Goal: Task Accomplishment & Management: Use online tool/utility

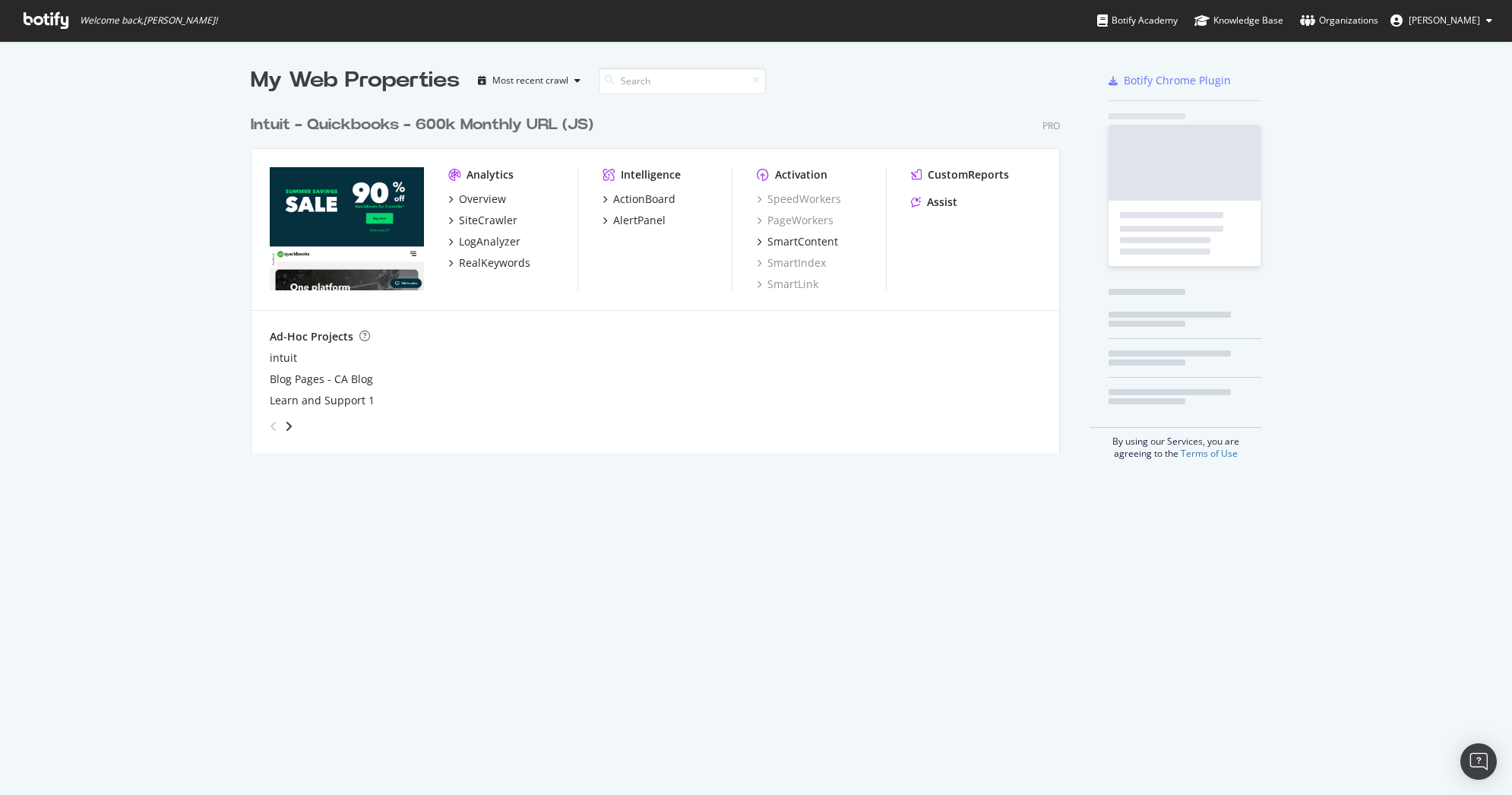
scroll to position [784, 1489]
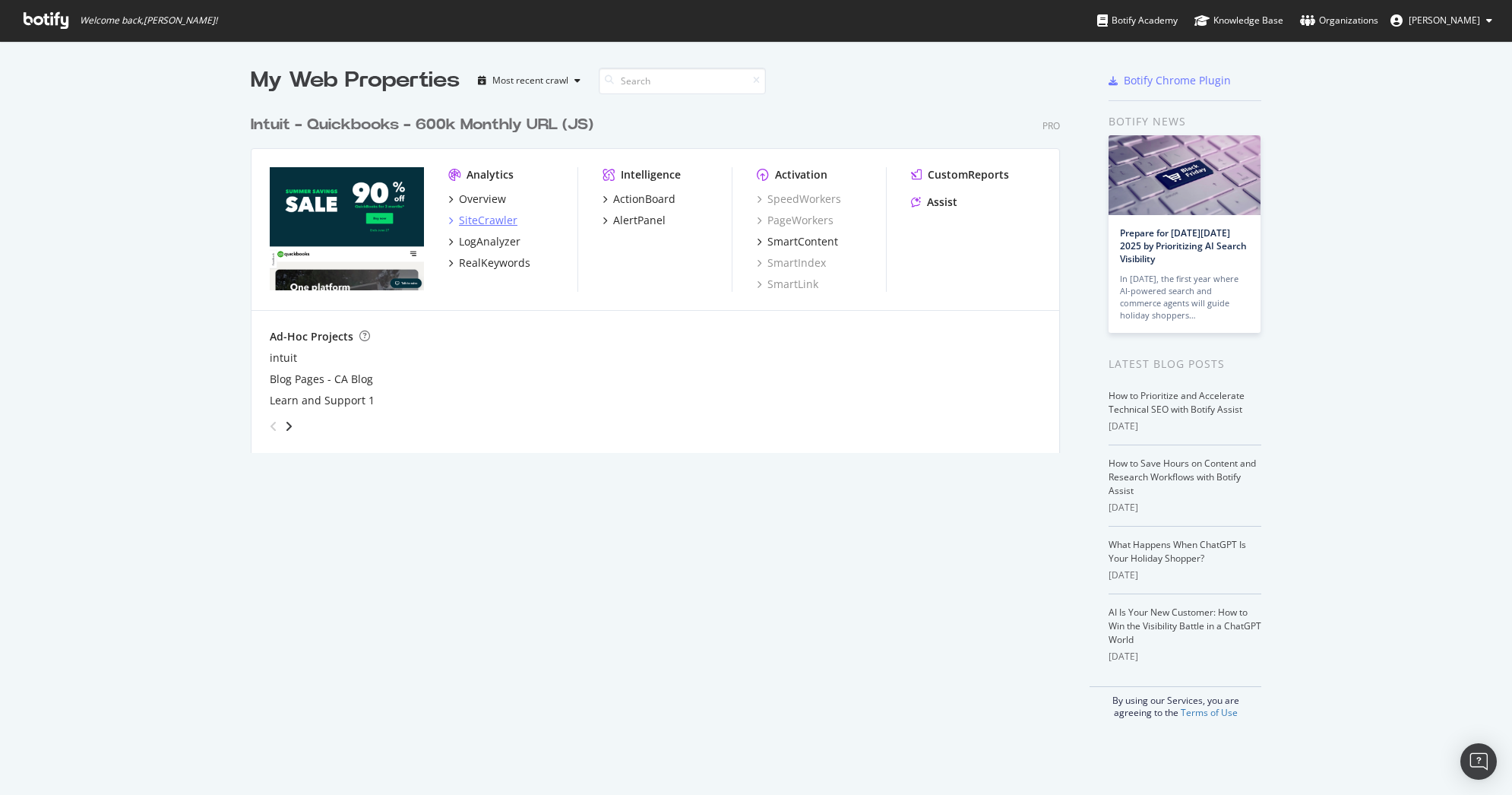
click at [464, 214] on div "SiteCrawler" at bounding box center [488, 221] width 58 height 15
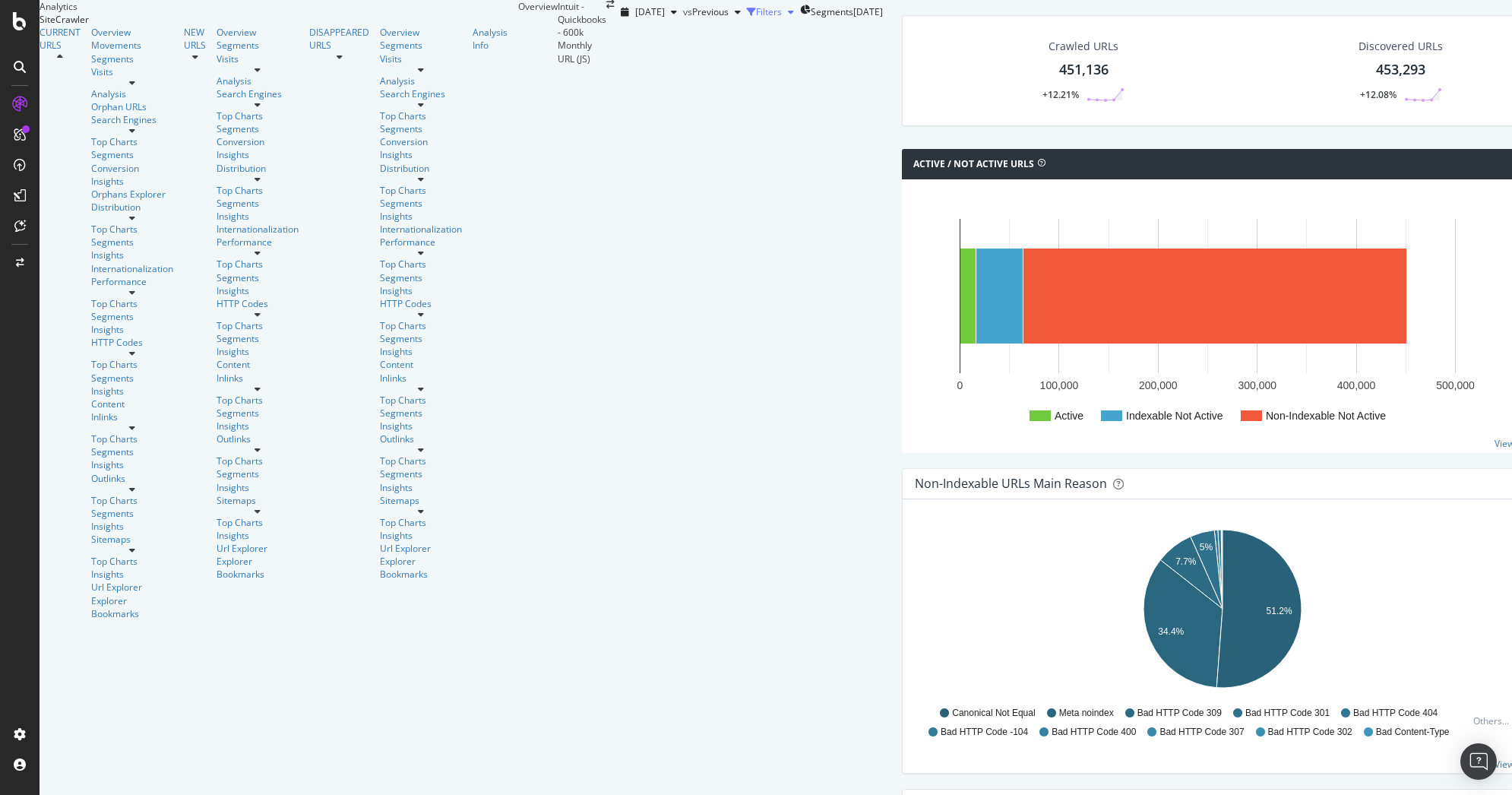
click at [756, 19] on div "Filters" at bounding box center [769, 11] width 26 height 13
click at [91, 581] on div "Url Explorer" at bounding box center [132, 587] width 82 height 13
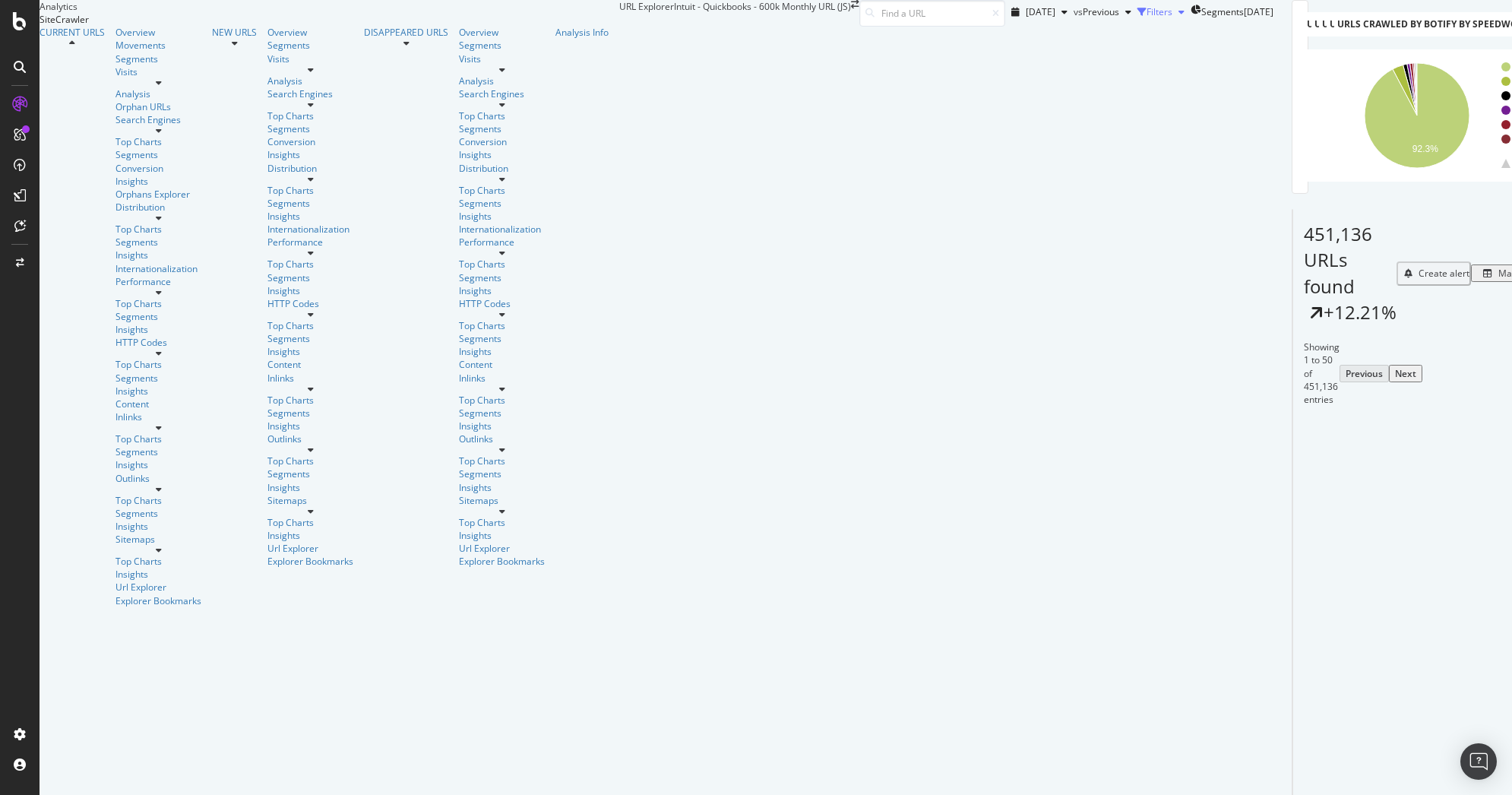
click at [1147, 19] on div "Filters" at bounding box center [1159, 11] width 26 height 13
click at [1105, 40] on div "Add Filter Group" at bounding box center [1140, 32] width 69 height 13
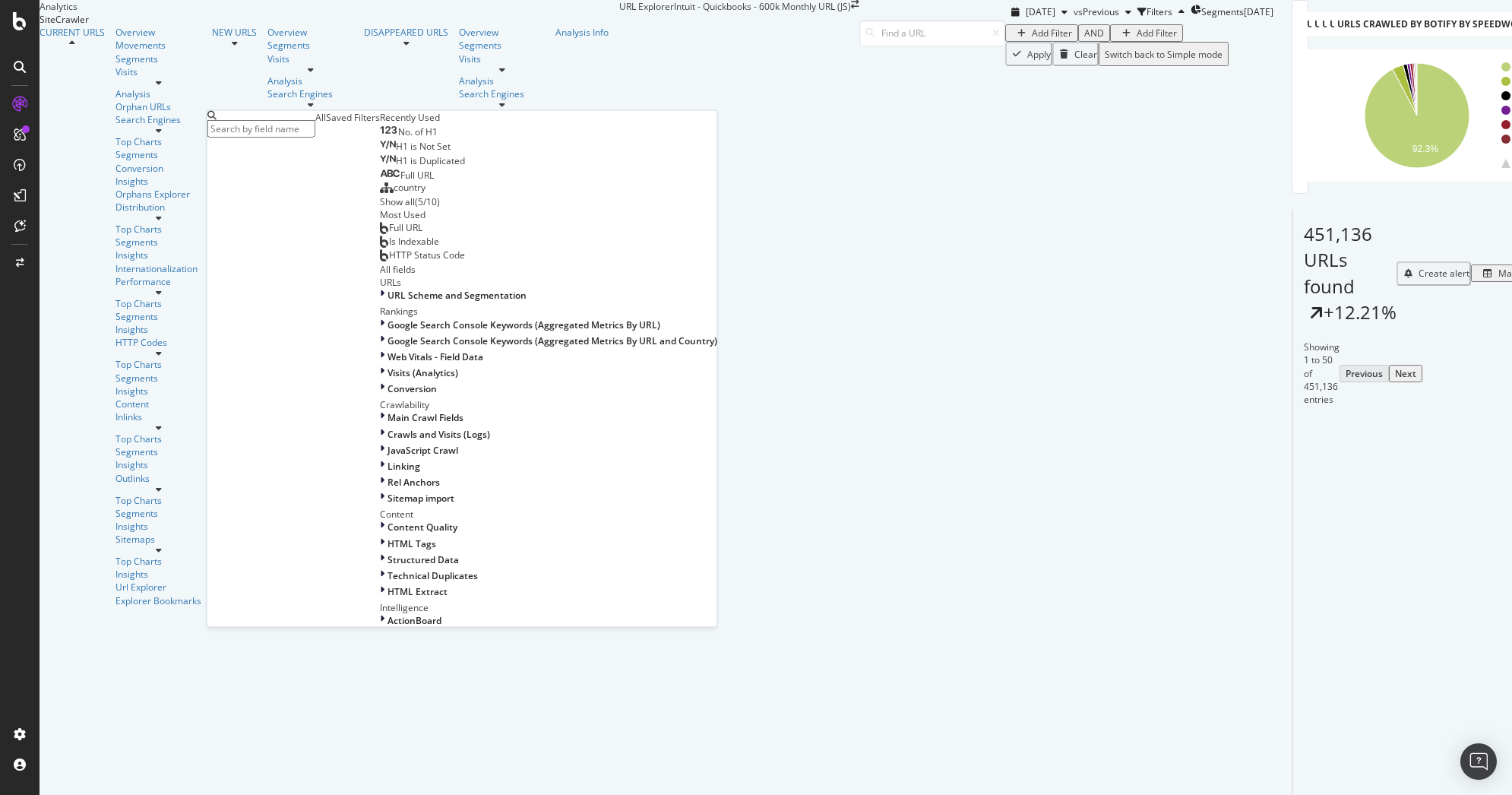
click at [326, 123] on div "Saved Filters" at bounding box center [353, 117] width 54 height 13
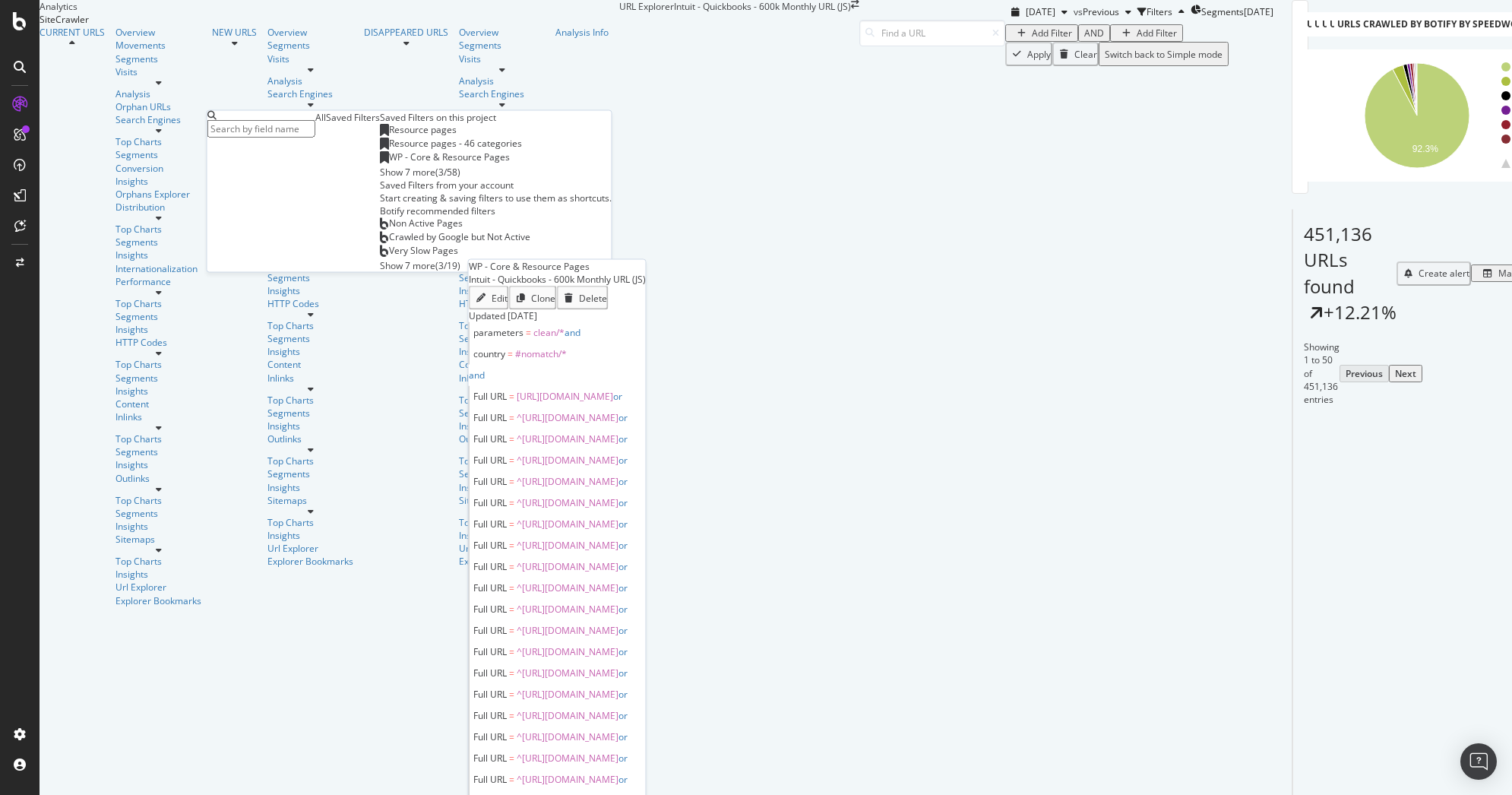
click at [389, 163] on span "WP - Core & Resource Pages" at bounding box center [449, 156] width 121 height 13
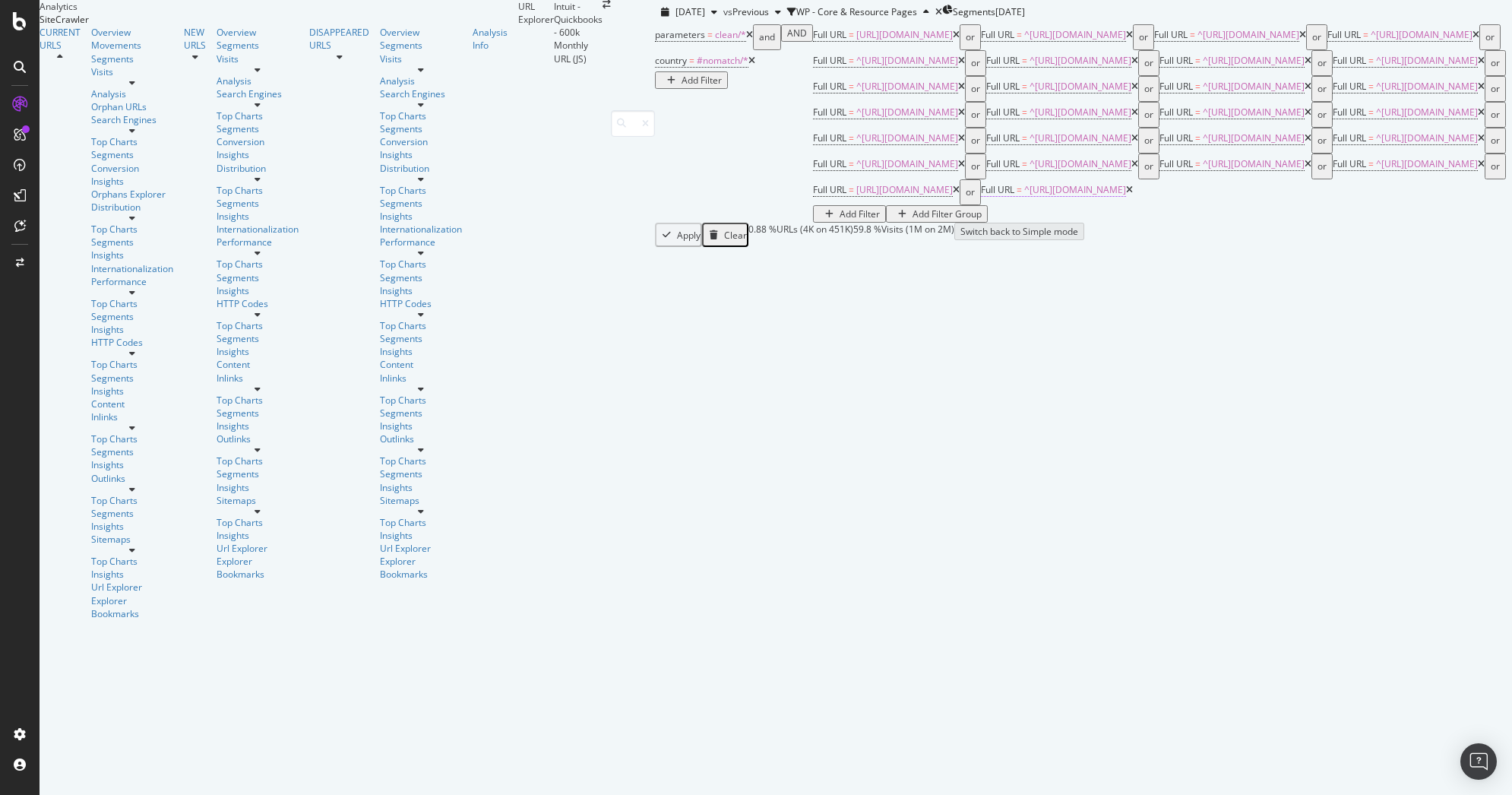
scroll to position [110, 0]
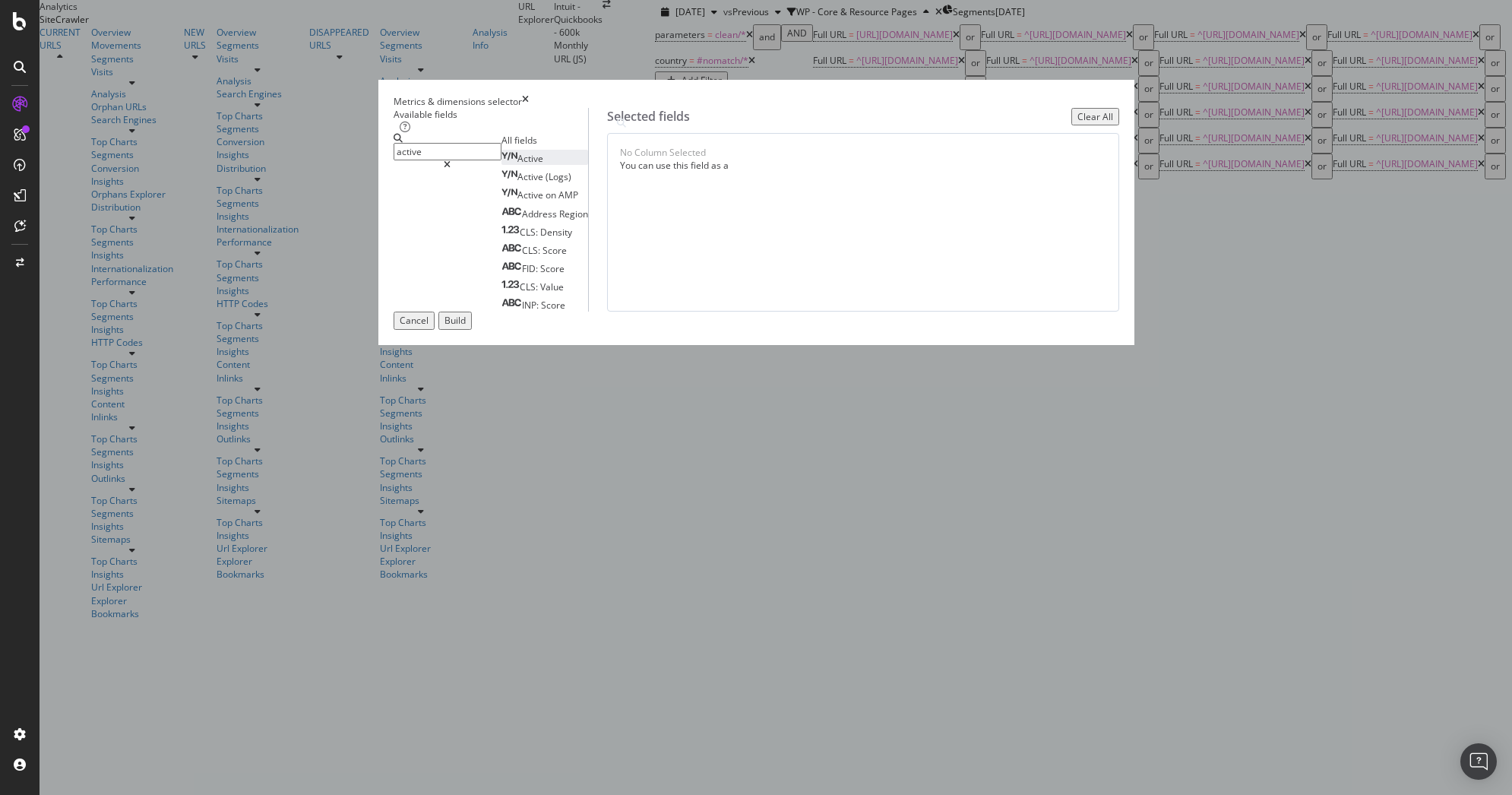
click at [518, 165] on span "Active" at bounding box center [530, 158] width 26 height 13
click at [501, 161] on input "active" at bounding box center [448, 151] width 108 height 18
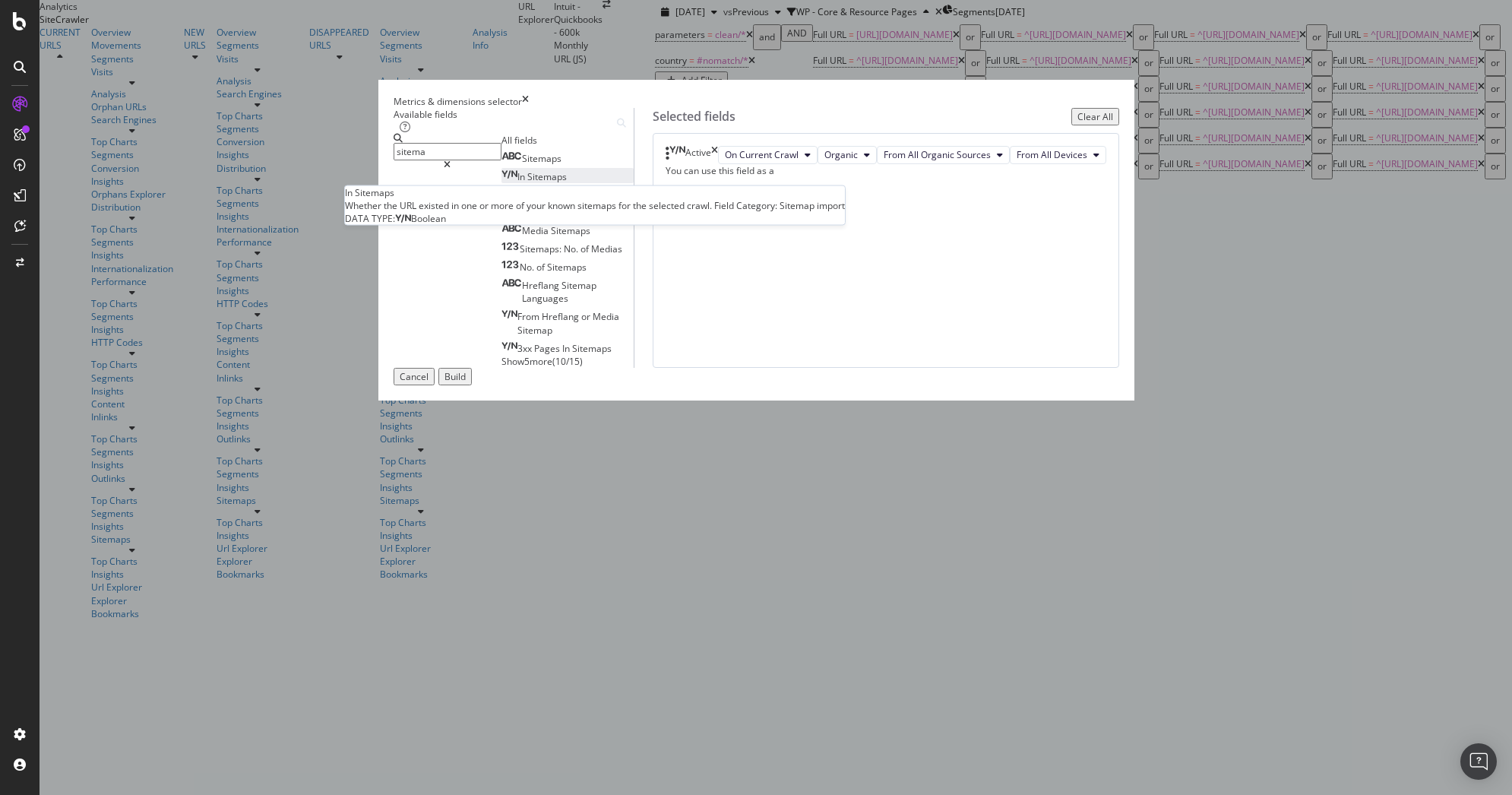
click at [528, 184] on span "Sitemaps" at bounding box center [547, 176] width 40 height 13
click at [501, 161] on input "sitema" at bounding box center [448, 151] width 108 height 18
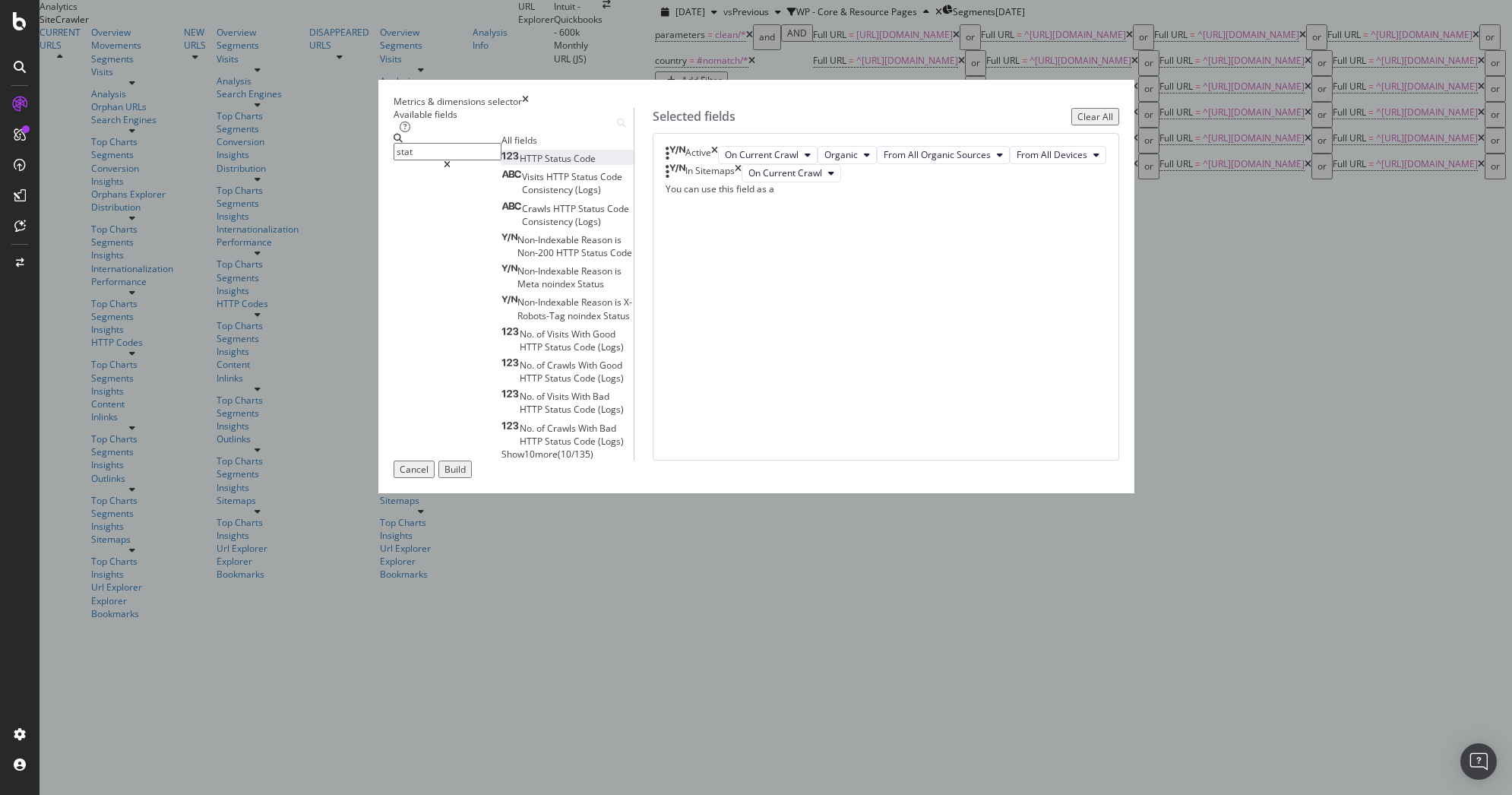
click at [573, 165] on span "Code" at bounding box center [584, 158] width 22 height 13
click at [501, 161] on input "stat" at bounding box center [448, 151] width 108 height 18
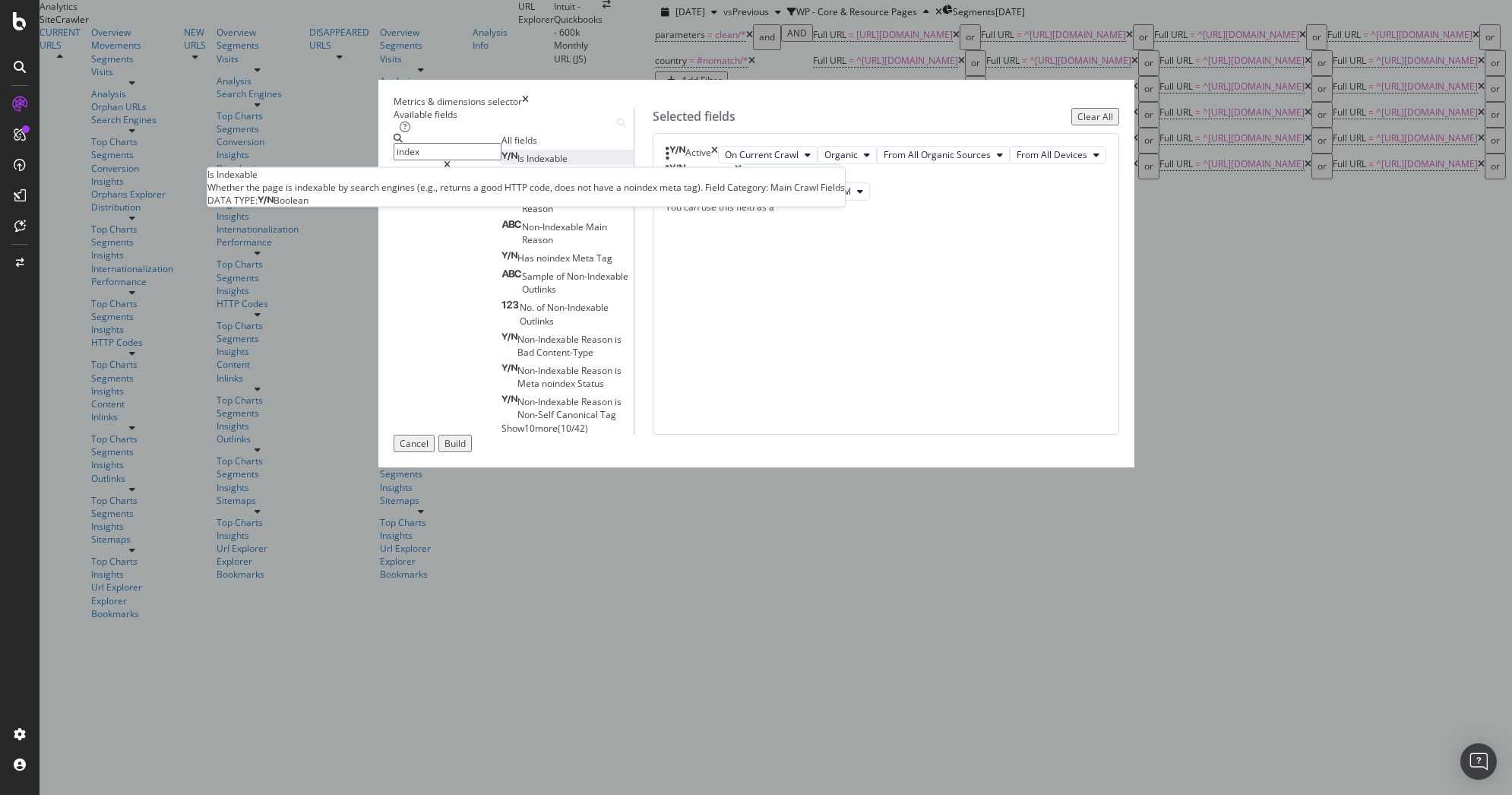
click at [527, 165] on span "Indexable" at bounding box center [547, 158] width 41 height 13
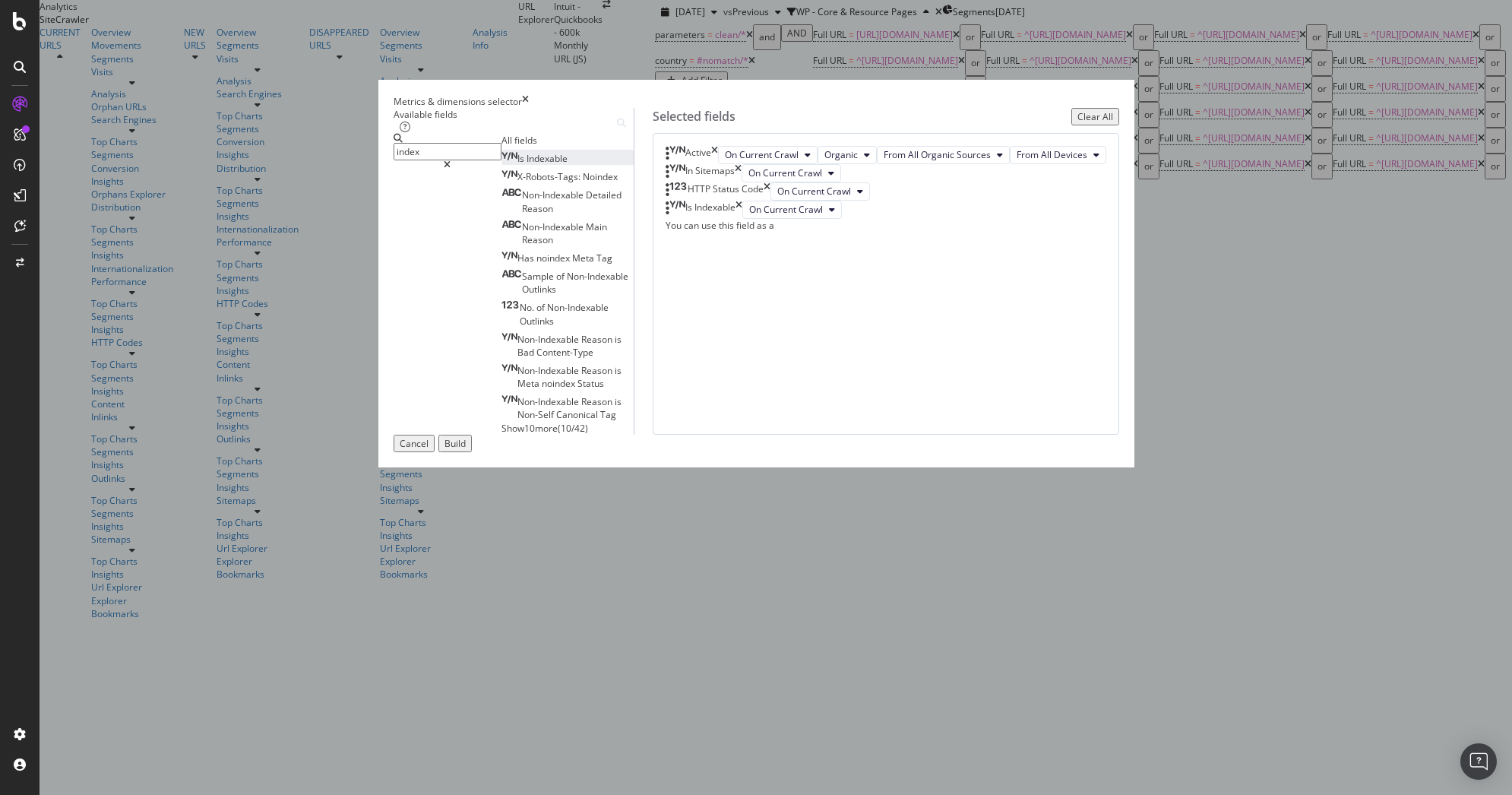
click at [501, 161] on input "index" at bounding box center [448, 151] width 108 height 18
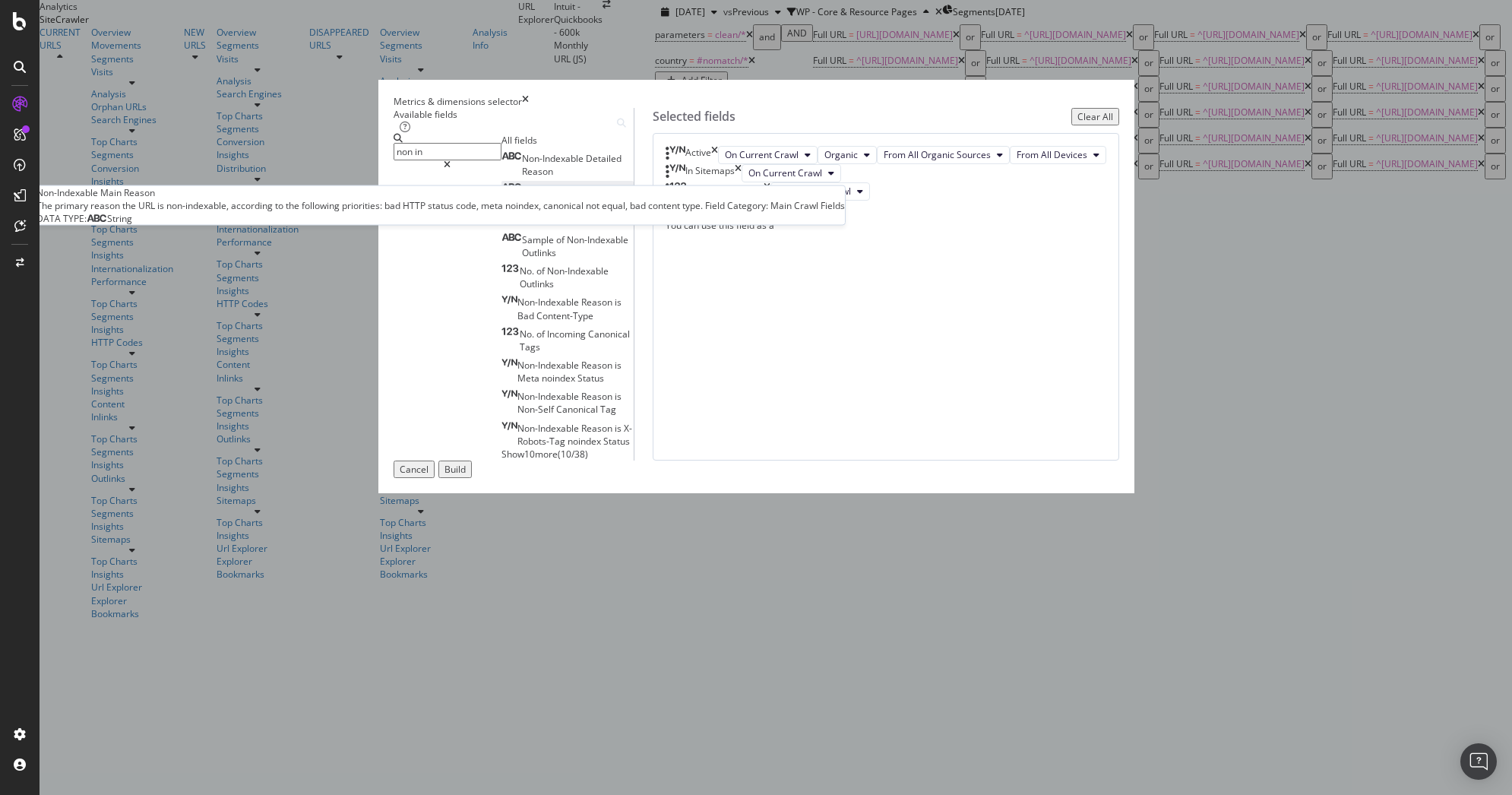
click at [547, 209] on div "Non-Indexable Main Reason" at bounding box center [567, 196] width 132 height 26
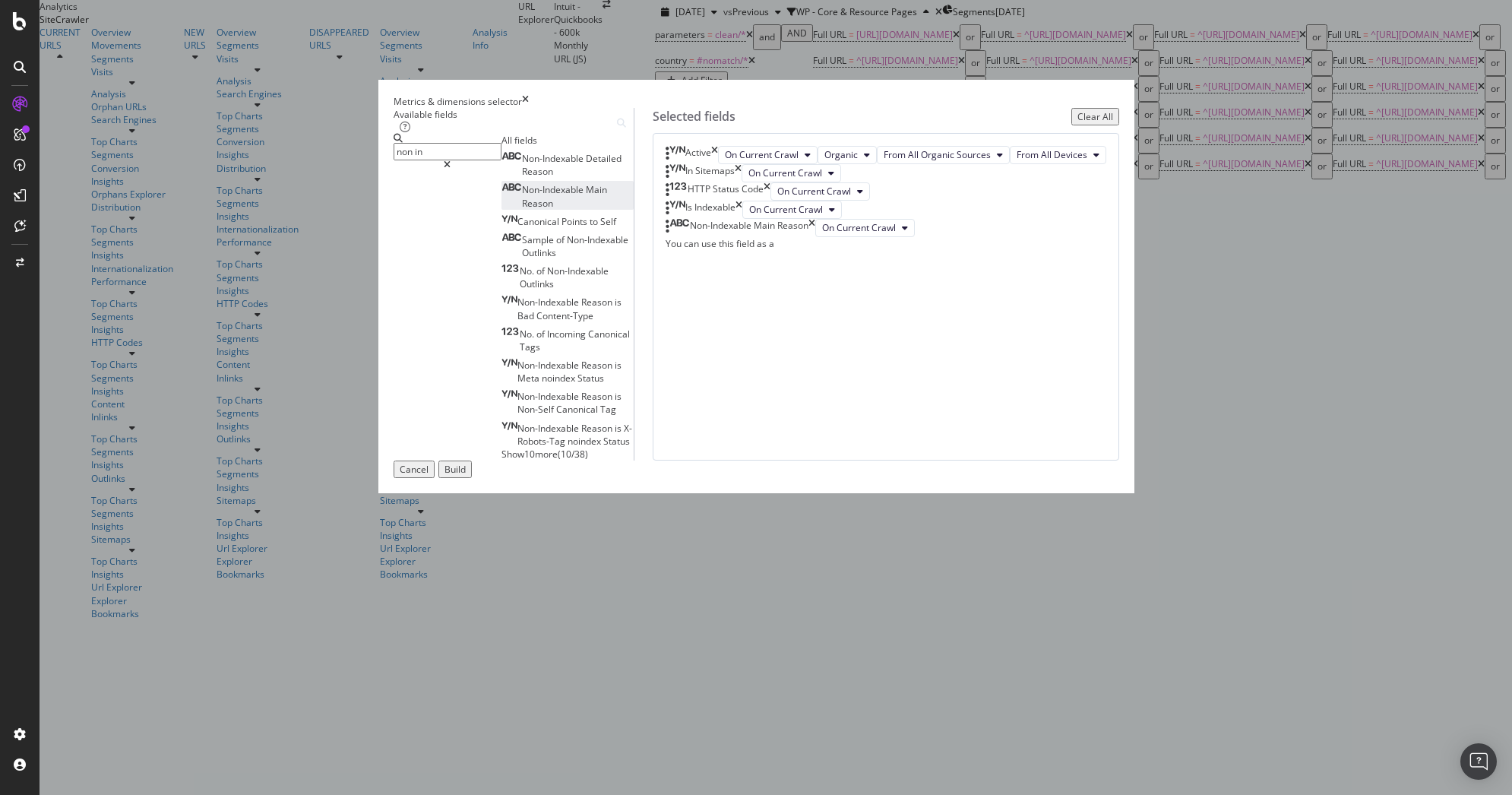
click at [501, 161] on input "non in" at bounding box center [448, 151] width 108 height 18
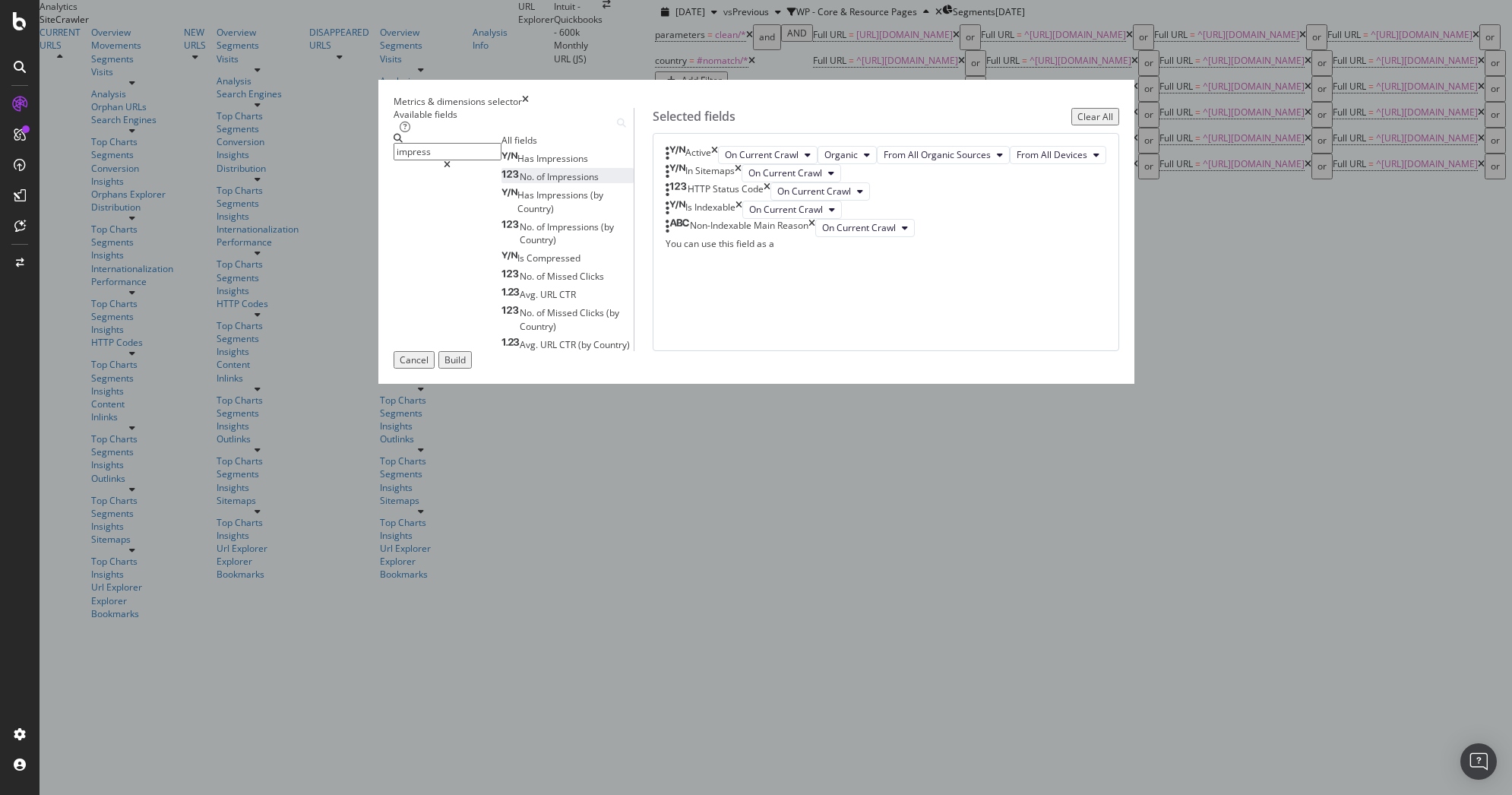
click at [547, 184] on span "Impressions" at bounding box center [572, 176] width 52 height 13
click at [501, 161] on input "impress" at bounding box center [448, 151] width 108 height 18
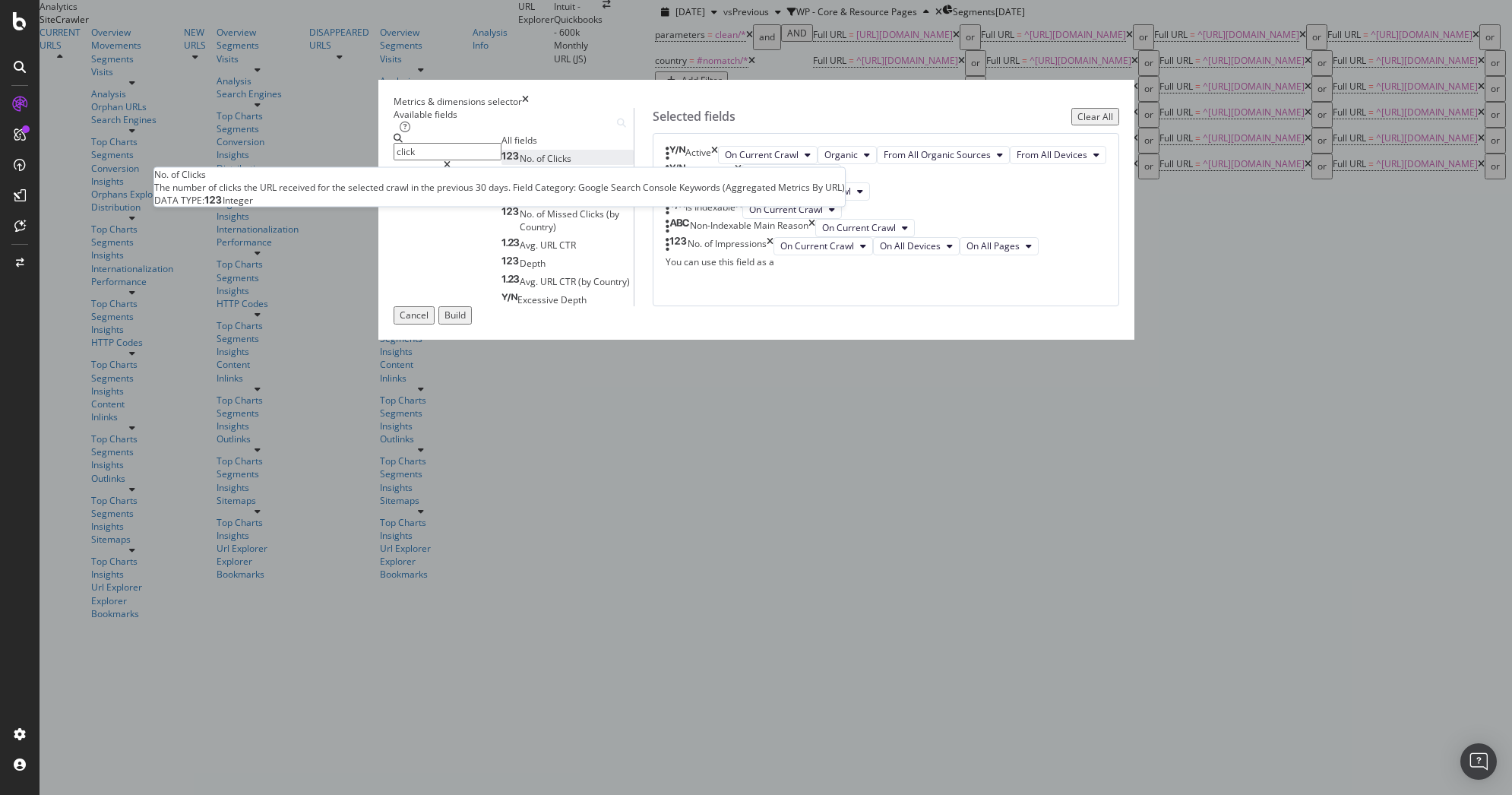
click at [547, 165] on span "Clicks" at bounding box center [559, 158] width 25 height 13
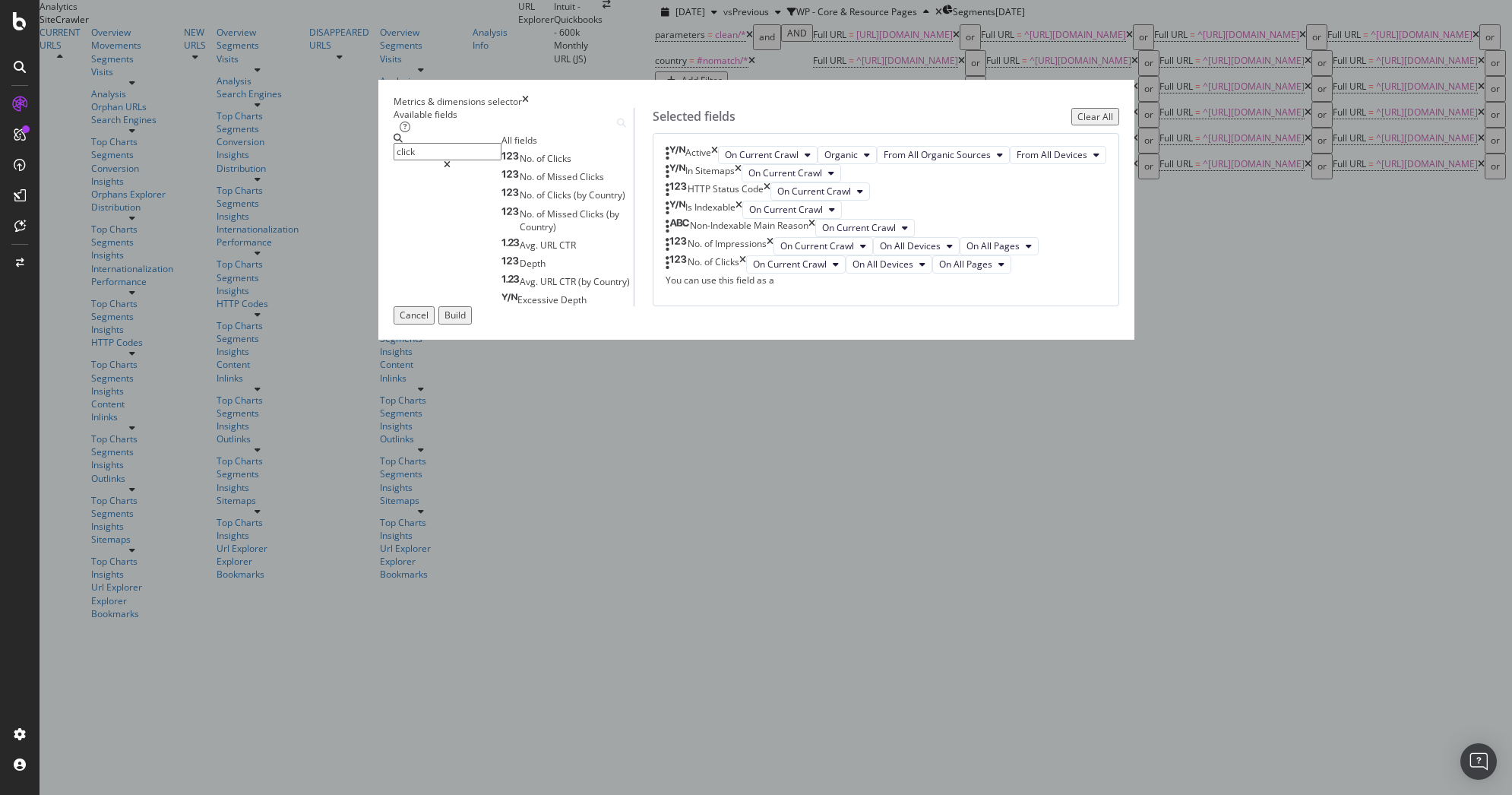
click at [501, 161] on input "click" at bounding box center [448, 151] width 108 height 18
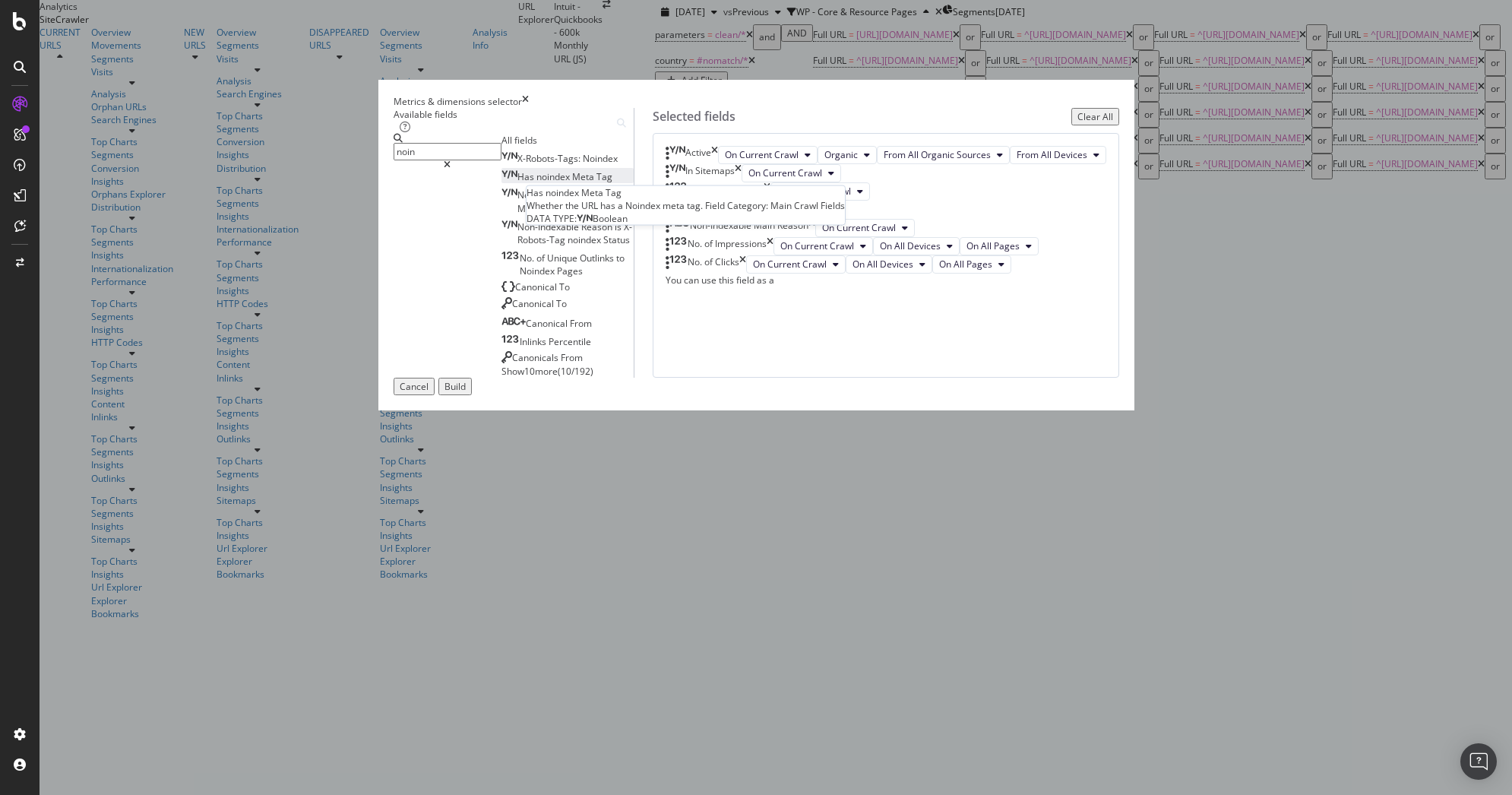
click at [536, 184] on span "noindex" at bounding box center [554, 176] width 36 height 13
click at [501, 161] on input "noin" at bounding box center [448, 151] width 108 height 18
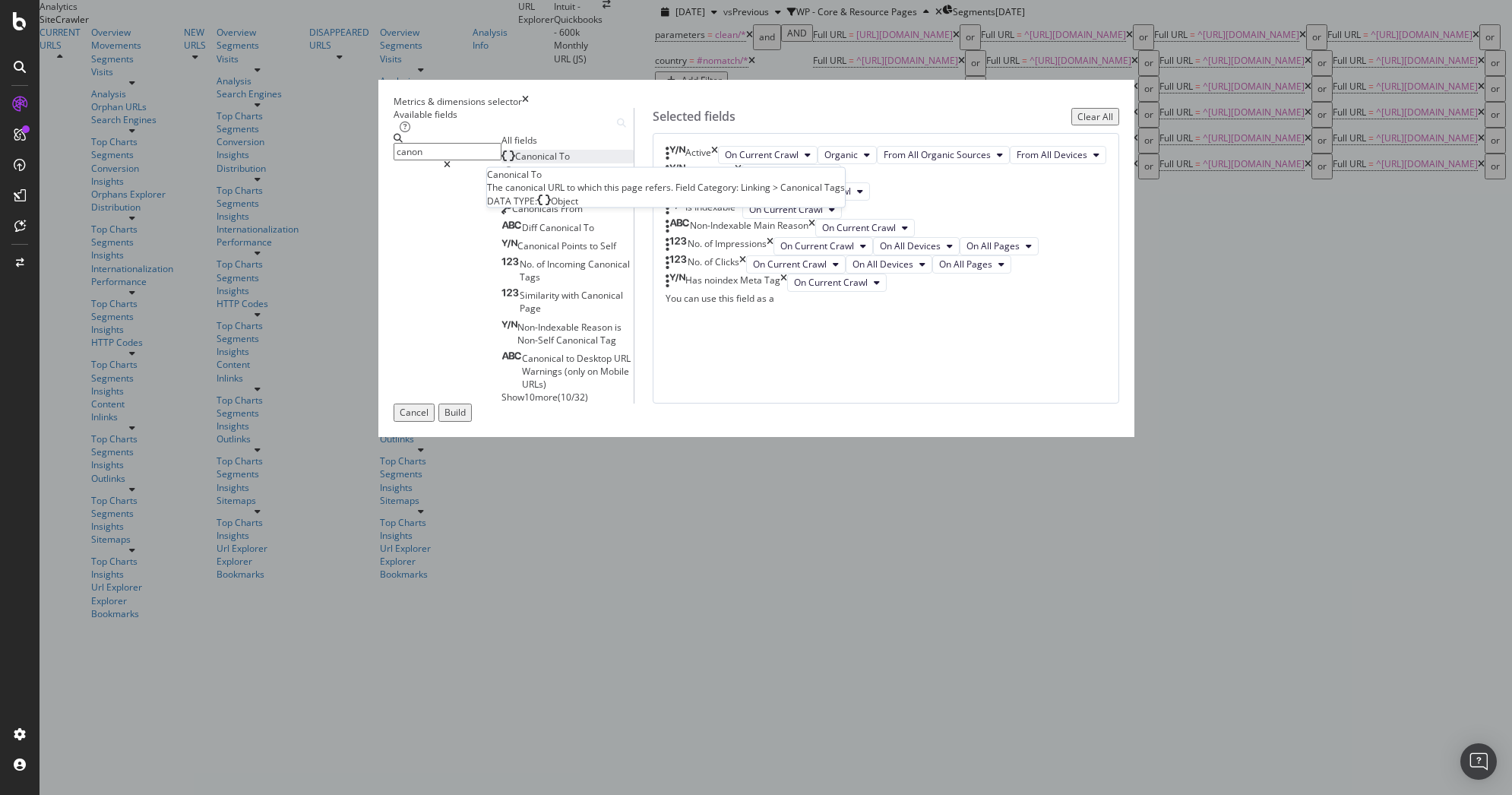
click at [515, 162] on span "Canonical" at bounding box center [537, 156] width 44 height 13
click at [501, 161] on input "canon" at bounding box center [448, 151] width 108 height 18
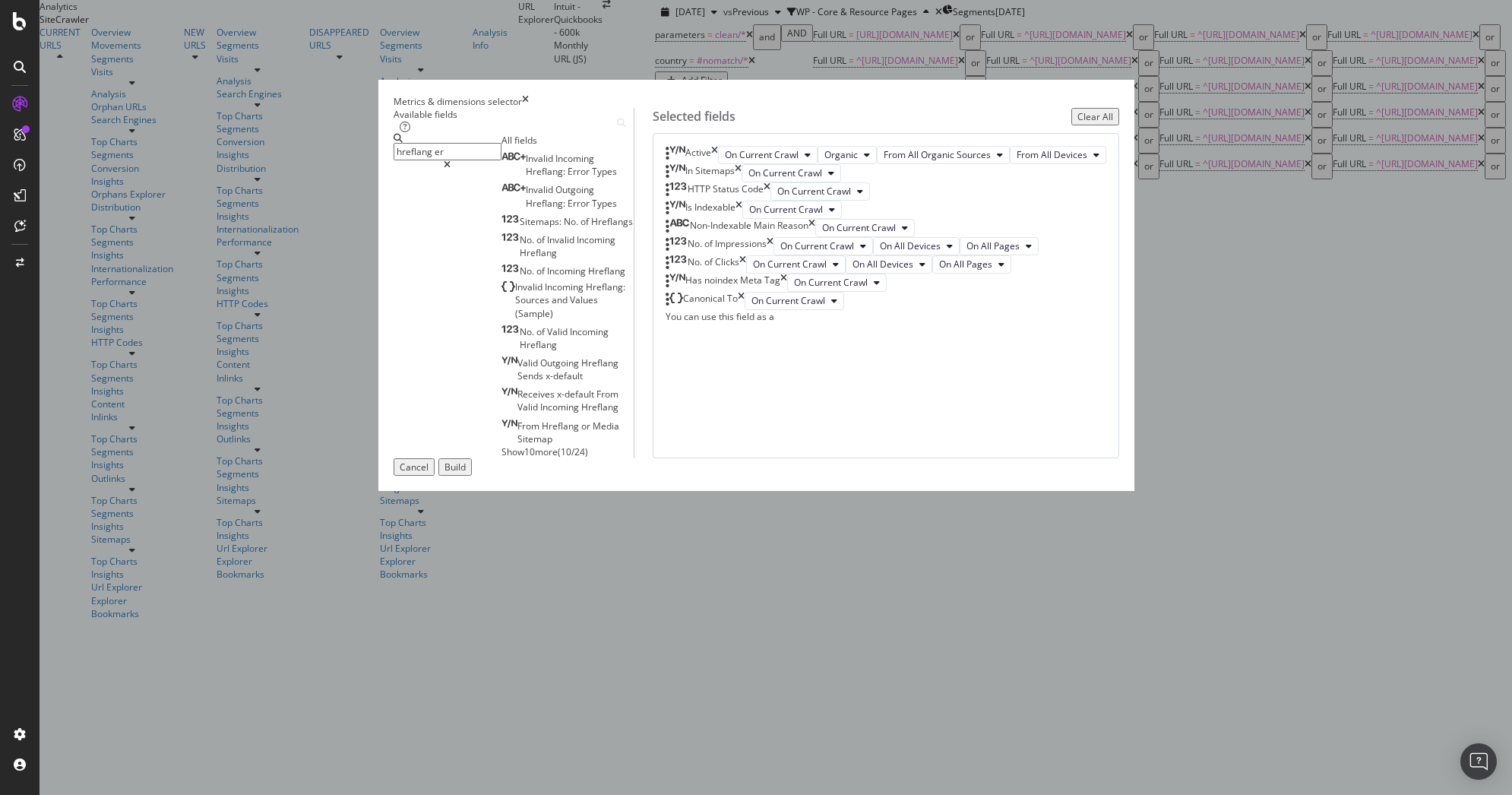
click at [501, 450] on span "Show 10 more" at bounding box center [529, 452] width 57 height 13
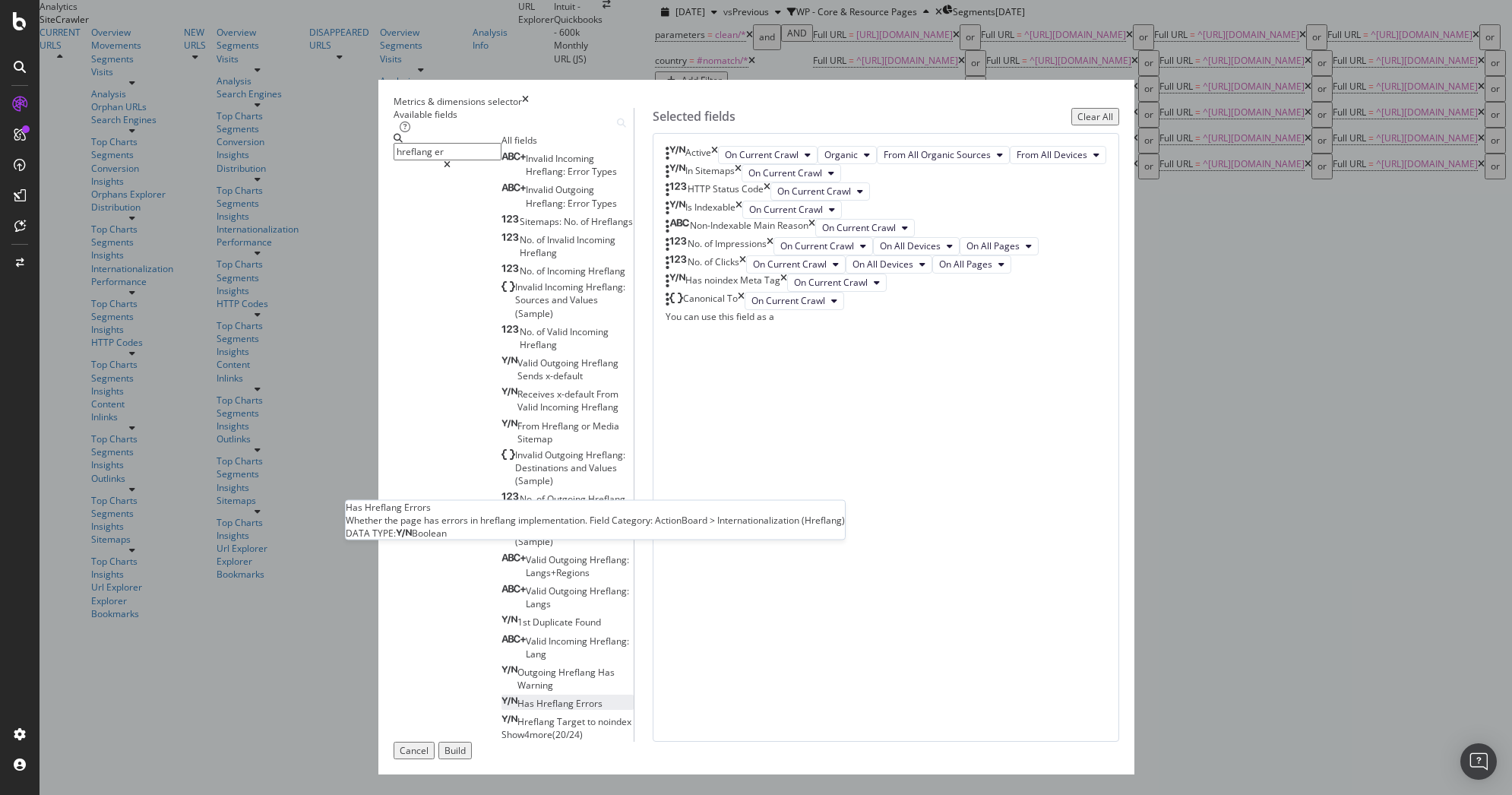
click at [528, 697] on div "Has Hreflang Errors" at bounding box center [552, 703] width 101 height 13
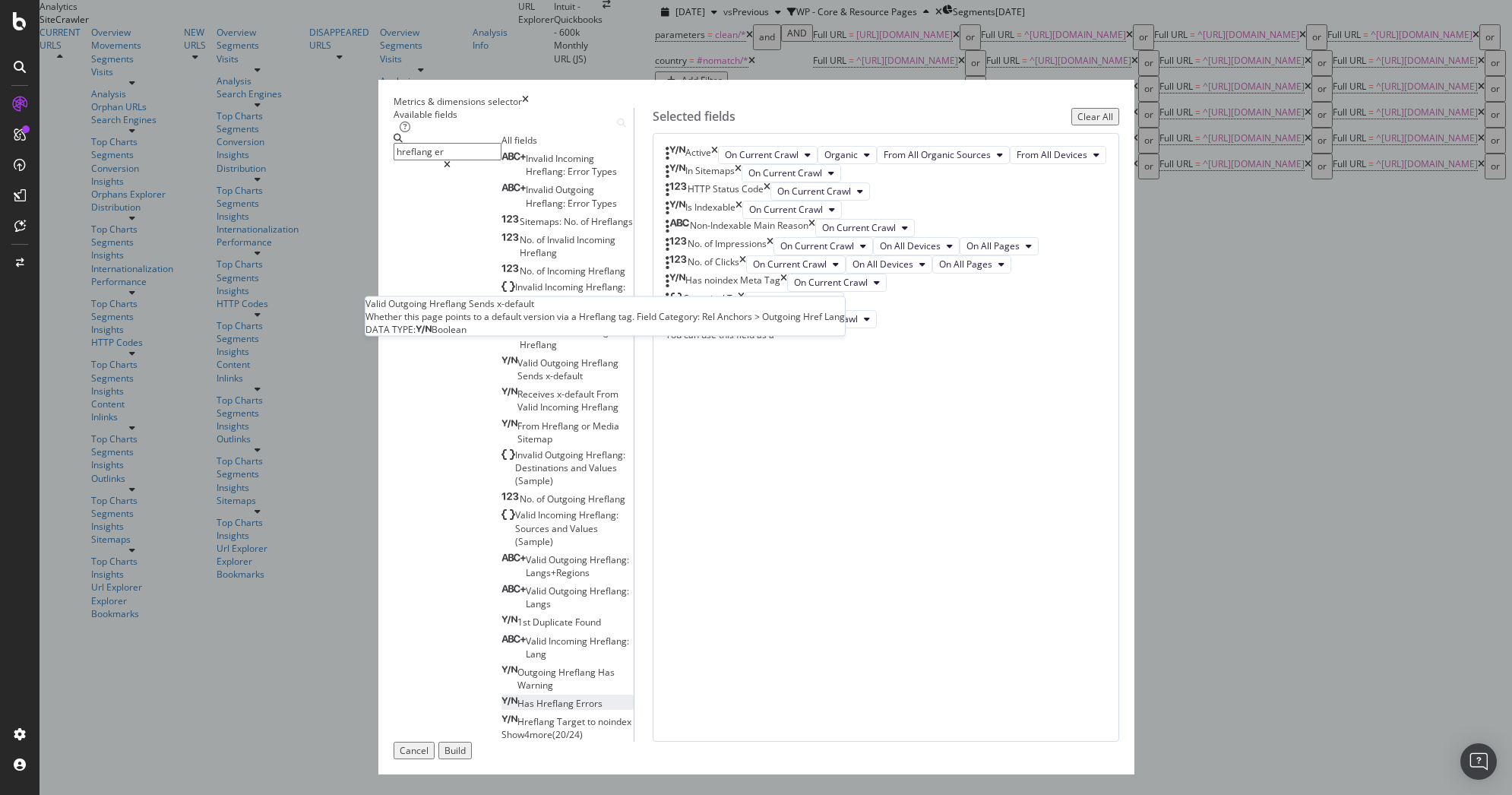
scroll to position [206, 0]
click at [501, 161] on input "hreflang er" at bounding box center [448, 151] width 108 height 18
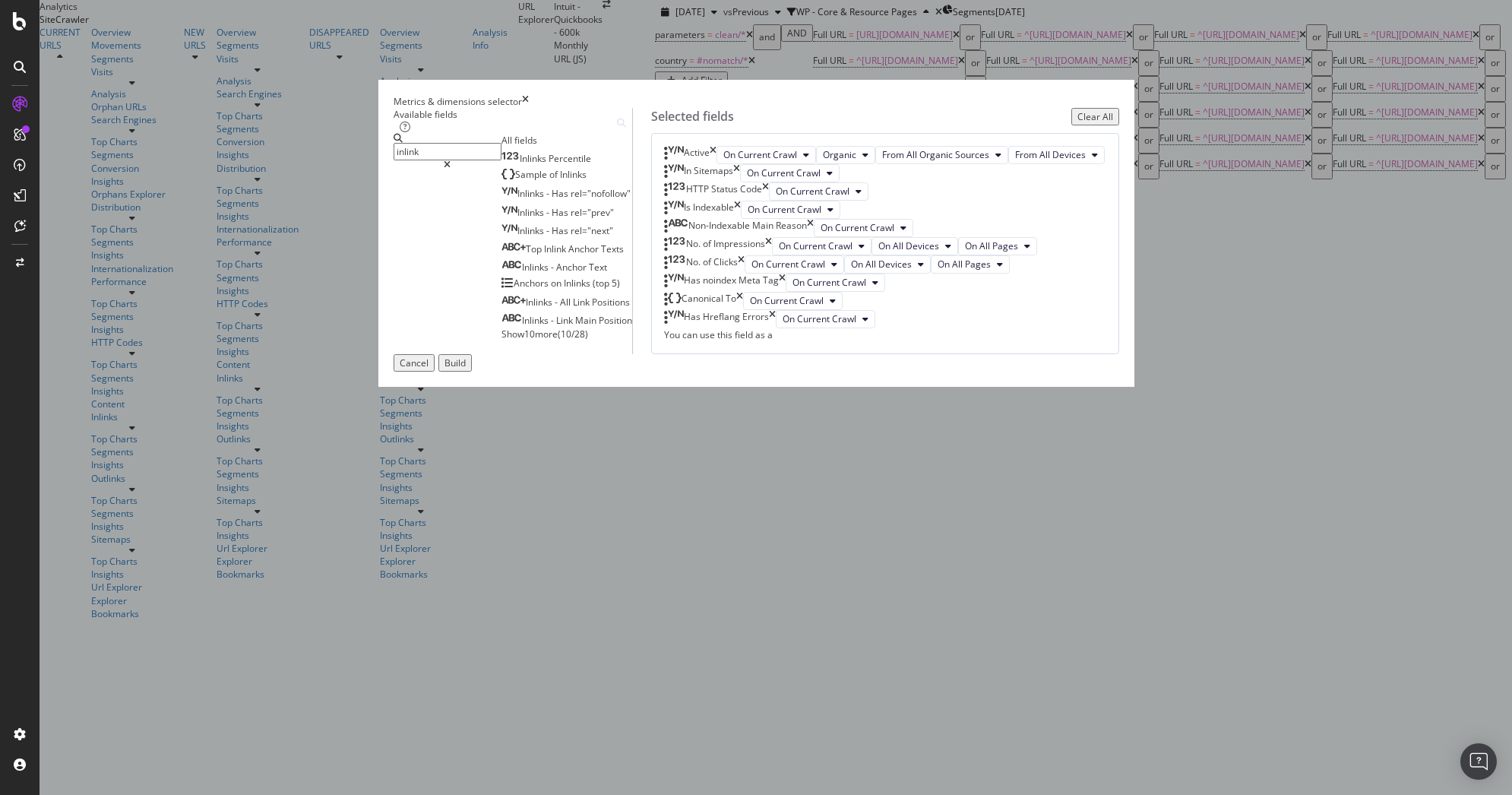
click at [501, 341] on span "Show 10 more" at bounding box center [529, 333] width 57 height 13
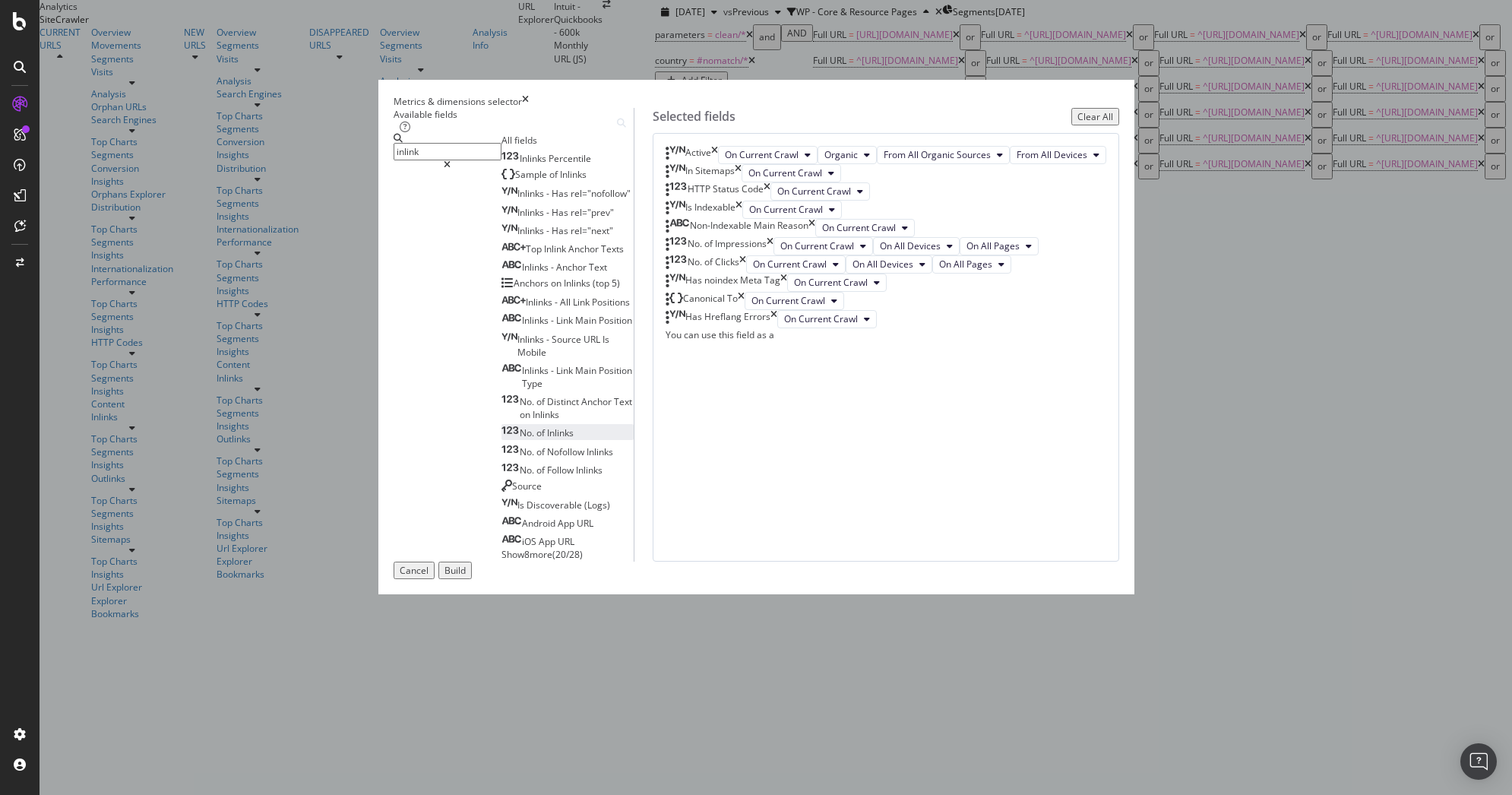
click at [536, 439] on span "of" at bounding box center [541, 432] width 11 height 13
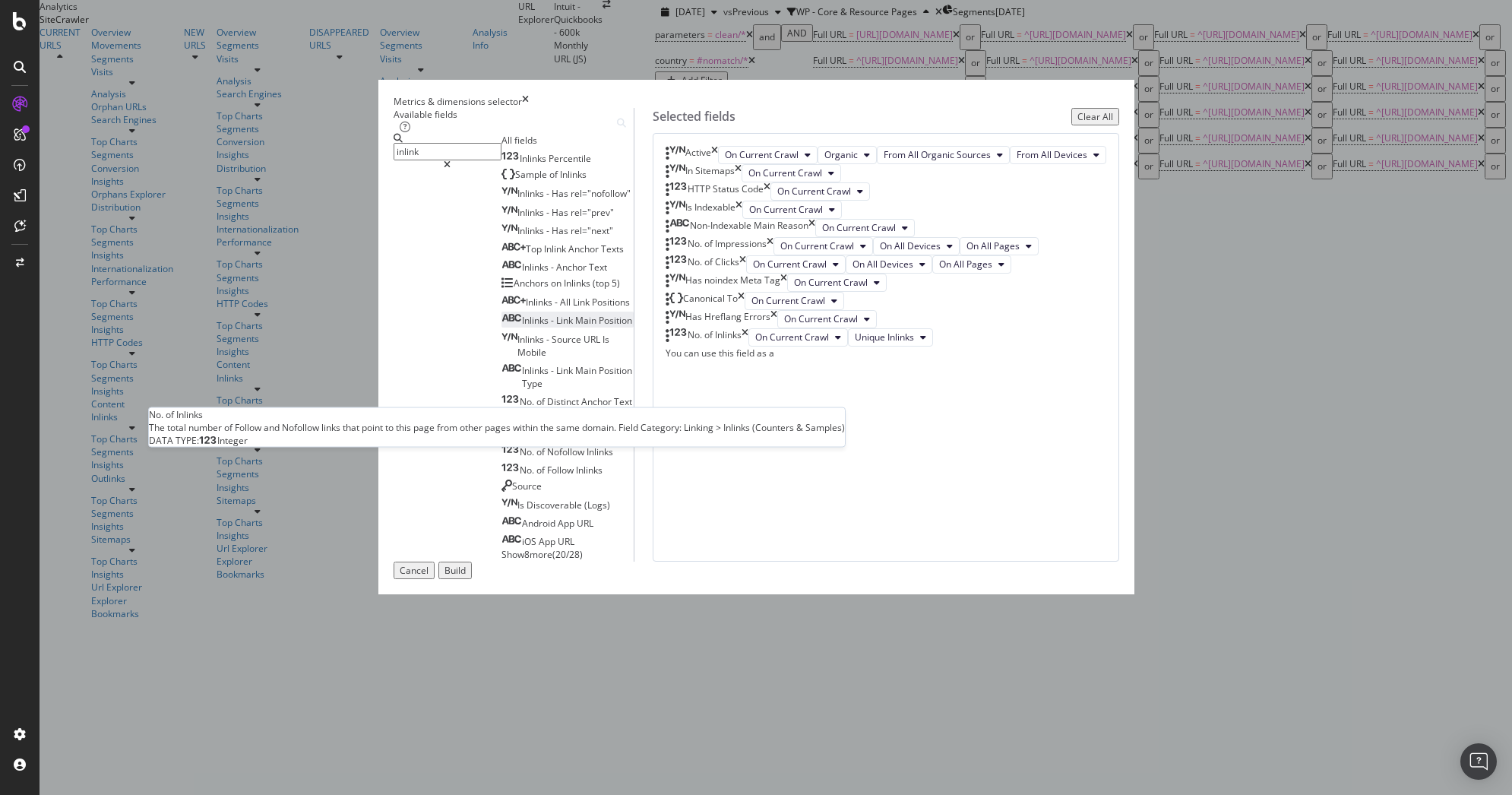
scroll to position [264, 0]
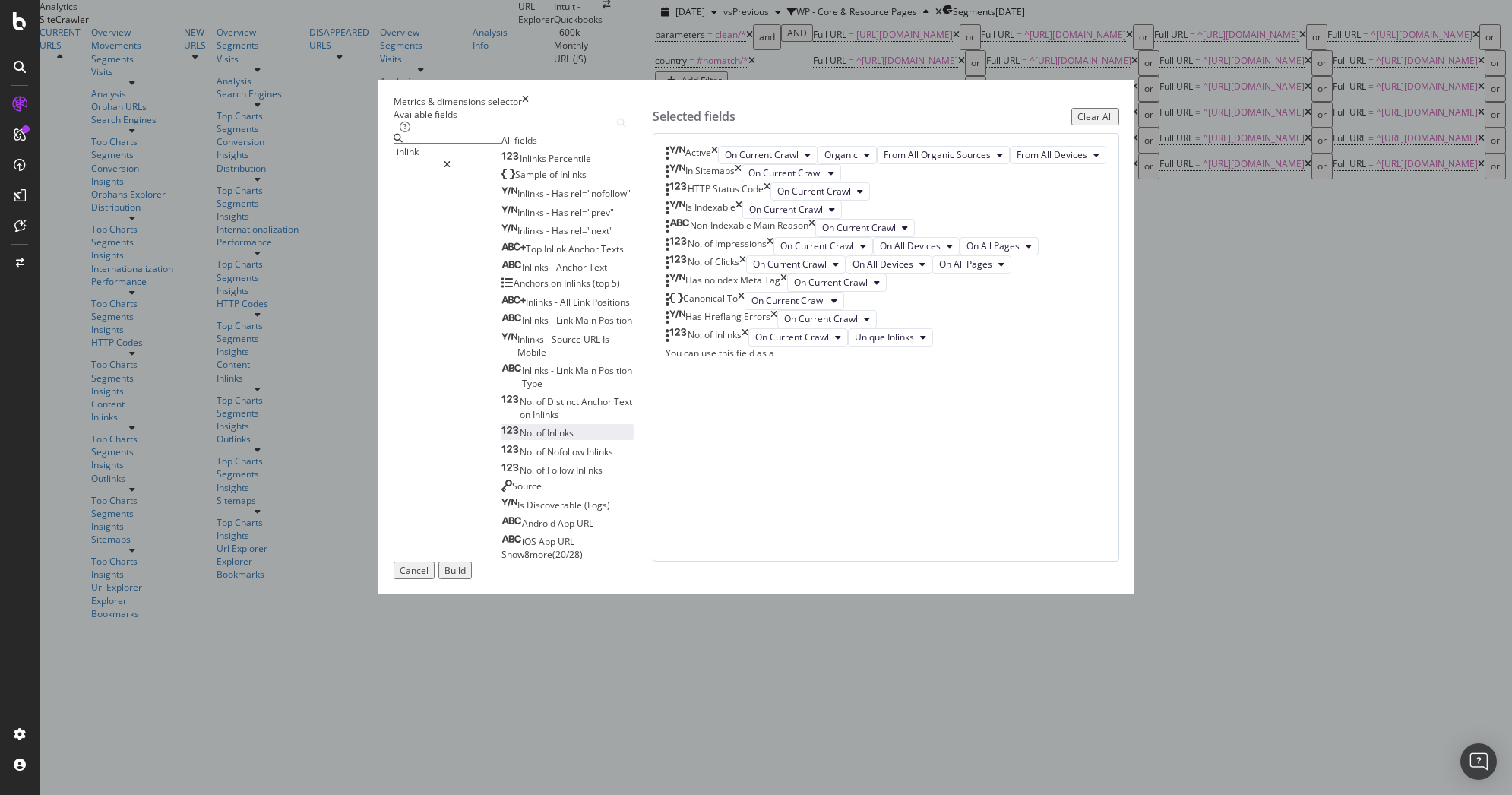
click at [501, 161] on input "inlink" at bounding box center [448, 151] width 108 height 18
click at [914, 343] on span "Unique Inlinks" at bounding box center [885, 337] width 59 height 13
click at [932, 673] on span "Total Inlinks" at bounding box center [939, 672] width 63 height 14
click at [501, 161] on input "inlink" at bounding box center [448, 151] width 108 height 18
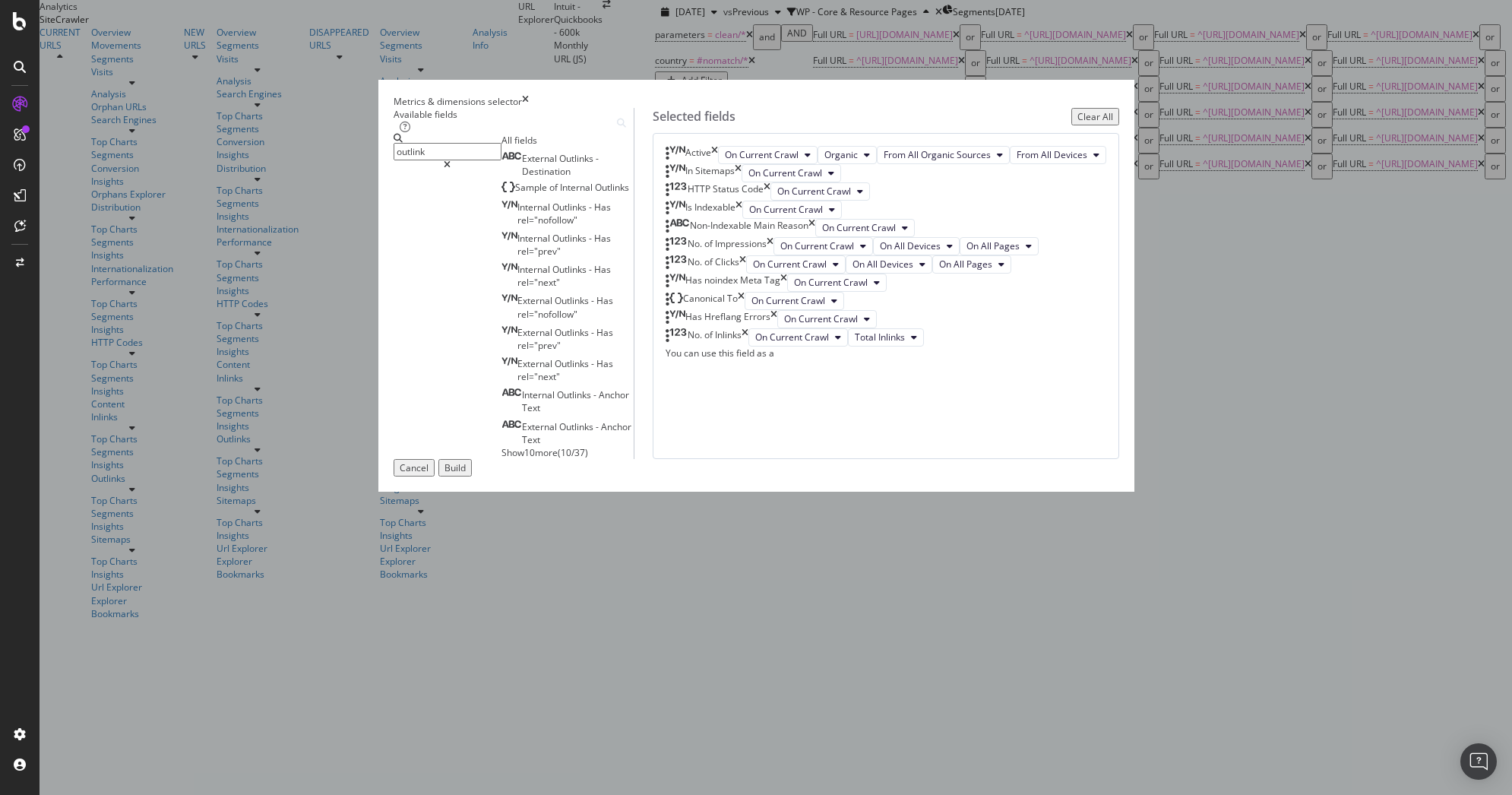
click at [501, 453] on span "Show 10 more" at bounding box center [529, 452] width 57 height 13
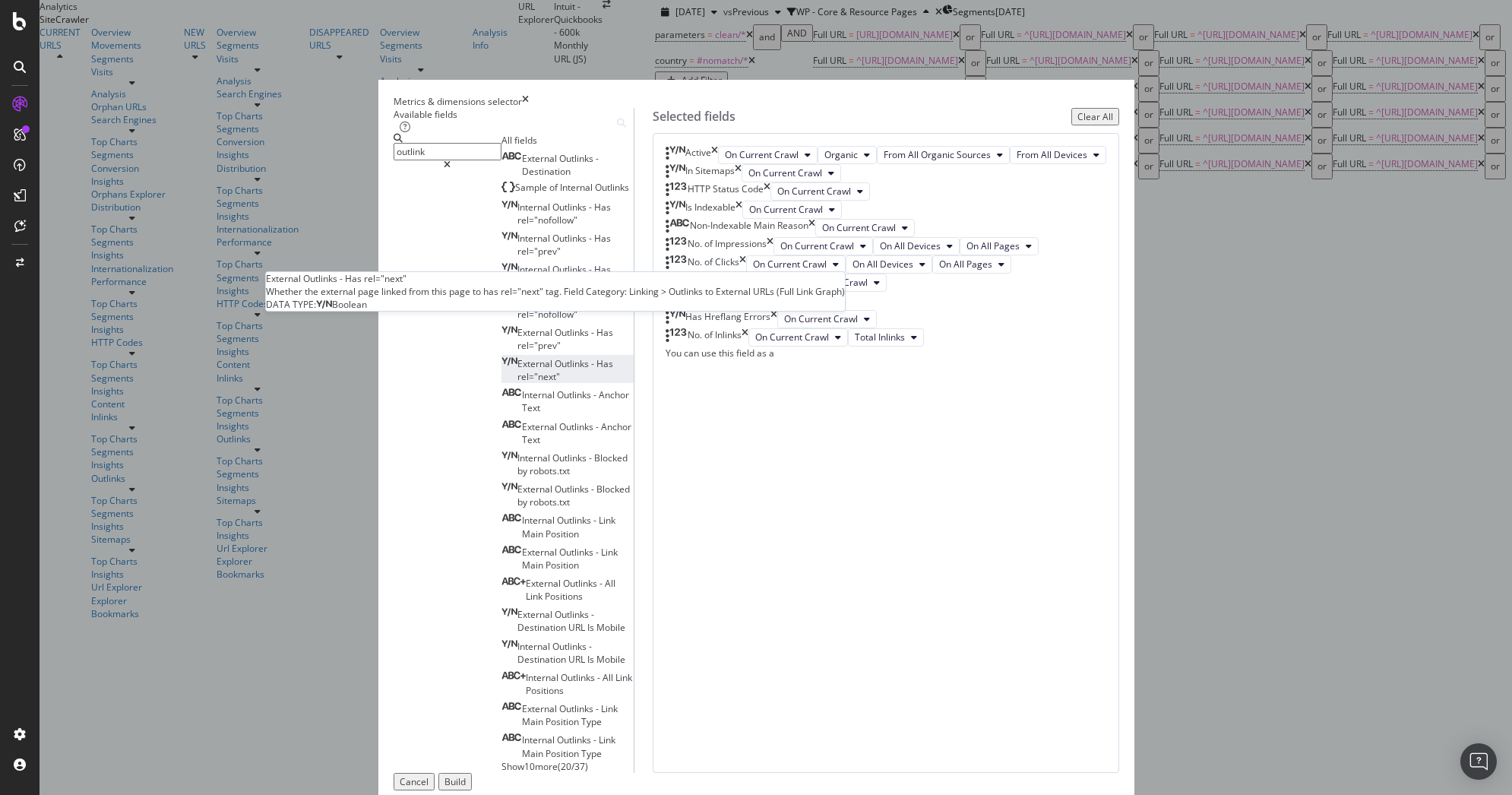
scroll to position [25, 0]
click at [501, 760] on span "Show 10 more" at bounding box center [529, 766] width 57 height 13
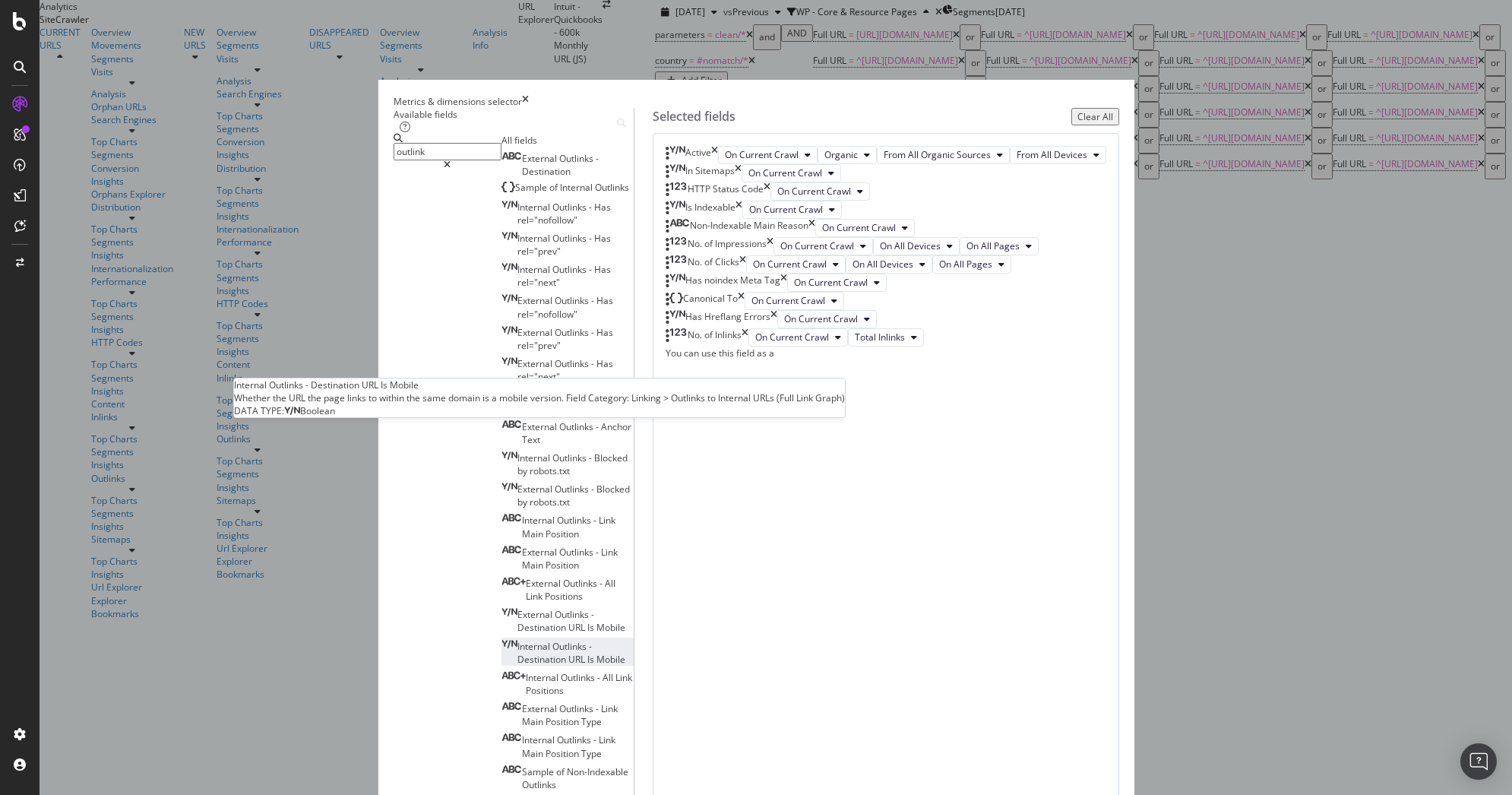
scroll to position [82, 0]
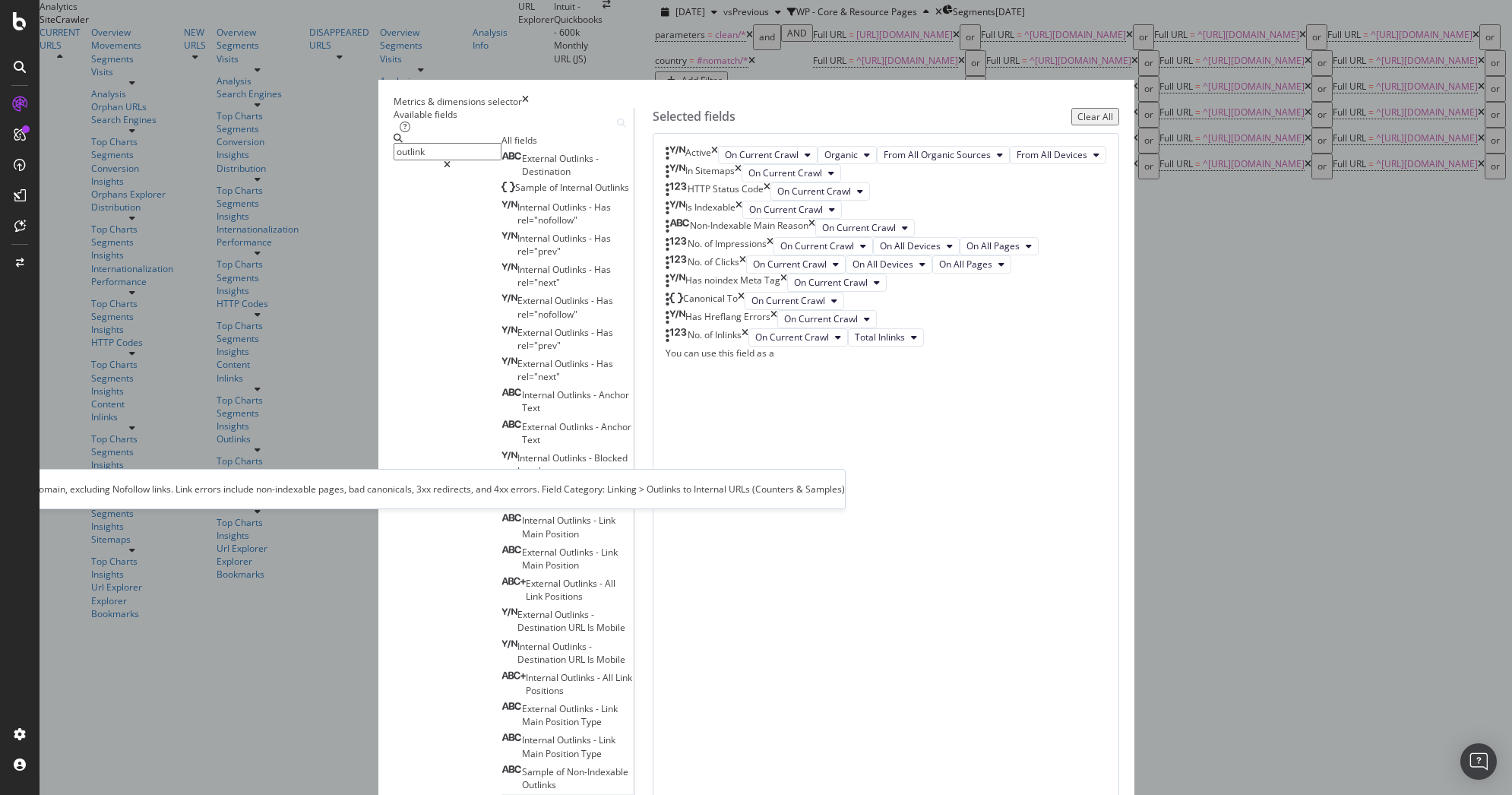
click at [547, 794] on span "Non-Indexable" at bounding box center [578, 803] width 62 height 13
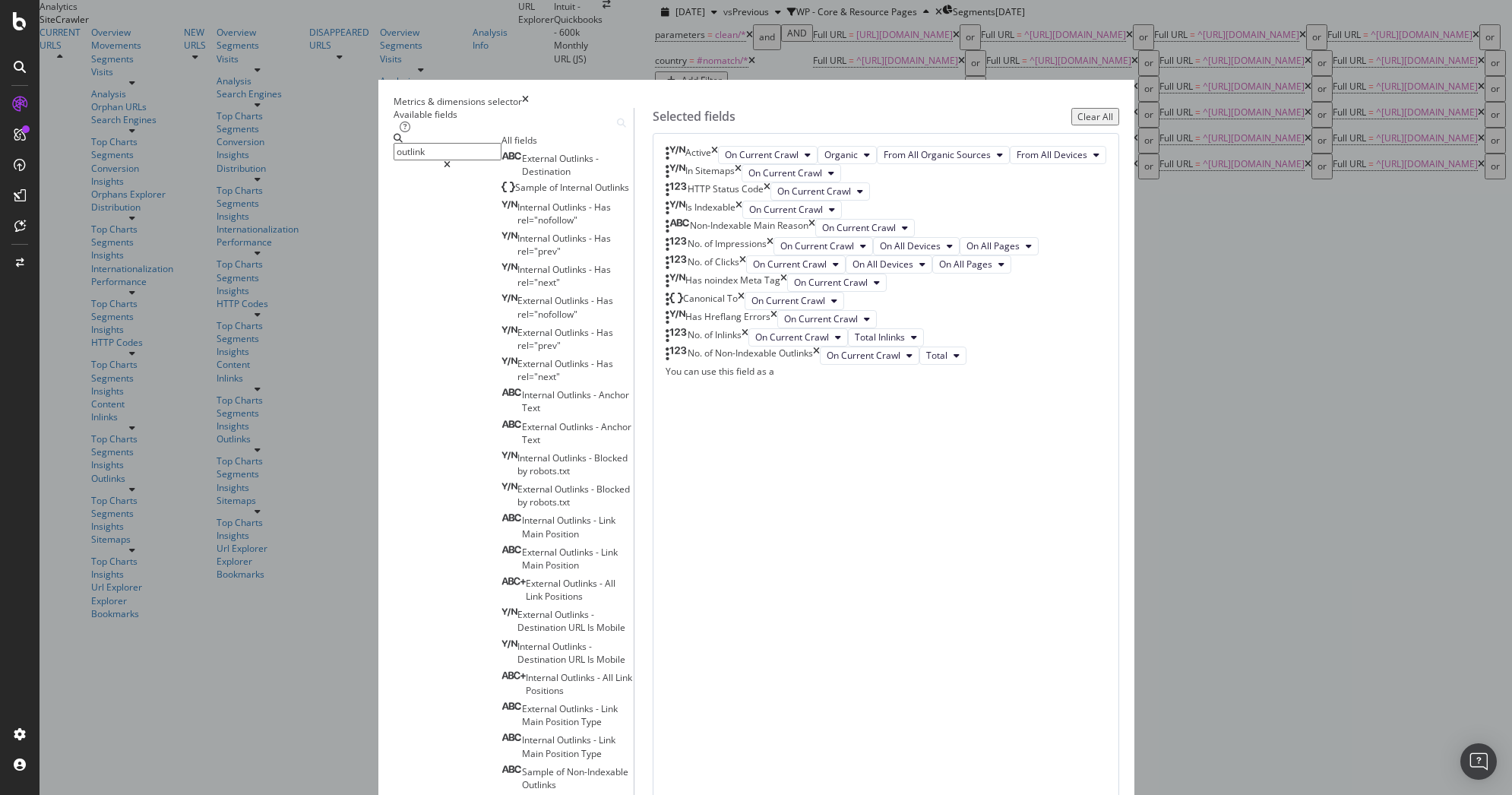
click at [501, 161] on input "outlink" at bounding box center [448, 151] width 108 height 18
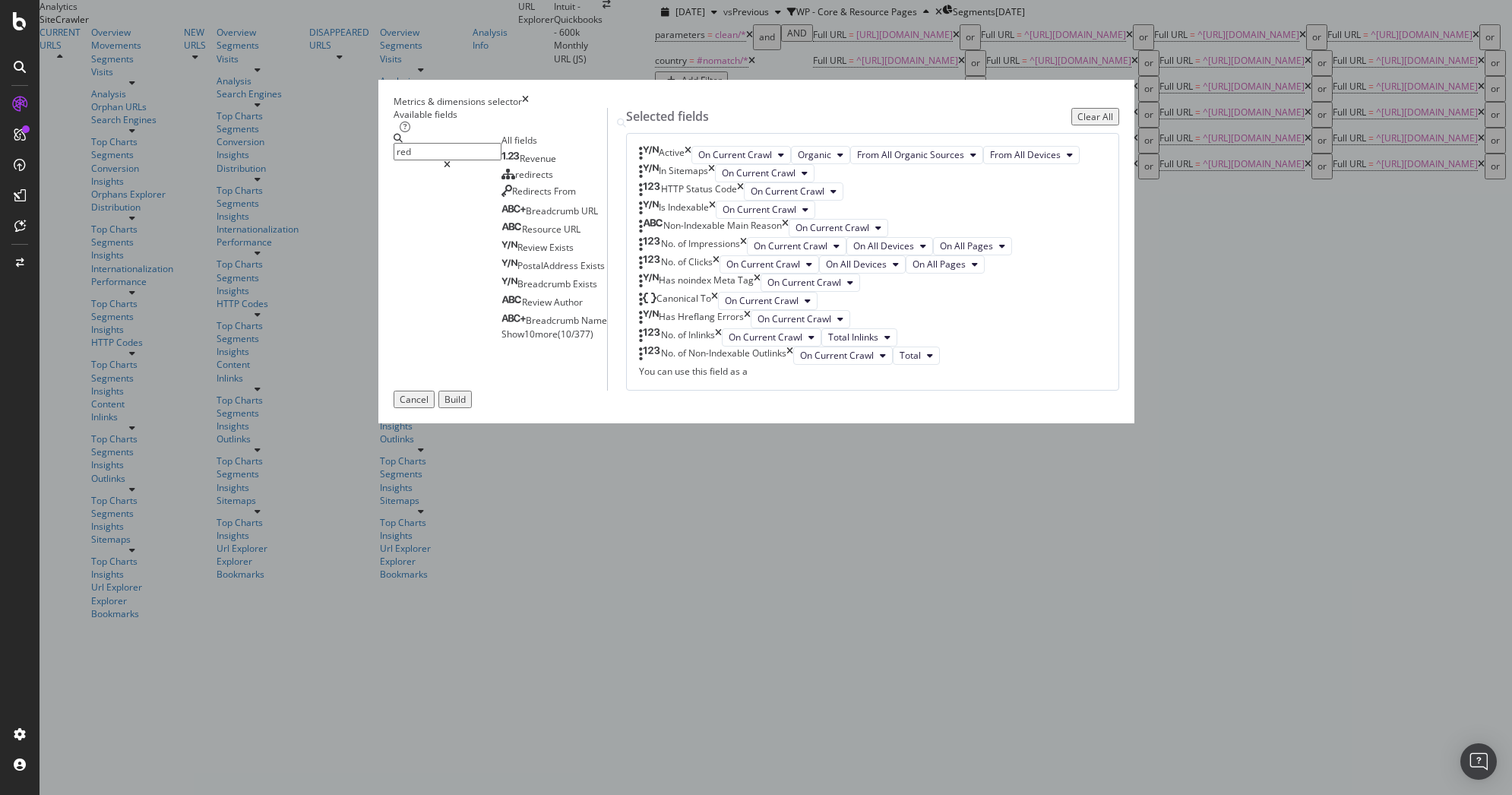
scroll to position [0, 0]
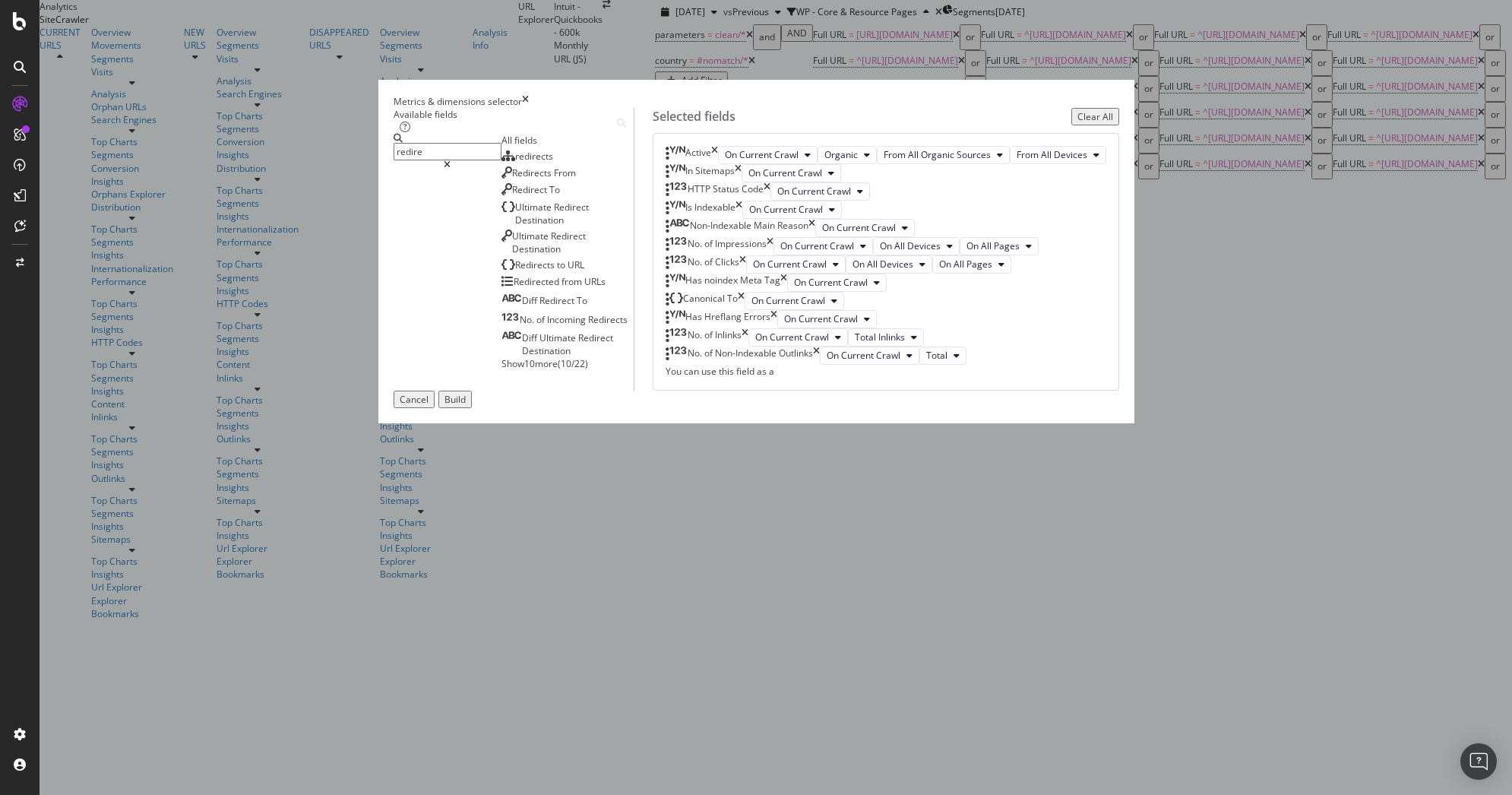
click at [501, 370] on span "Show 10 more" at bounding box center [529, 363] width 57 height 13
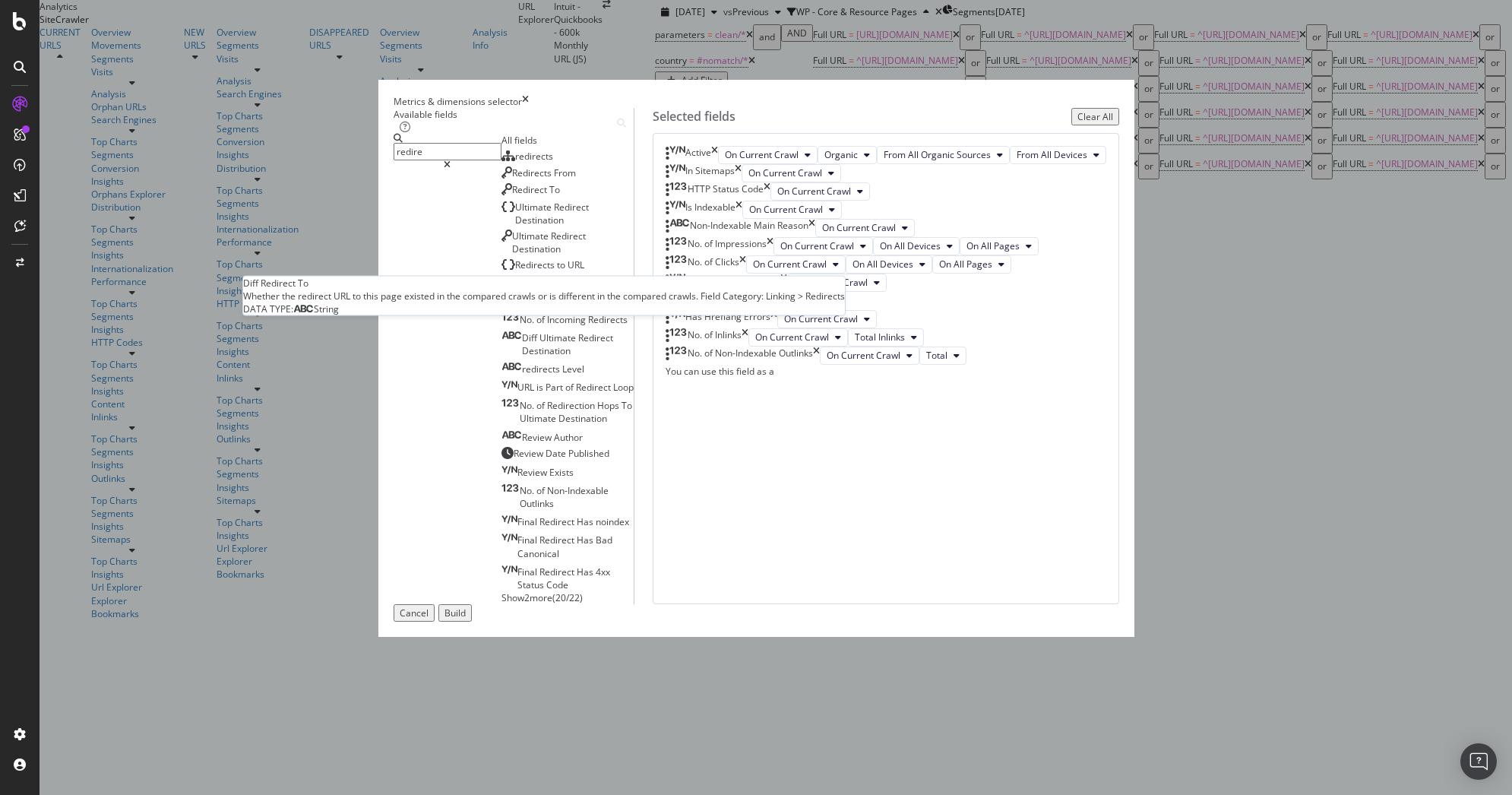
scroll to position [35, 0]
click at [501, 604] on span "Show 2 more" at bounding box center [527, 597] width 51 height 13
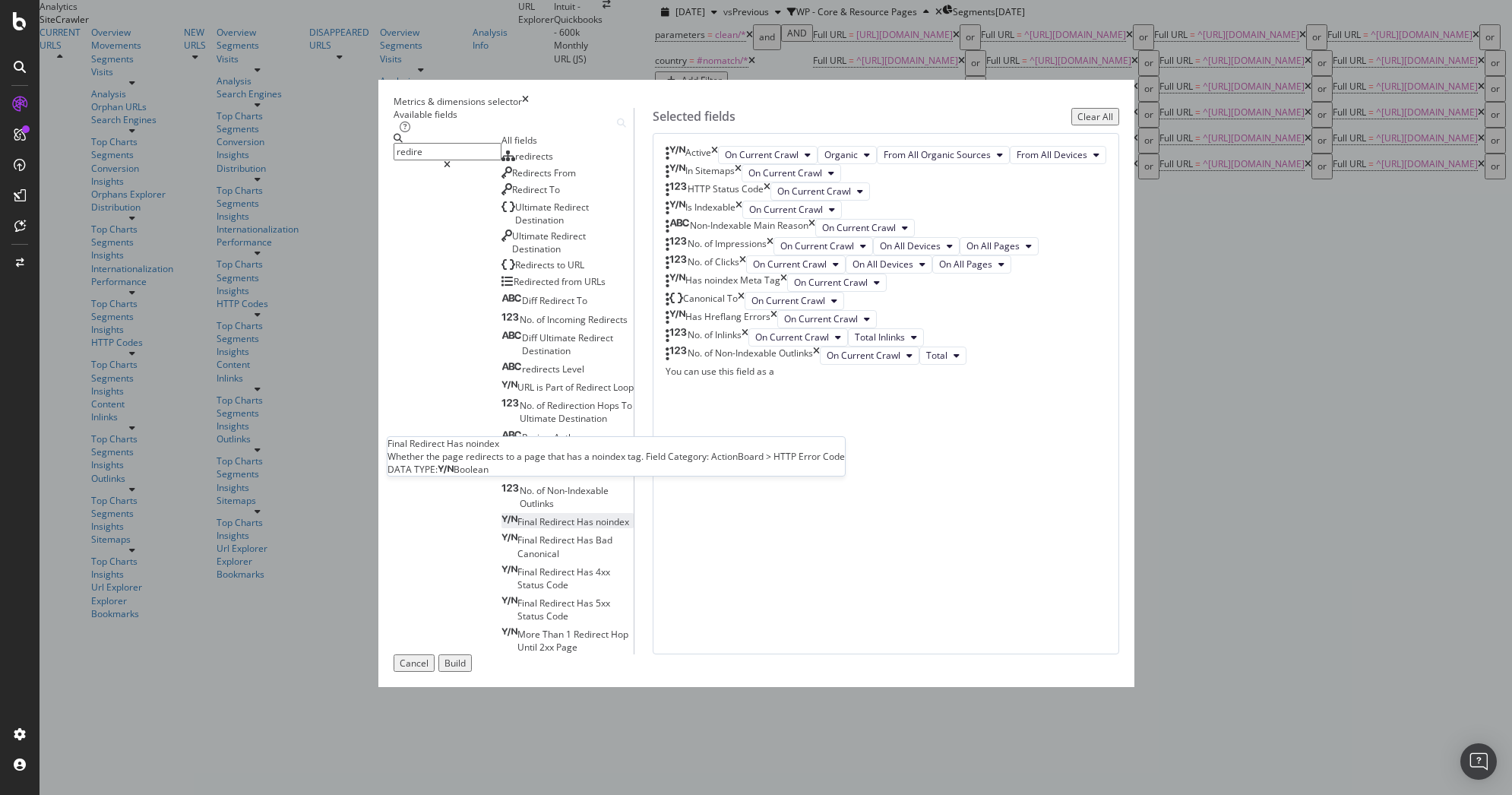
scroll to position [52, 0]
click at [543, 628] on span "Than" at bounding box center [555, 633] width 24 height 13
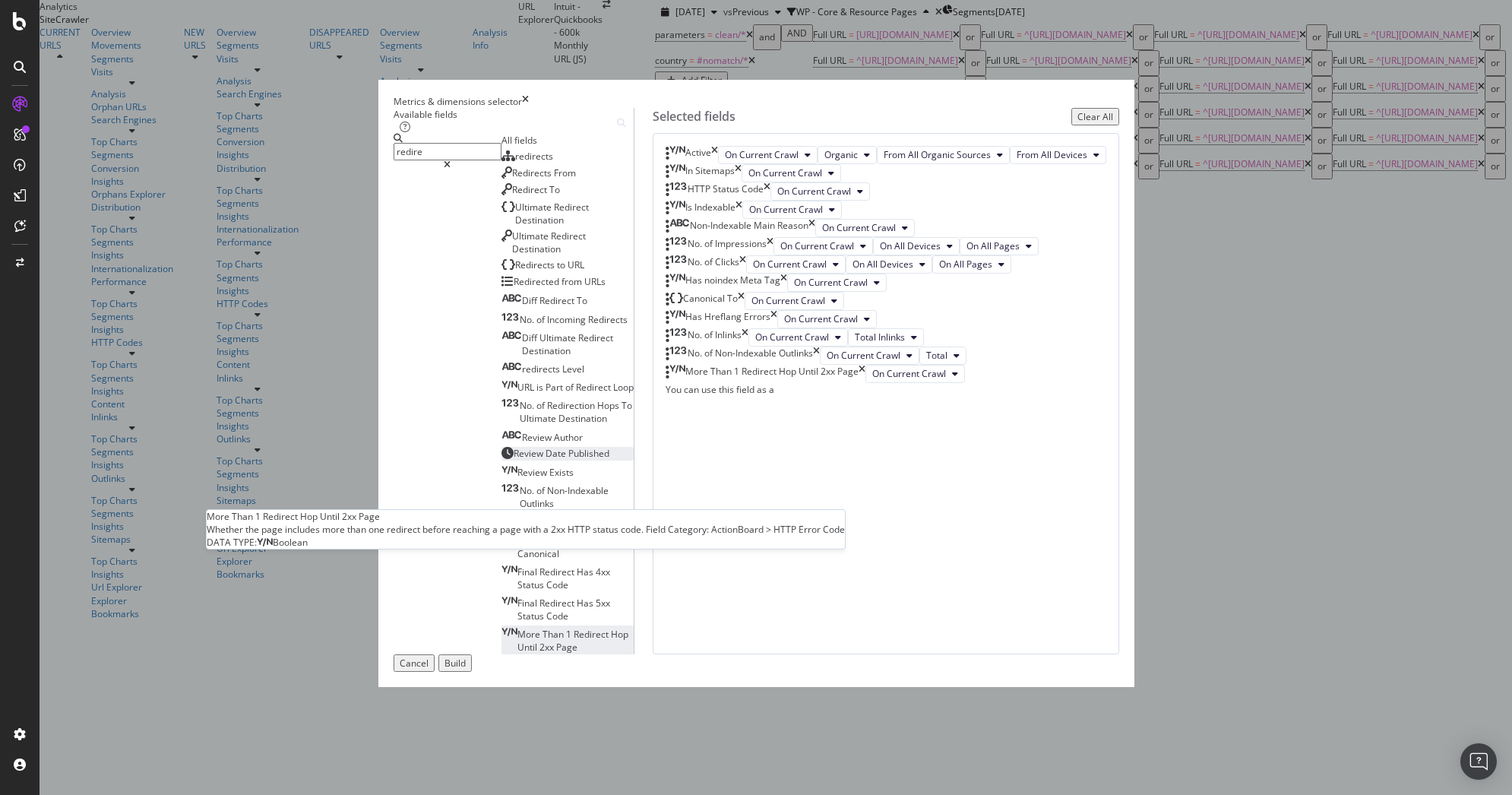
scroll to position [378, 0]
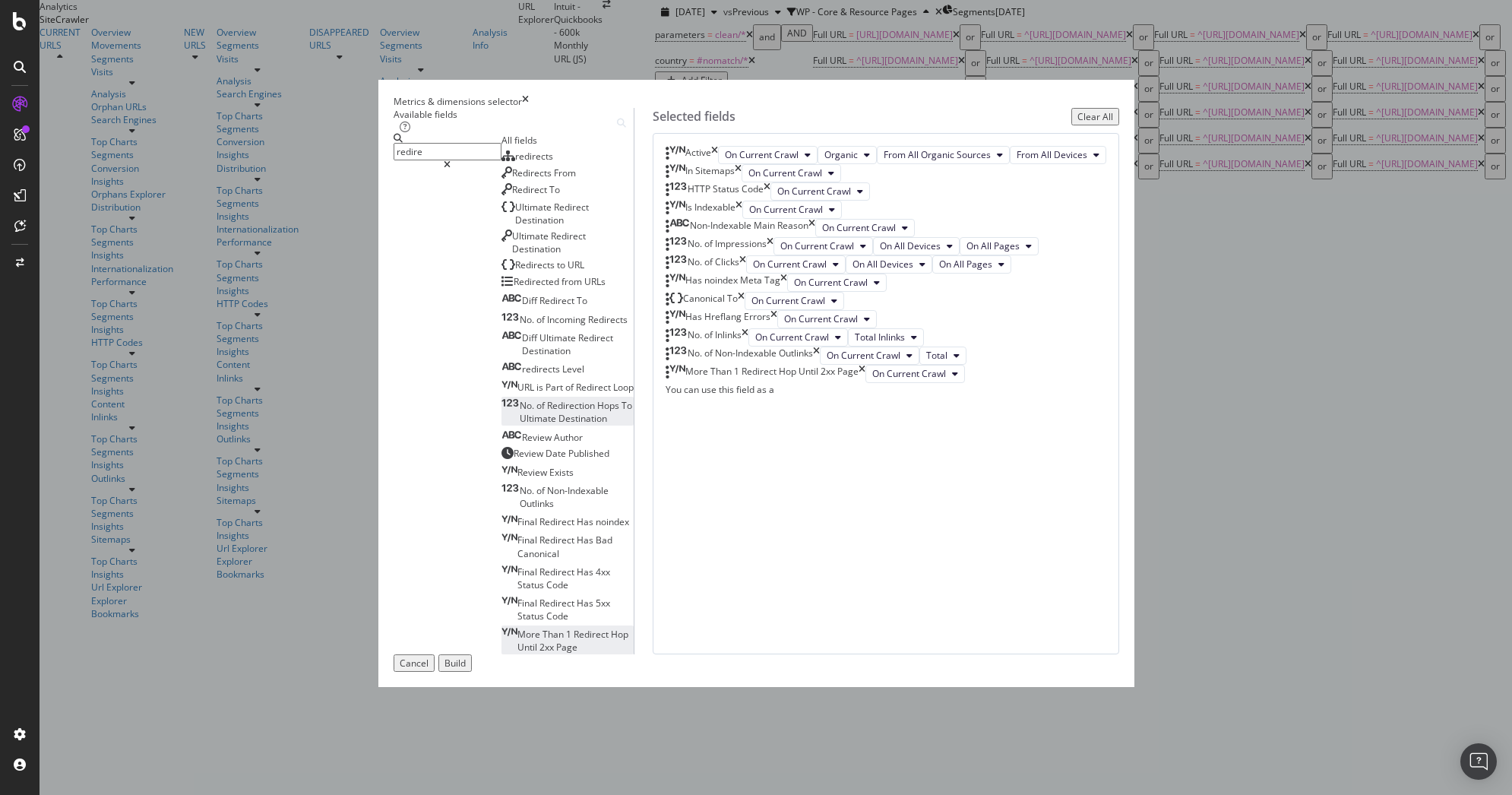
click at [547, 412] on span "Redirection" at bounding box center [572, 405] width 50 height 13
click at [501, 161] on input "redire" at bounding box center [448, 151] width 108 height 18
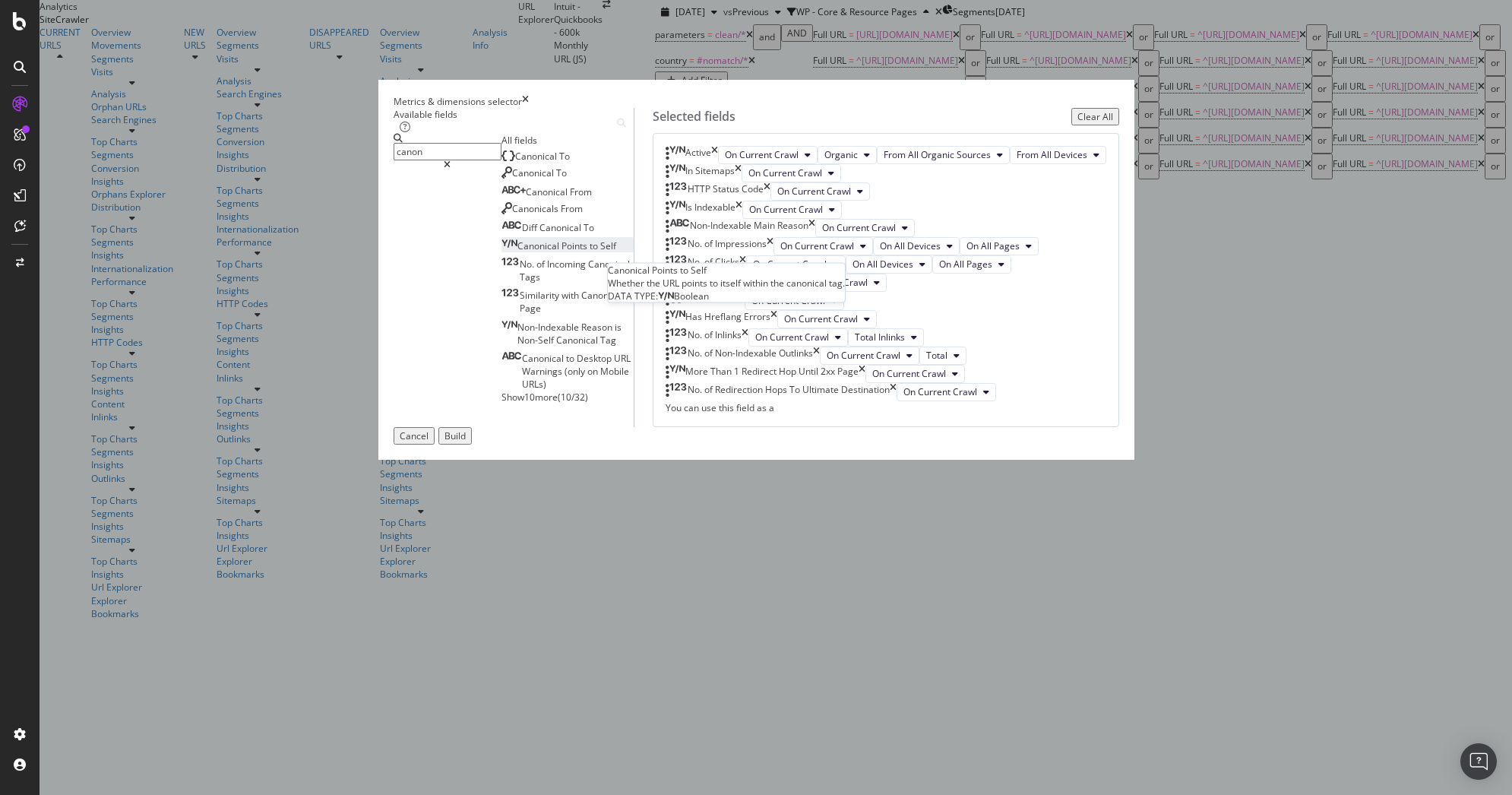
click at [562, 252] on span "Points" at bounding box center [575, 245] width 28 height 13
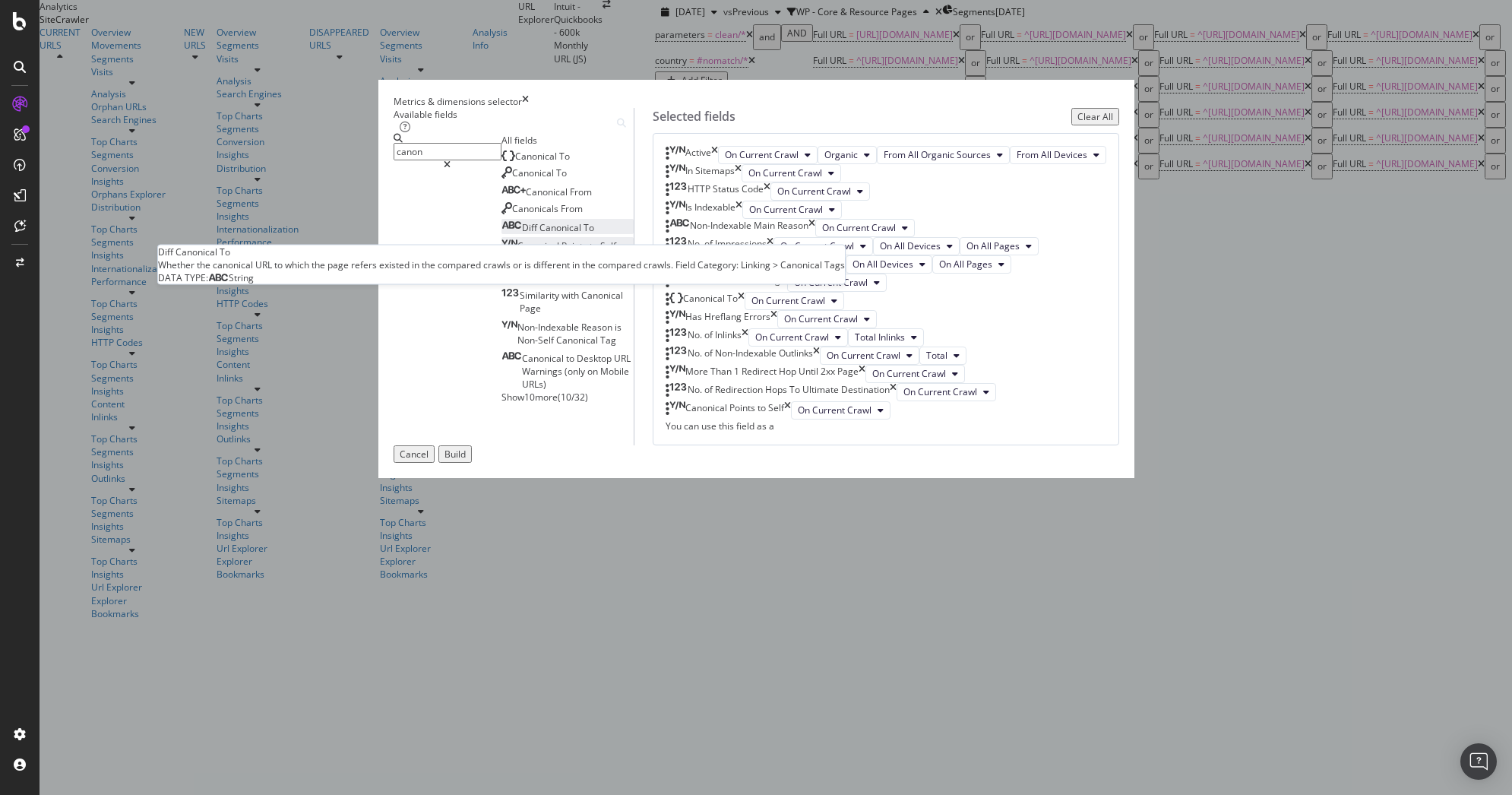
scroll to position [507, 0]
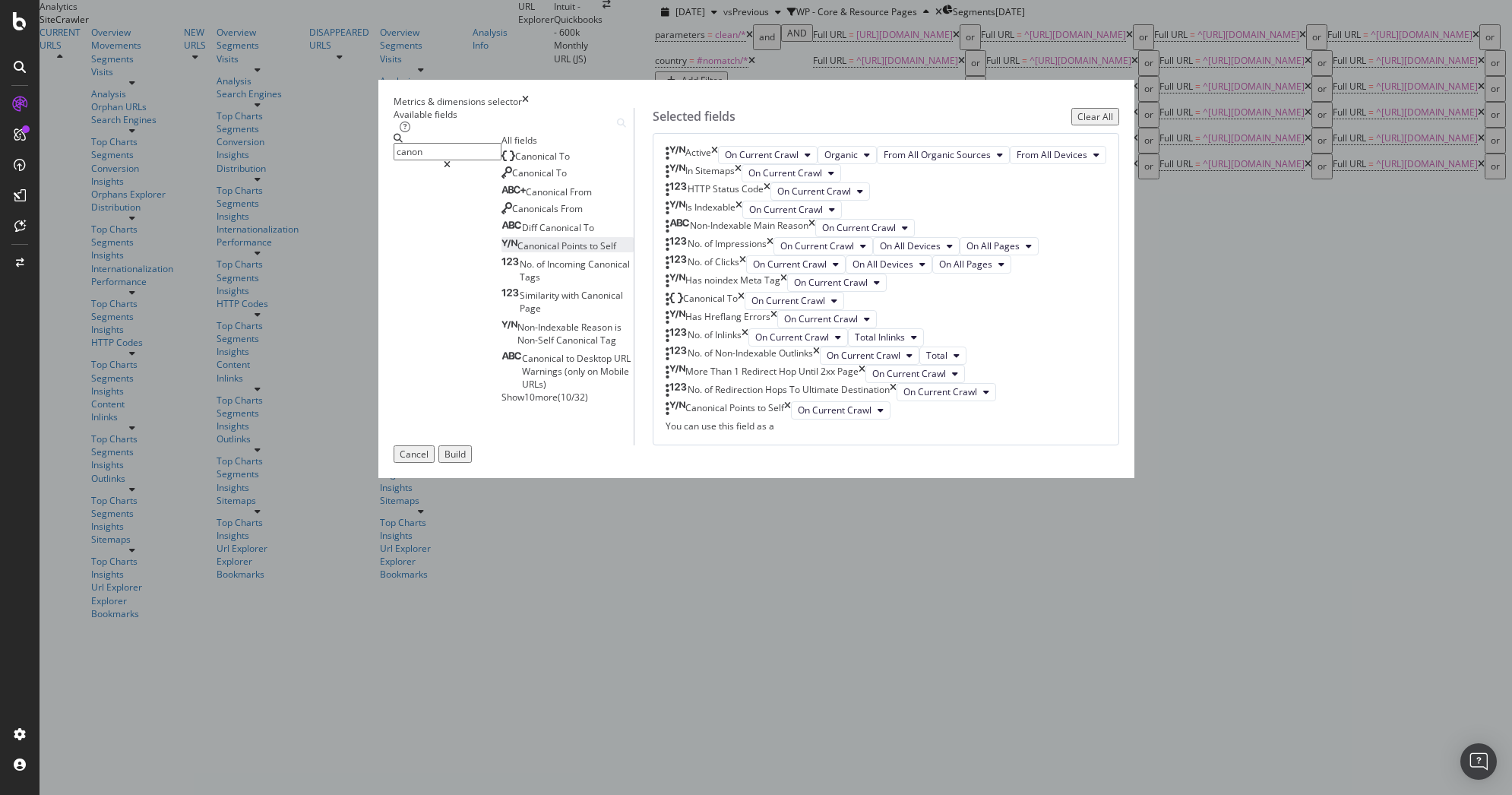
click at [501, 161] on input "canon" at bounding box center [448, 151] width 108 height 18
click at [547, 265] on span "Similar" at bounding box center [563, 257] width 32 height 13
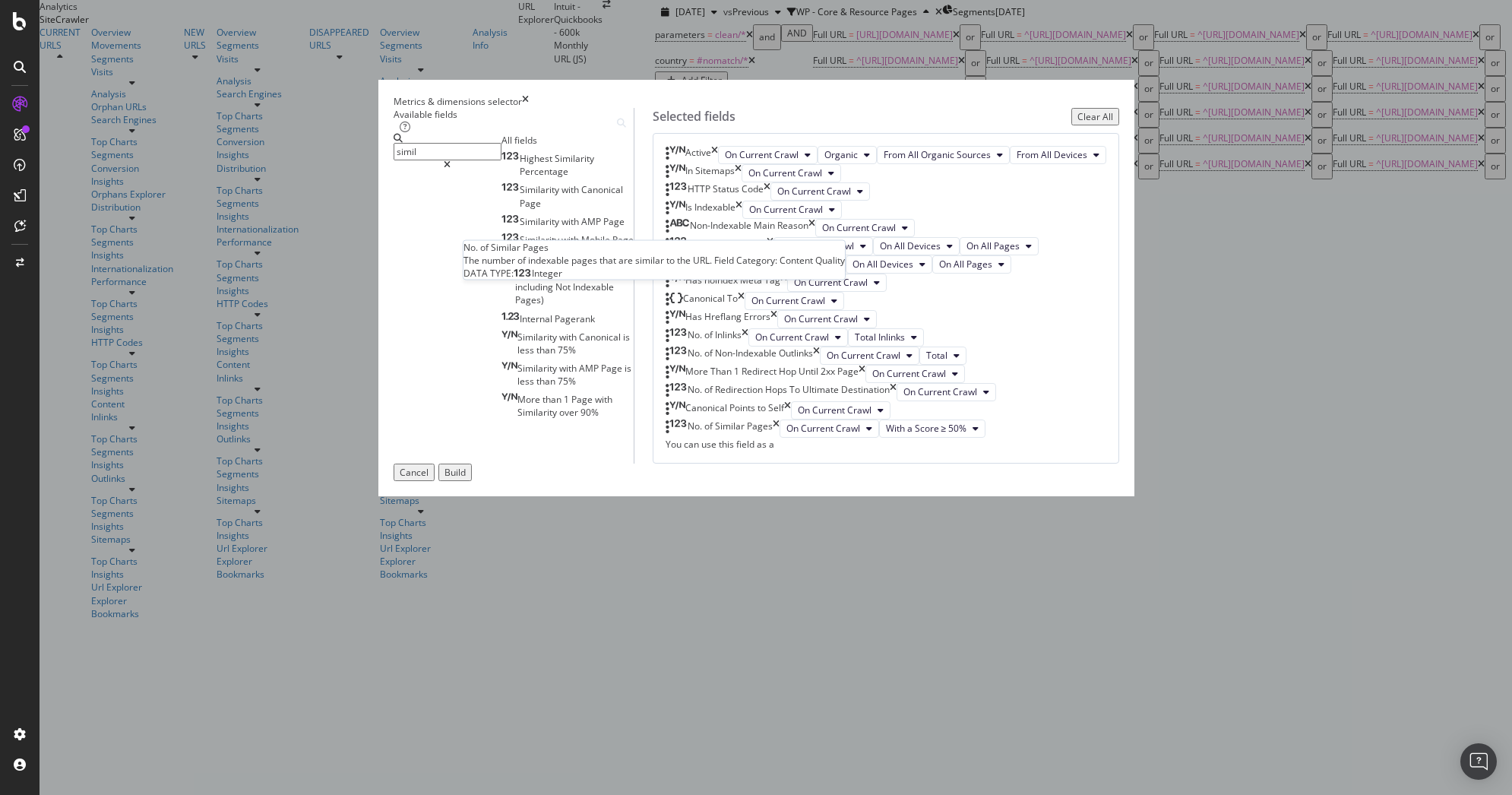
scroll to position [564, 0]
click at [964, 435] on span "With a Score ≥ 50%" at bounding box center [927, 428] width 81 height 13
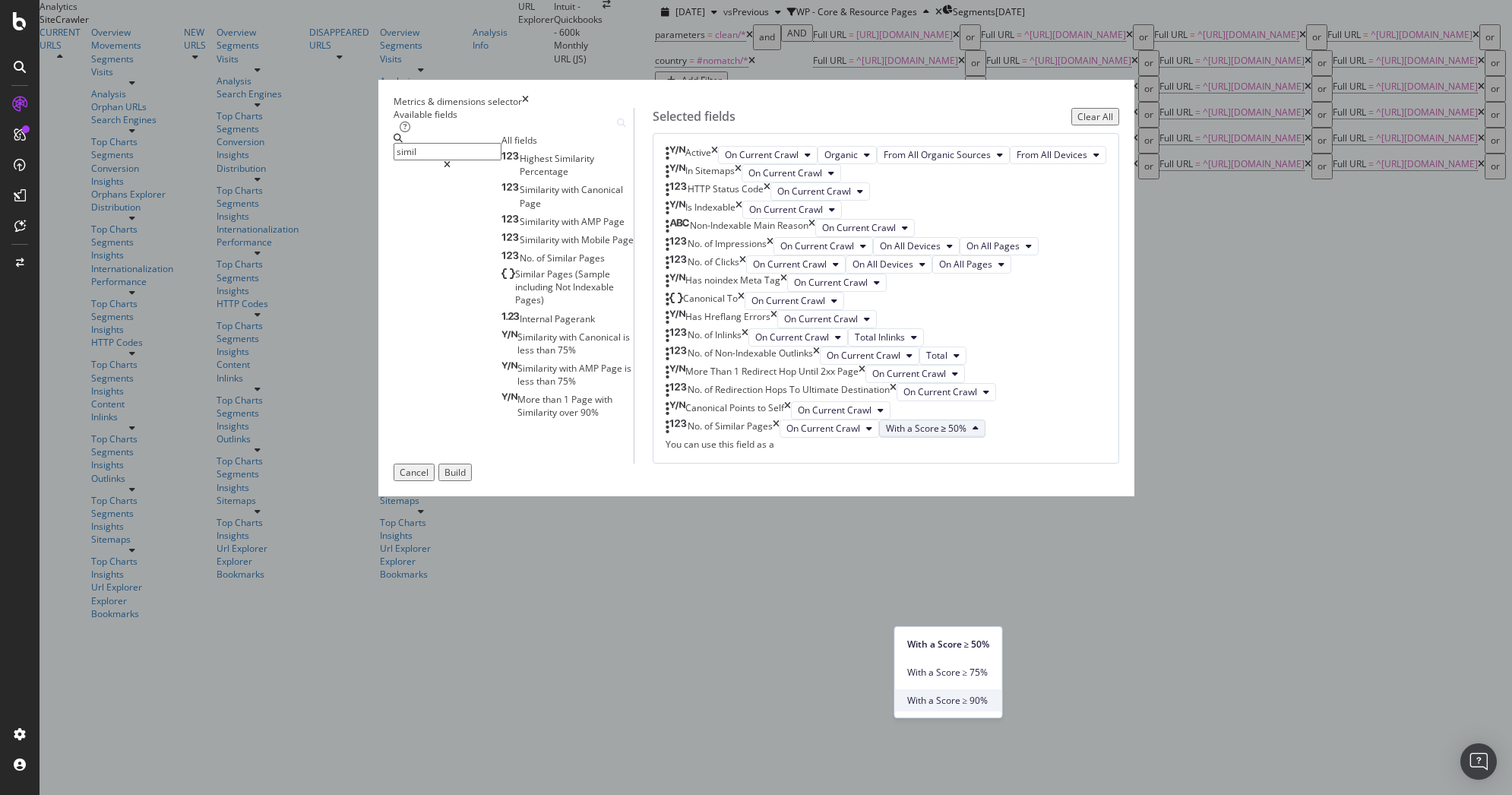
click at [954, 695] on span "With a Score ≥ 90%" at bounding box center [949, 700] width 83 height 14
click at [501, 161] on input "simil" at bounding box center [448, 151] width 108 height 18
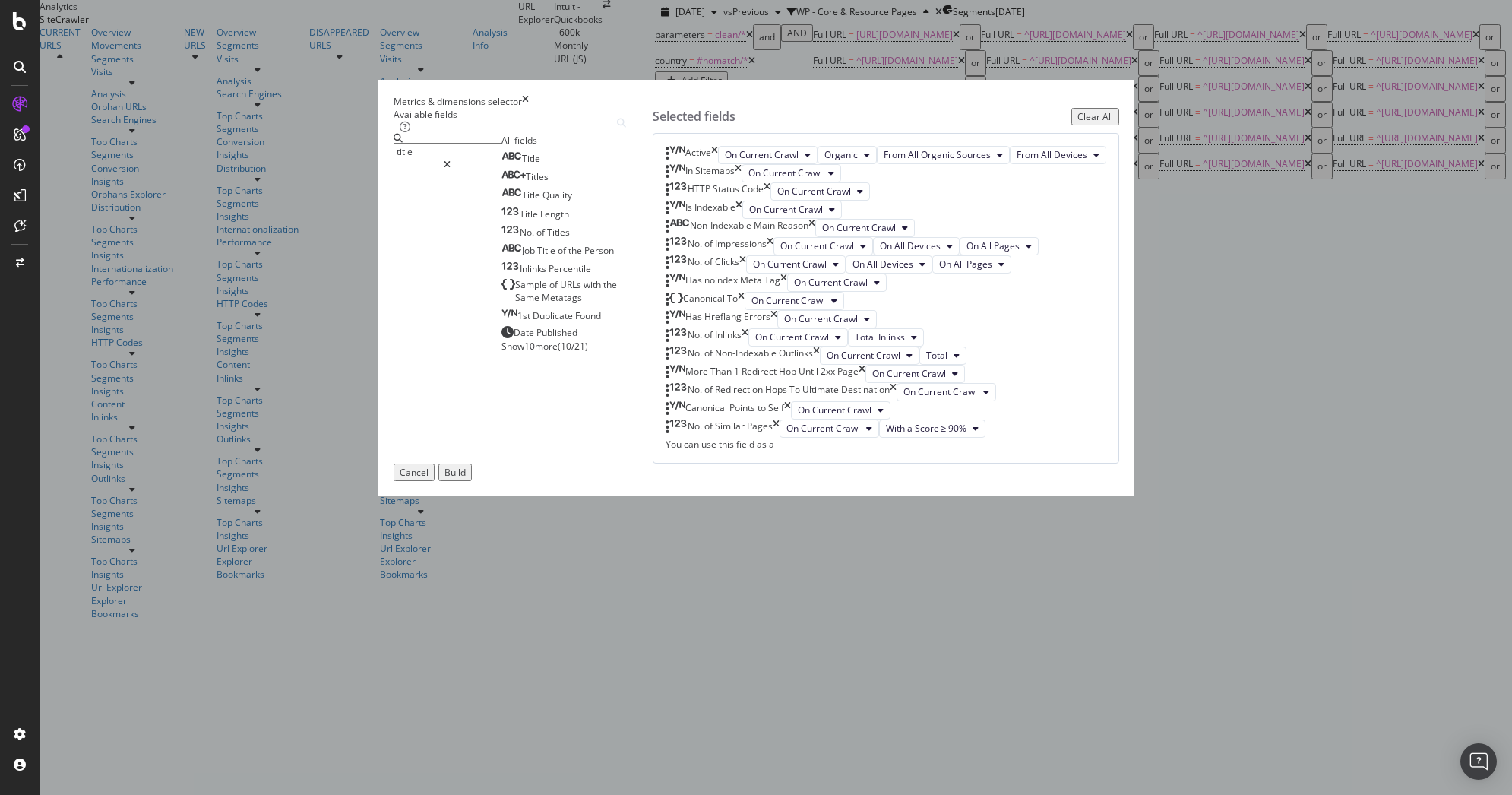
click at [505, 353] on span "Show 10 more" at bounding box center [529, 346] width 57 height 13
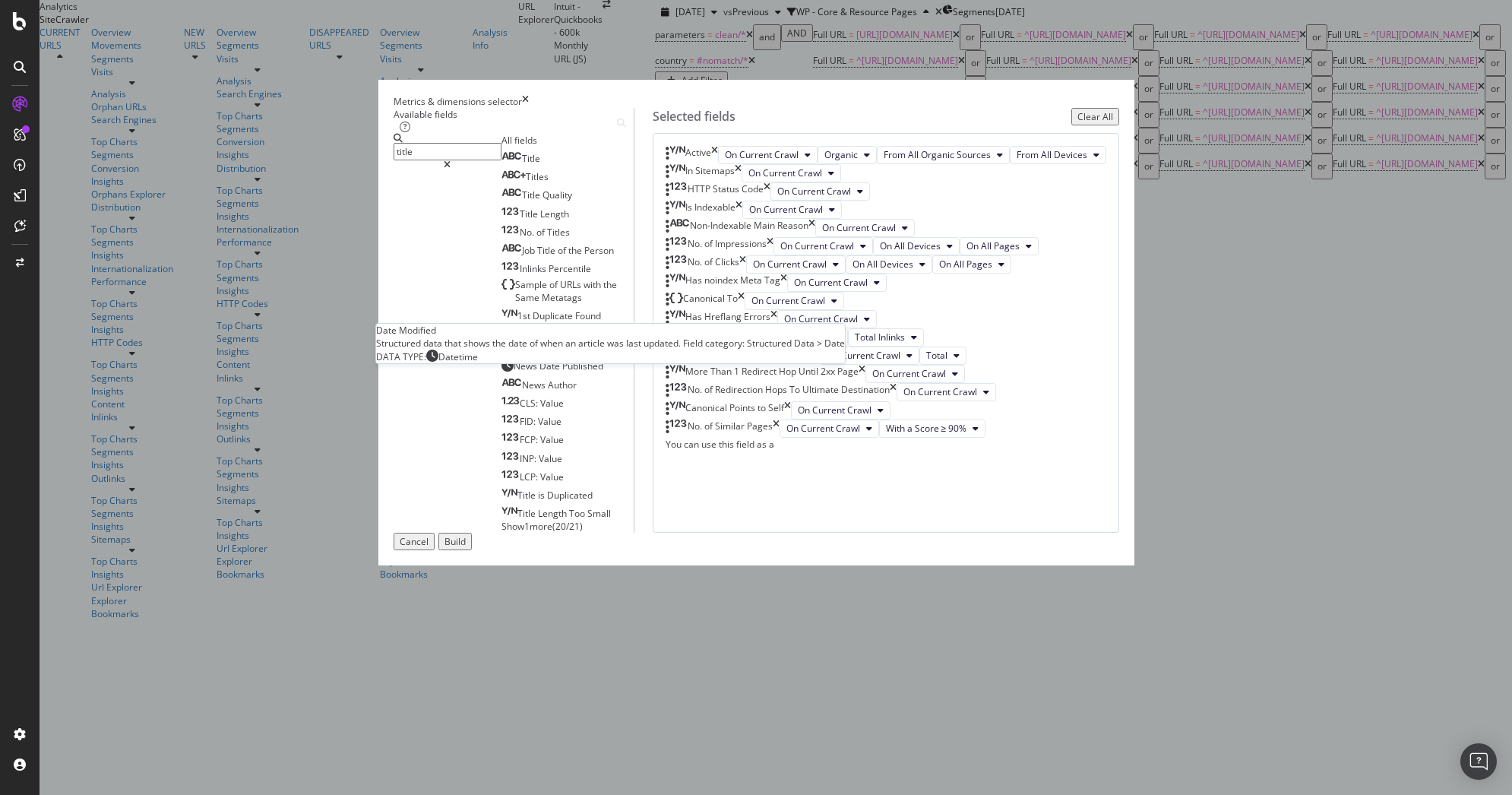
scroll to position [29, 0]
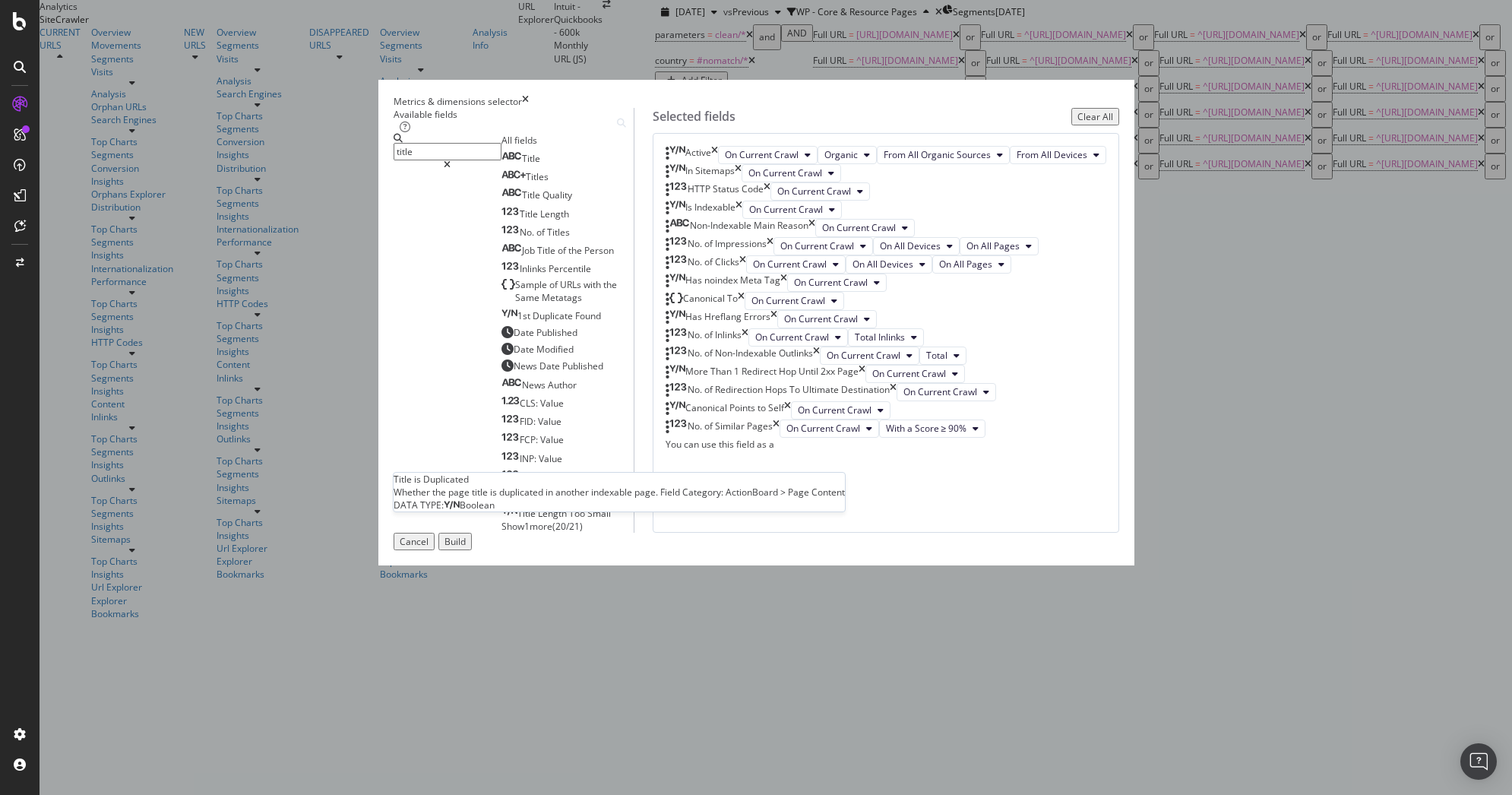
click at [547, 502] on span "Duplicated" at bounding box center [570, 495] width 46 height 13
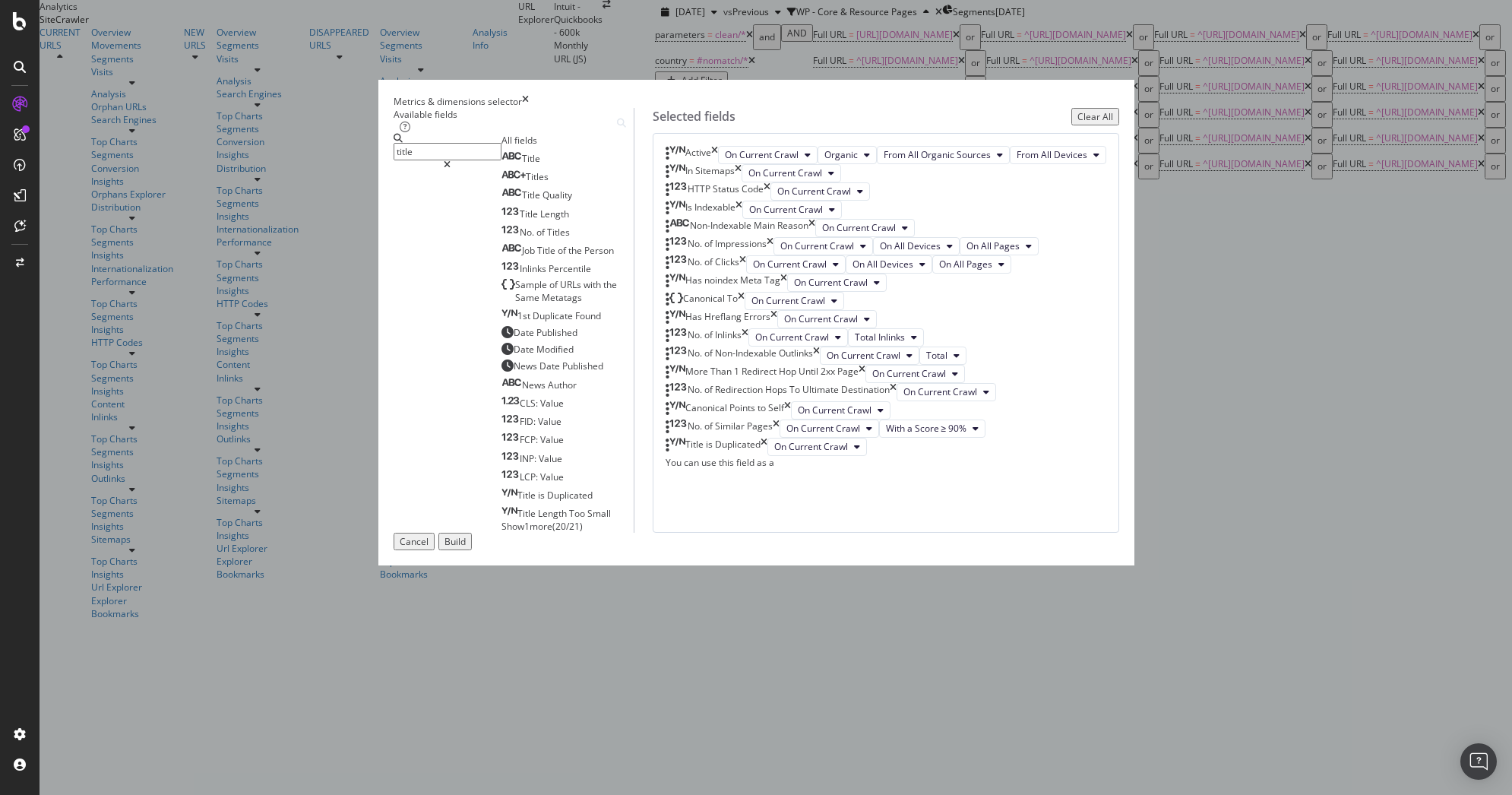
click at [501, 533] on span "Show 1 more" at bounding box center [527, 526] width 51 height 13
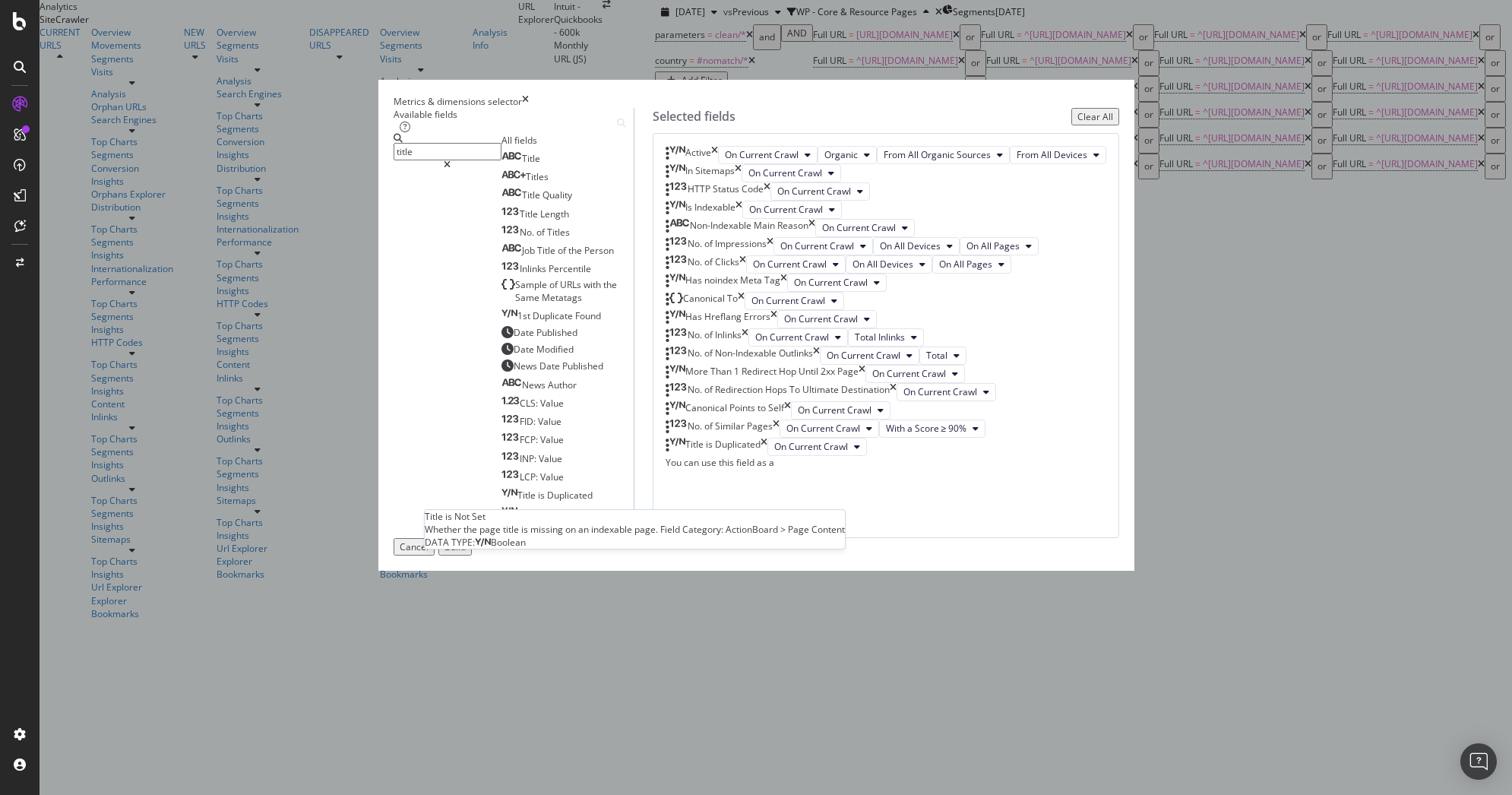
scroll to position [28, 0]
click at [518, 538] on span "Title" at bounding box center [528, 531] width 20 height 13
click at [501, 161] on input "title" at bounding box center [448, 151] width 108 height 18
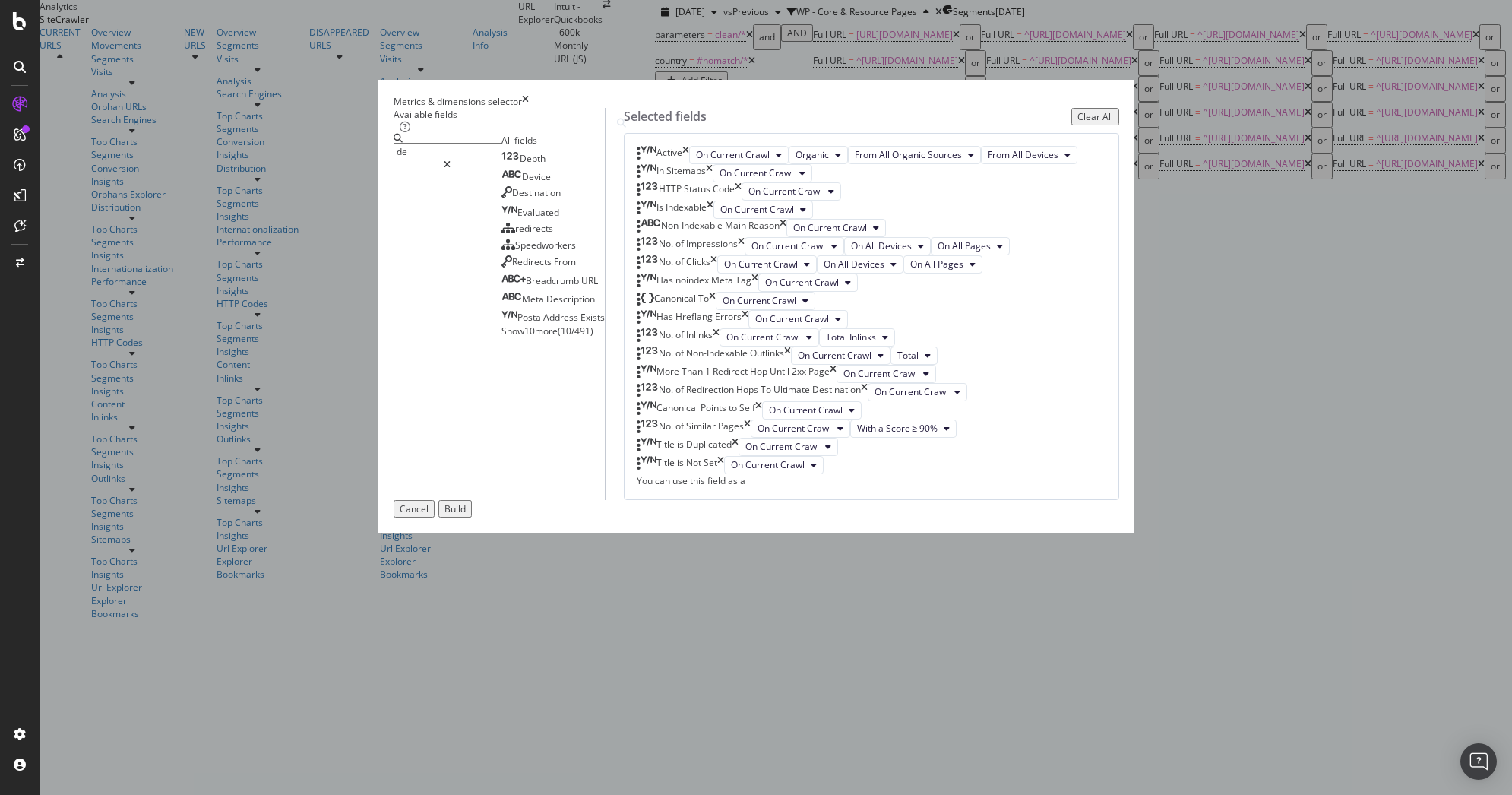
scroll to position [0, 0]
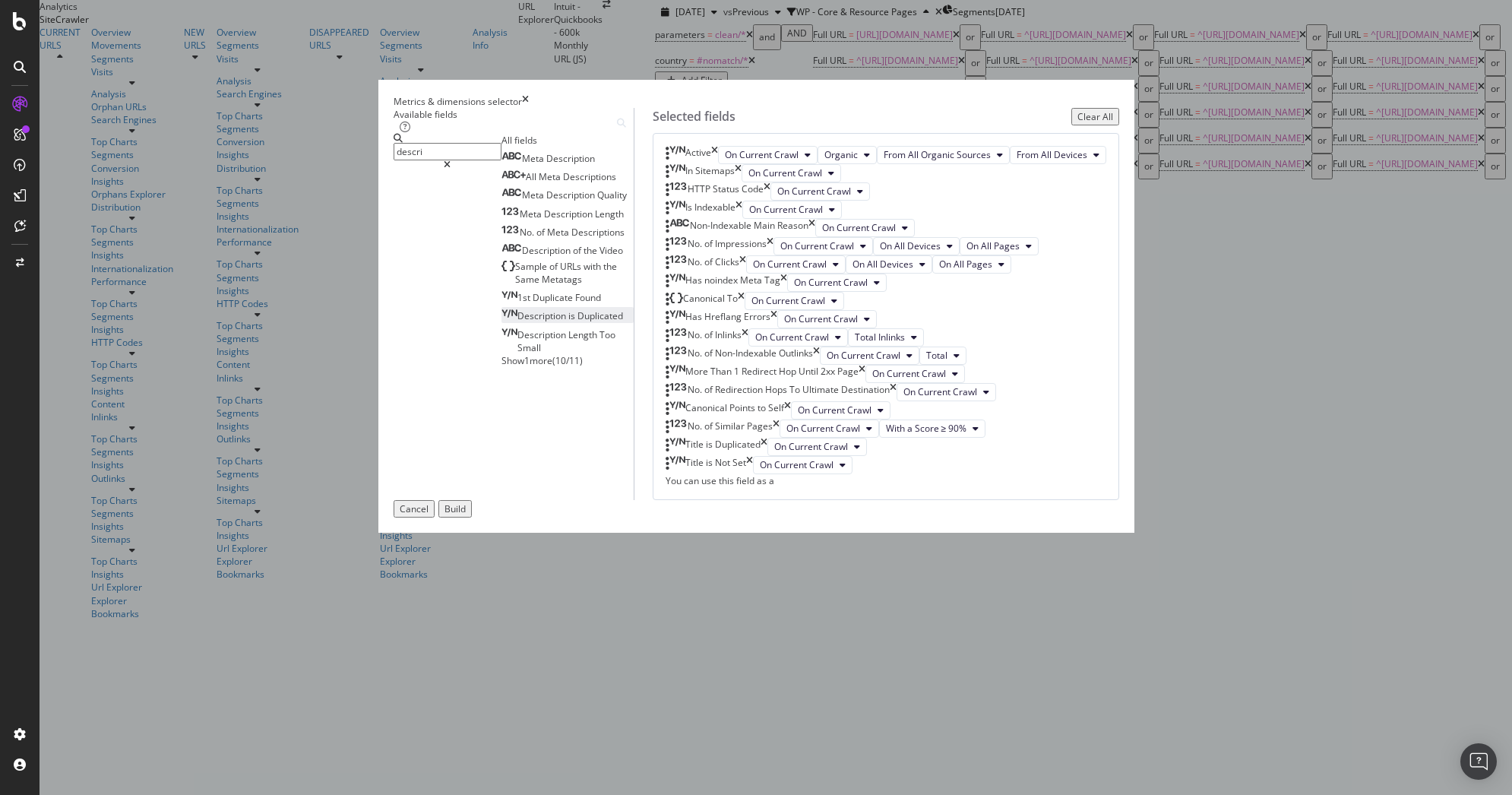
click at [578, 322] on span "Duplicated" at bounding box center [600, 315] width 46 height 13
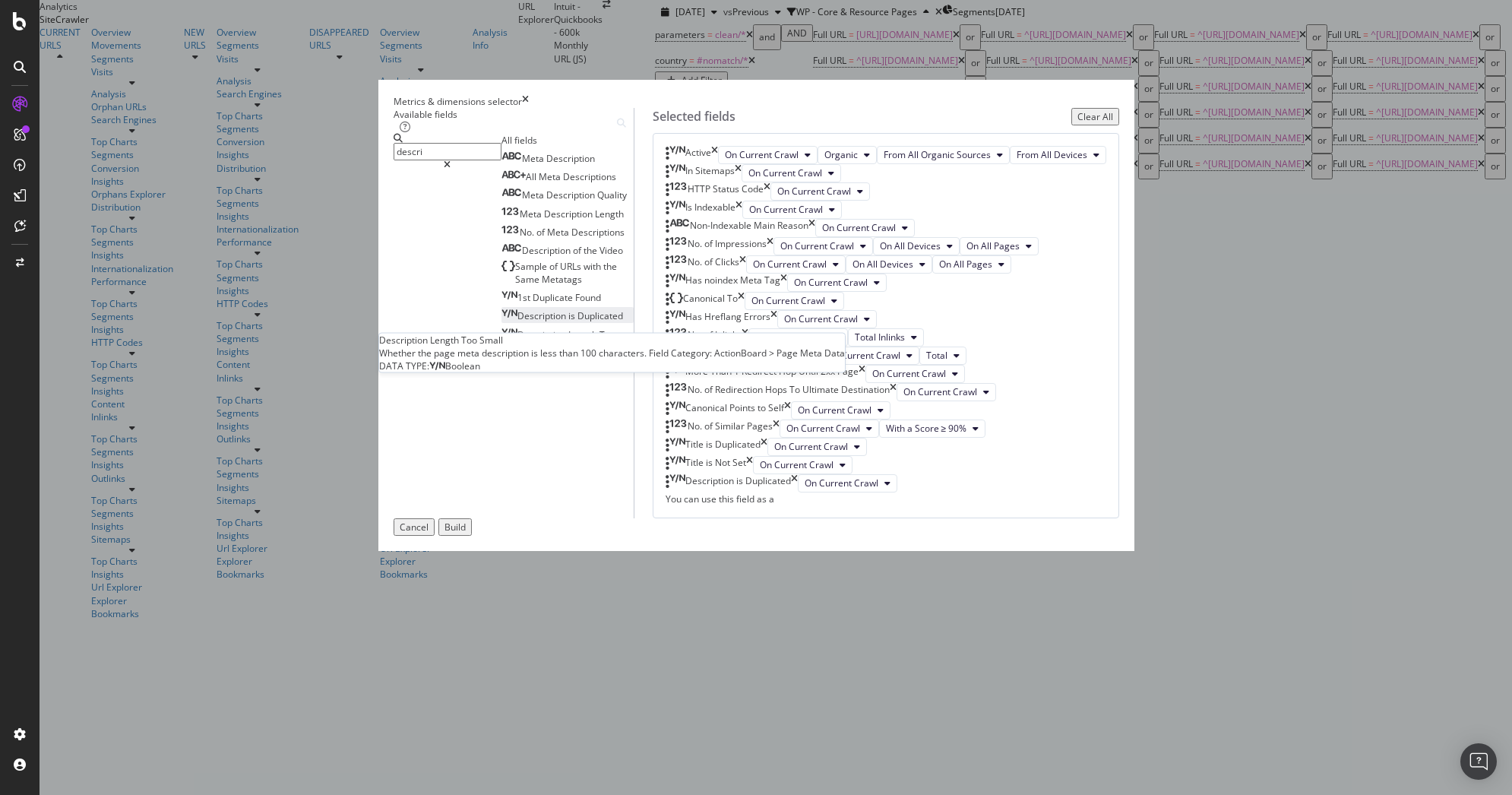
scroll to position [735, 0]
click at [501, 367] on span "Show 1 more" at bounding box center [527, 360] width 51 height 13
click at [518, 372] on span "Description" at bounding box center [543, 365] width 51 height 13
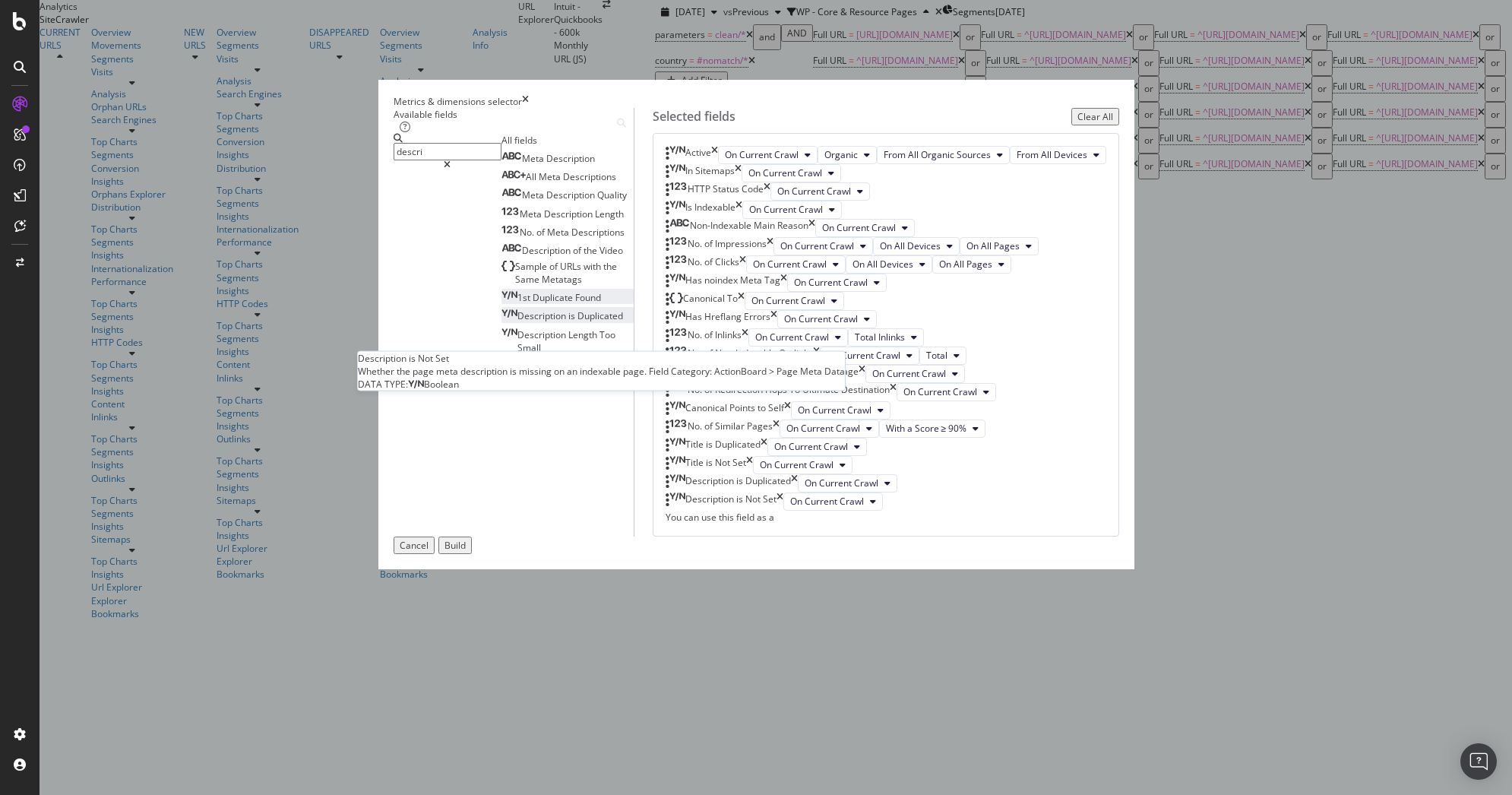
scroll to position [792, 0]
click at [501, 161] on input "descri" at bounding box center [448, 151] width 108 height 18
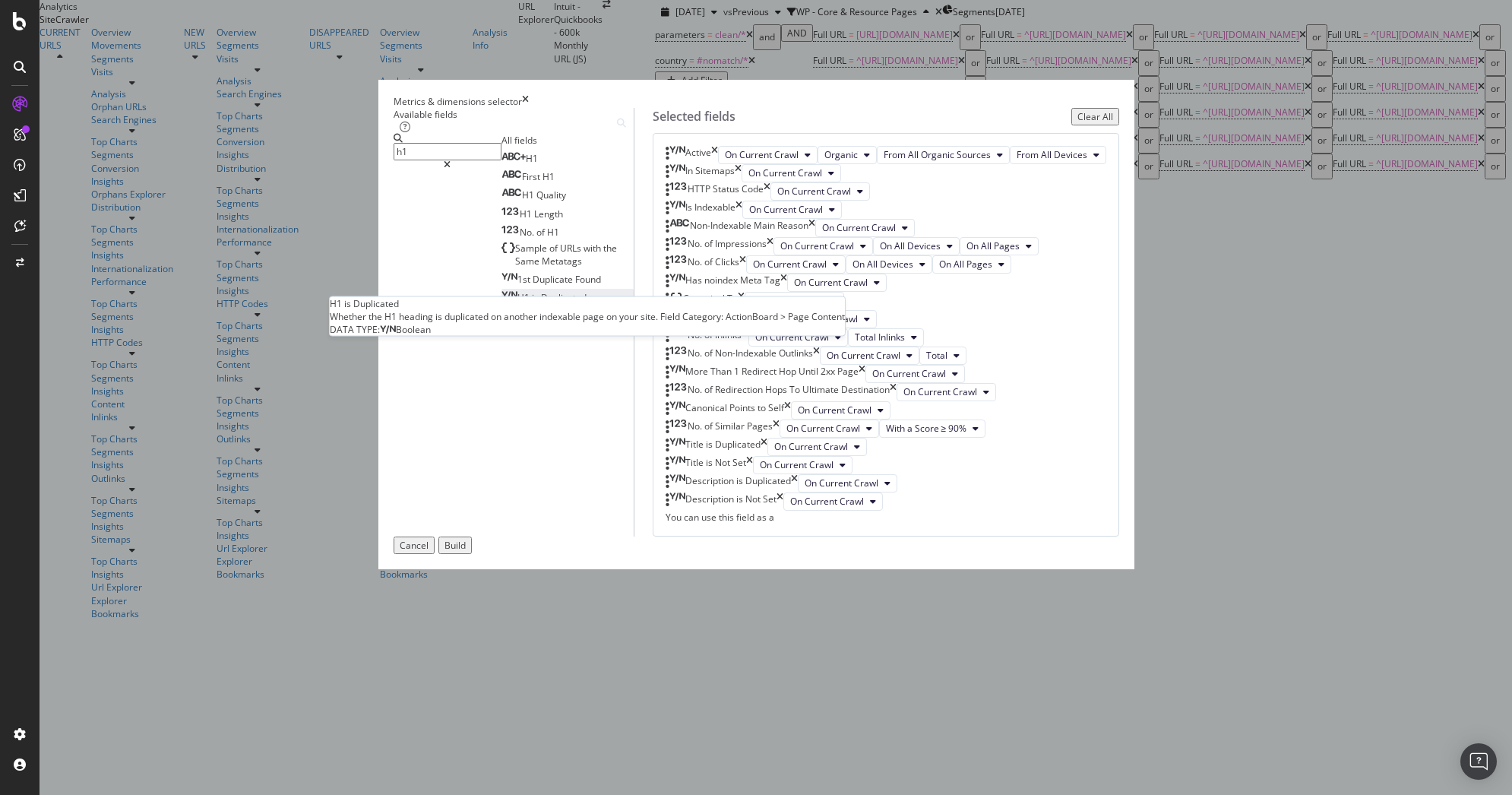
click at [541, 304] on span "Duplicated" at bounding box center [564, 297] width 46 height 13
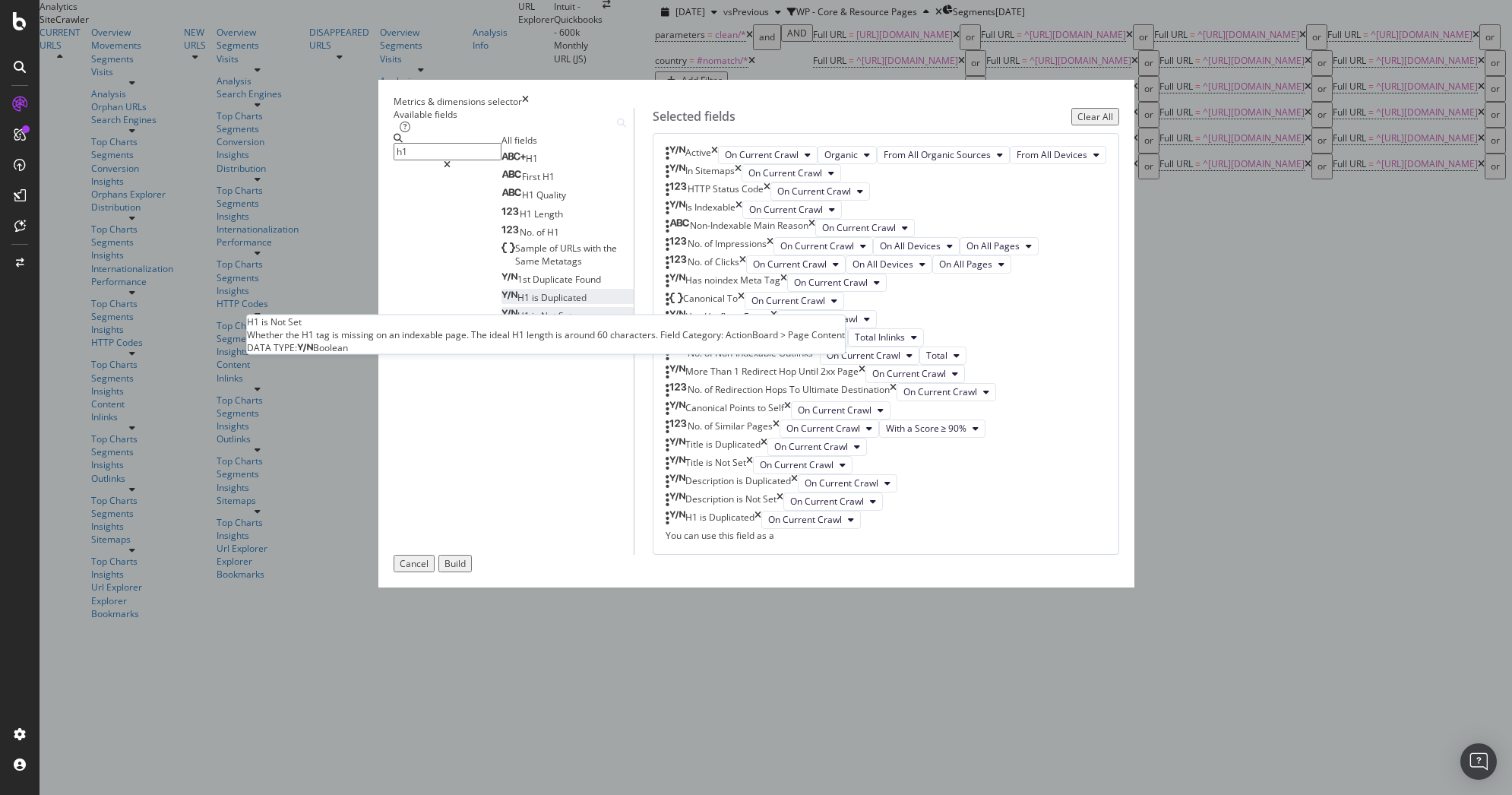
click at [541, 322] on span "Not" at bounding box center [550, 315] width 18 height 13
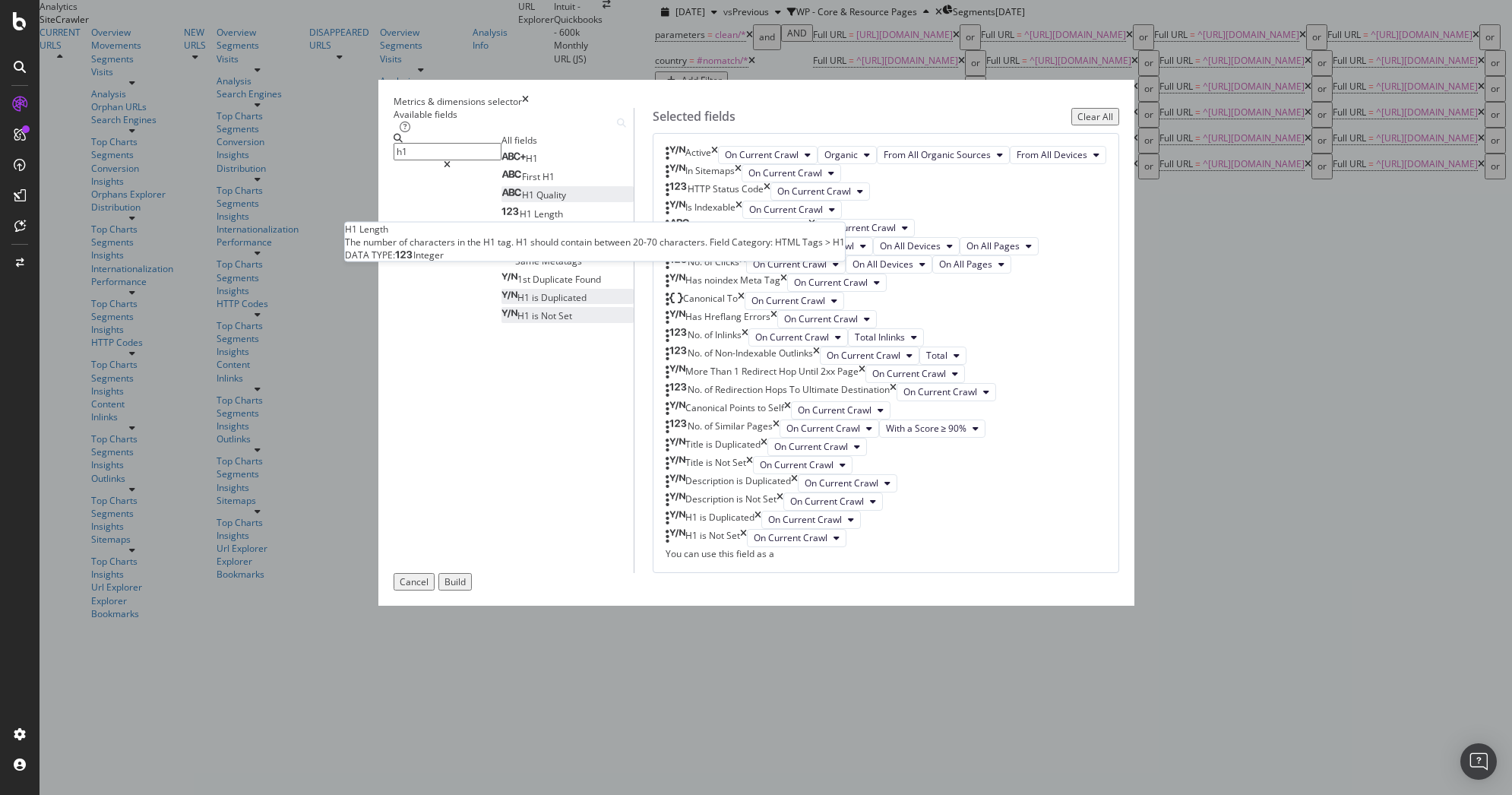
scroll to position [906, 0]
click at [547, 238] on span "H1" at bounding box center [553, 232] width 12 height 13
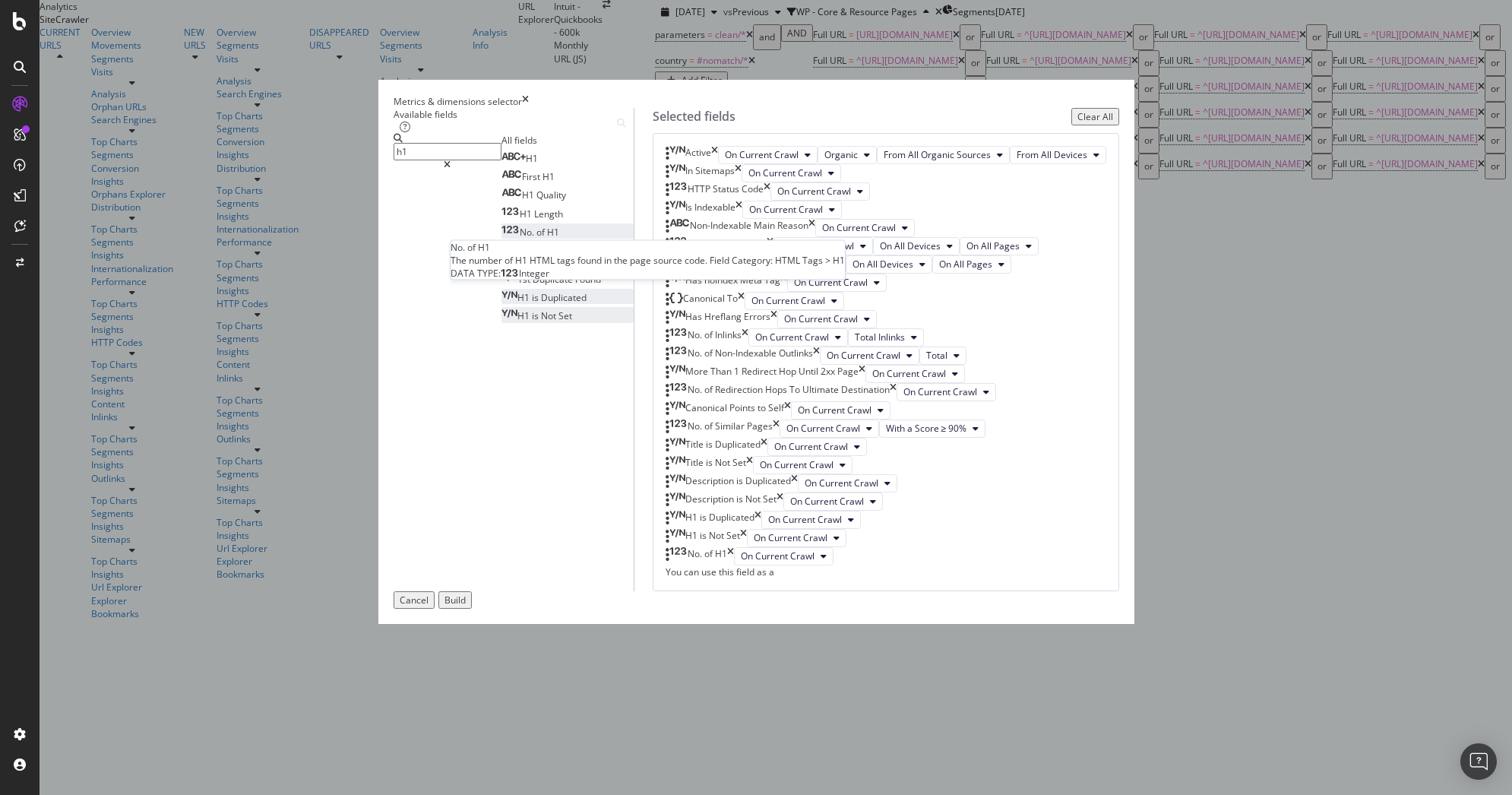
scroll to position [963, 0]
click at [496, 161] on input "h1" at bounding box center [448, 151] width 108 height 18
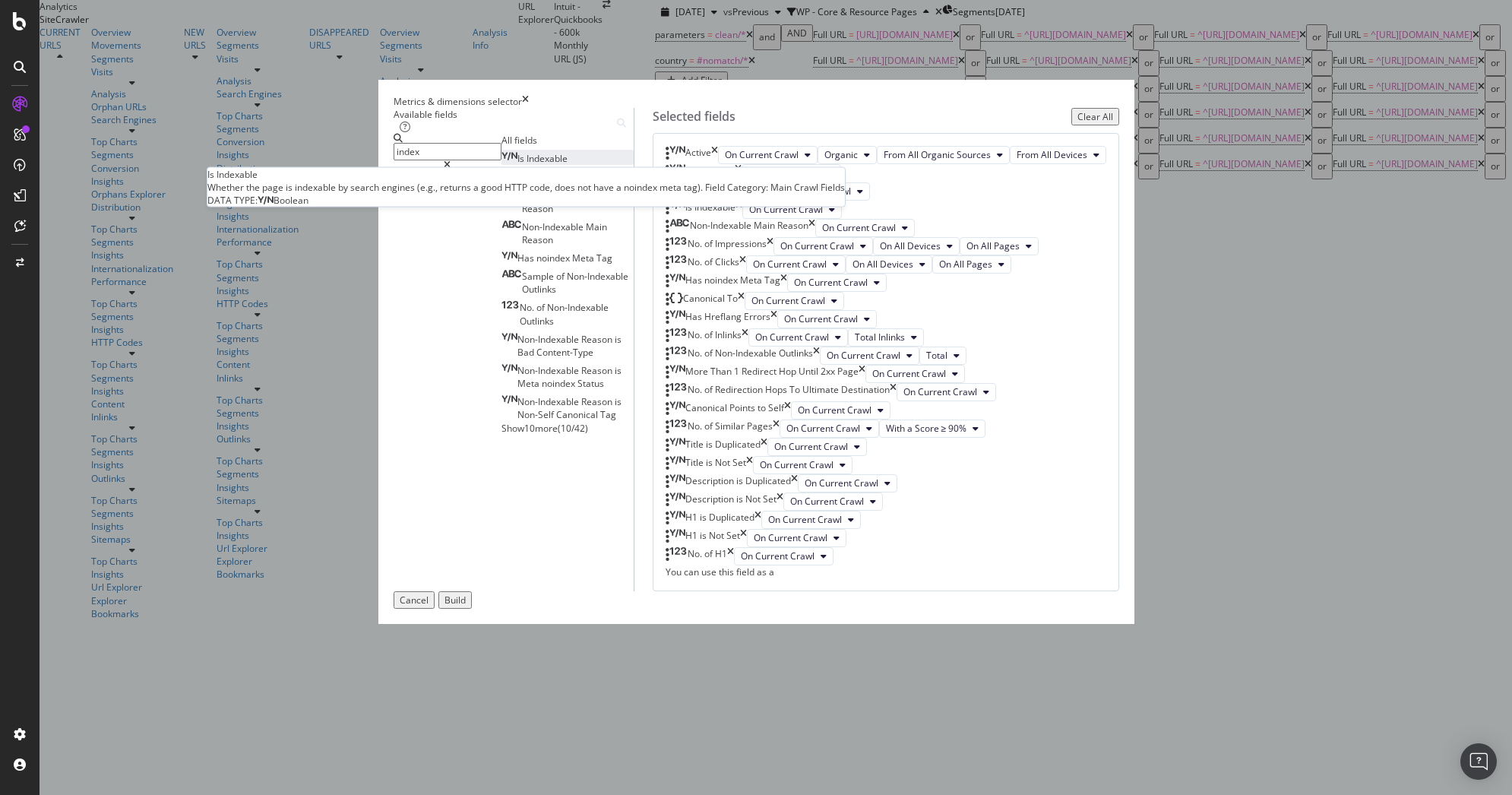
click at [527, 165] on span "Indexable" at bounding box center [547, 158] width 41 height 13
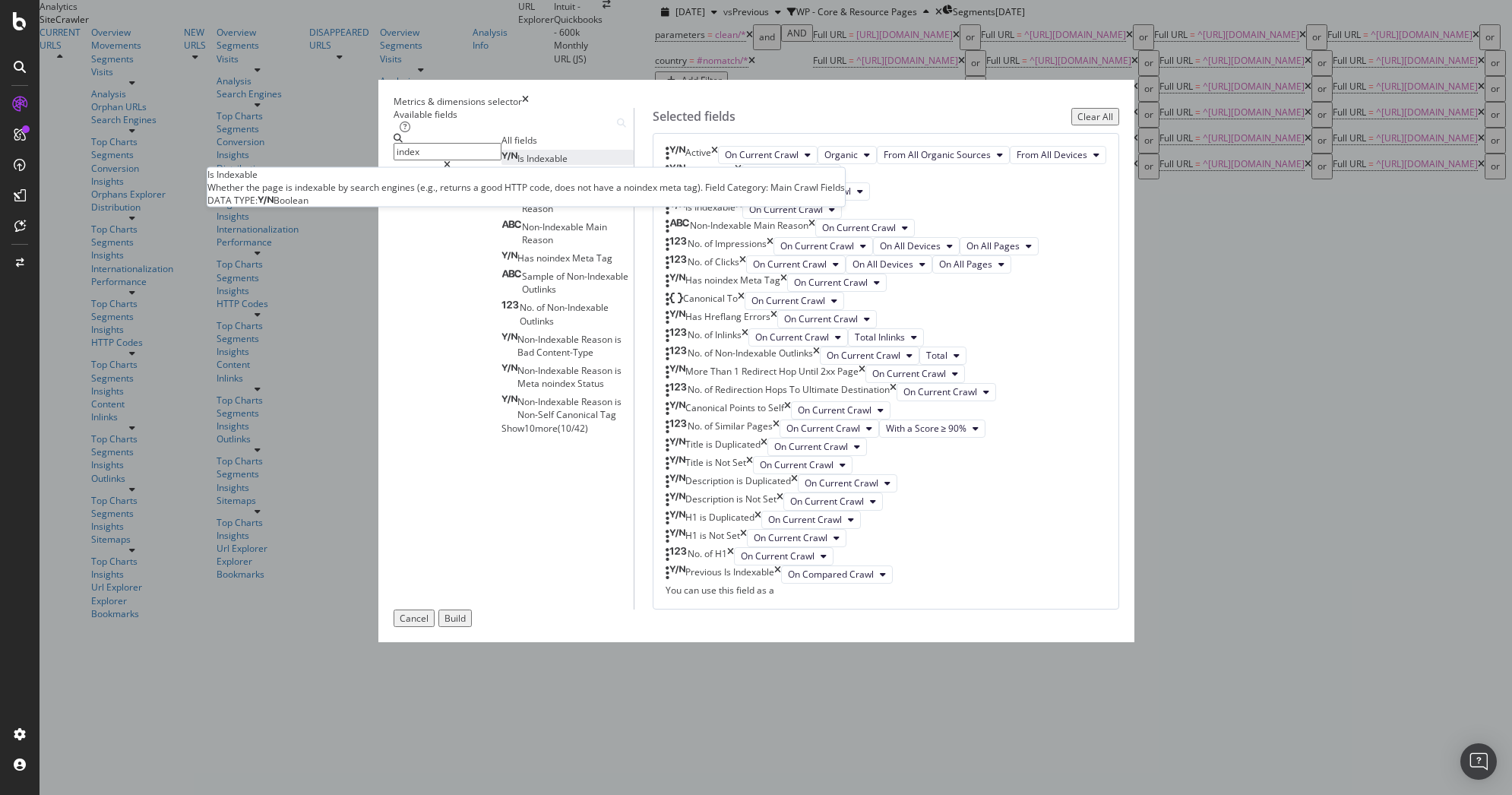
scroll to position [1020, 0]
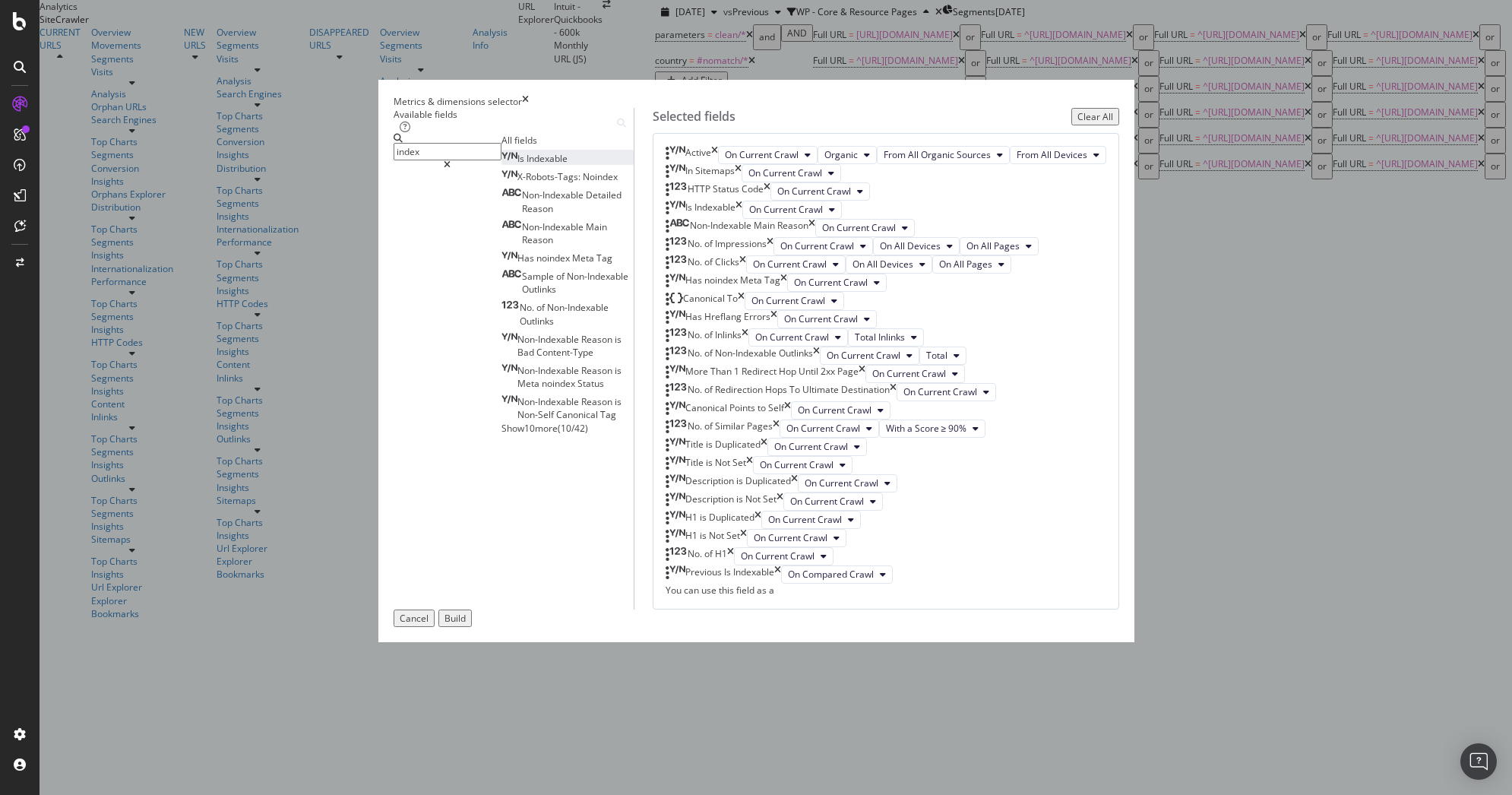
click at [527, 165] on span "Indexable" at bounding box center [547, 158] width 41 height 13
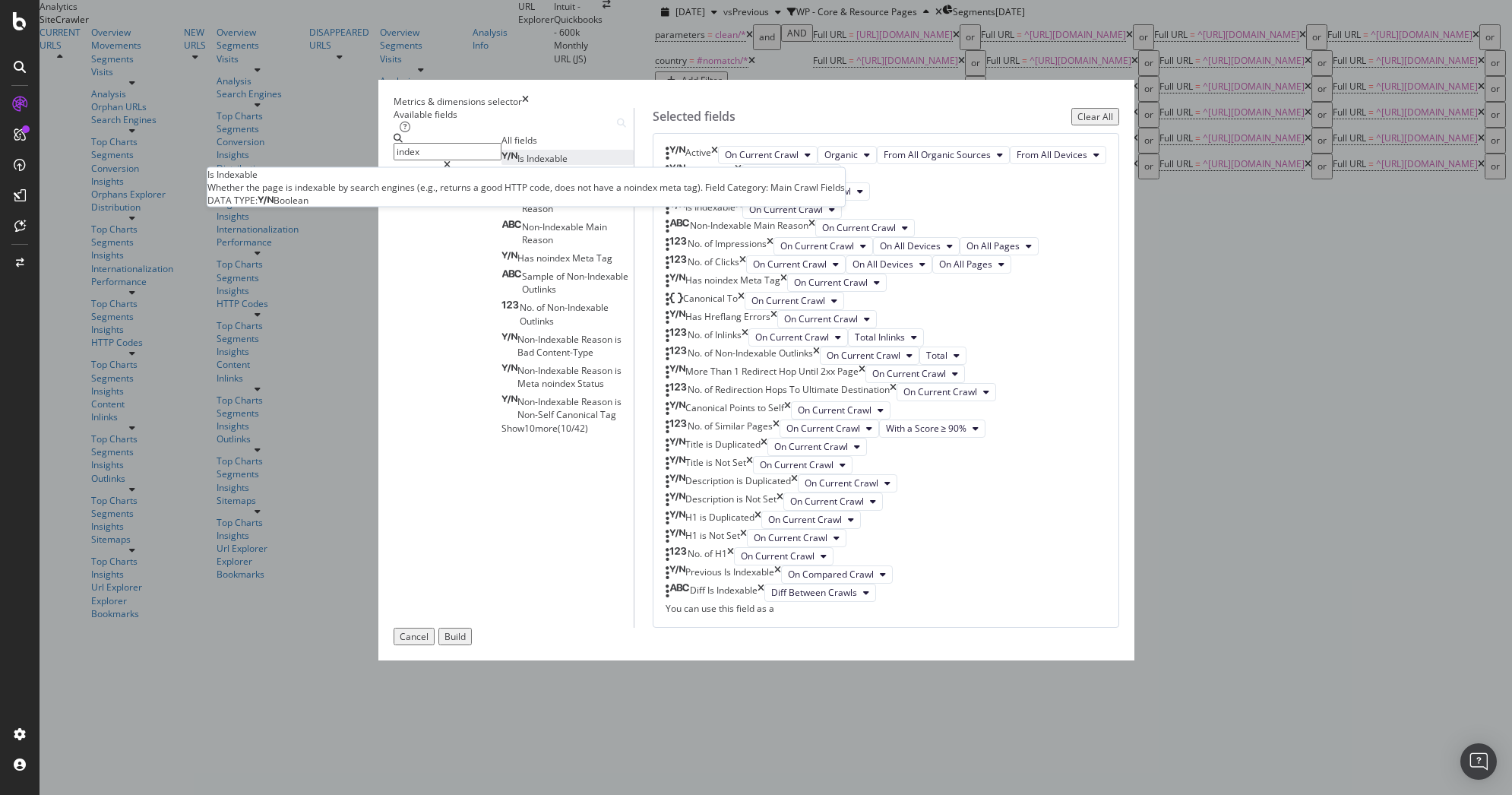
scroll to position [1077, 0]
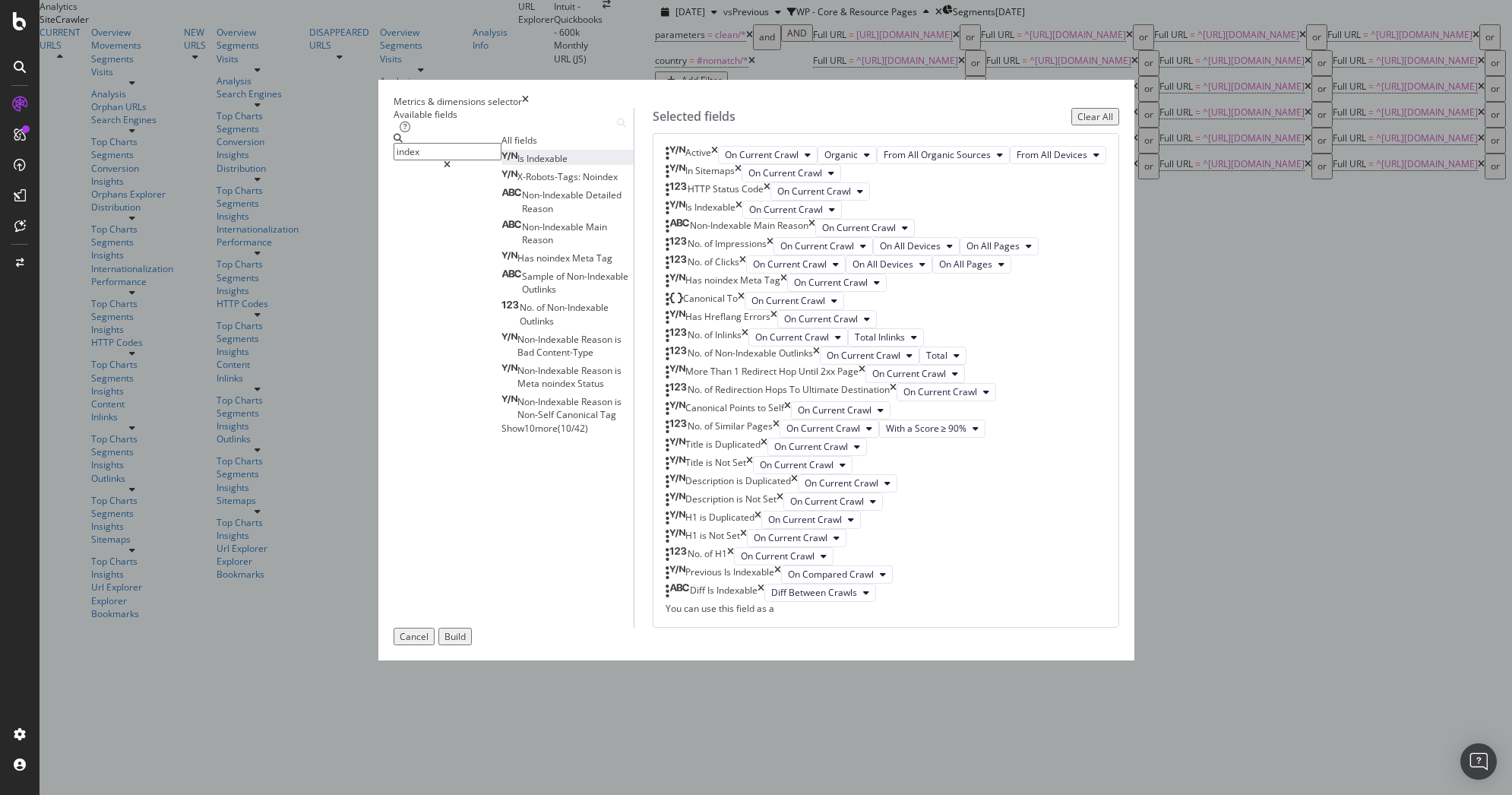
click at [501, 161] on input "index" at bounding box center [448, 151] width 108 height 18
click at [573, 165] on span "Attempted" at bounding box center [595, 158] width 45 height 13
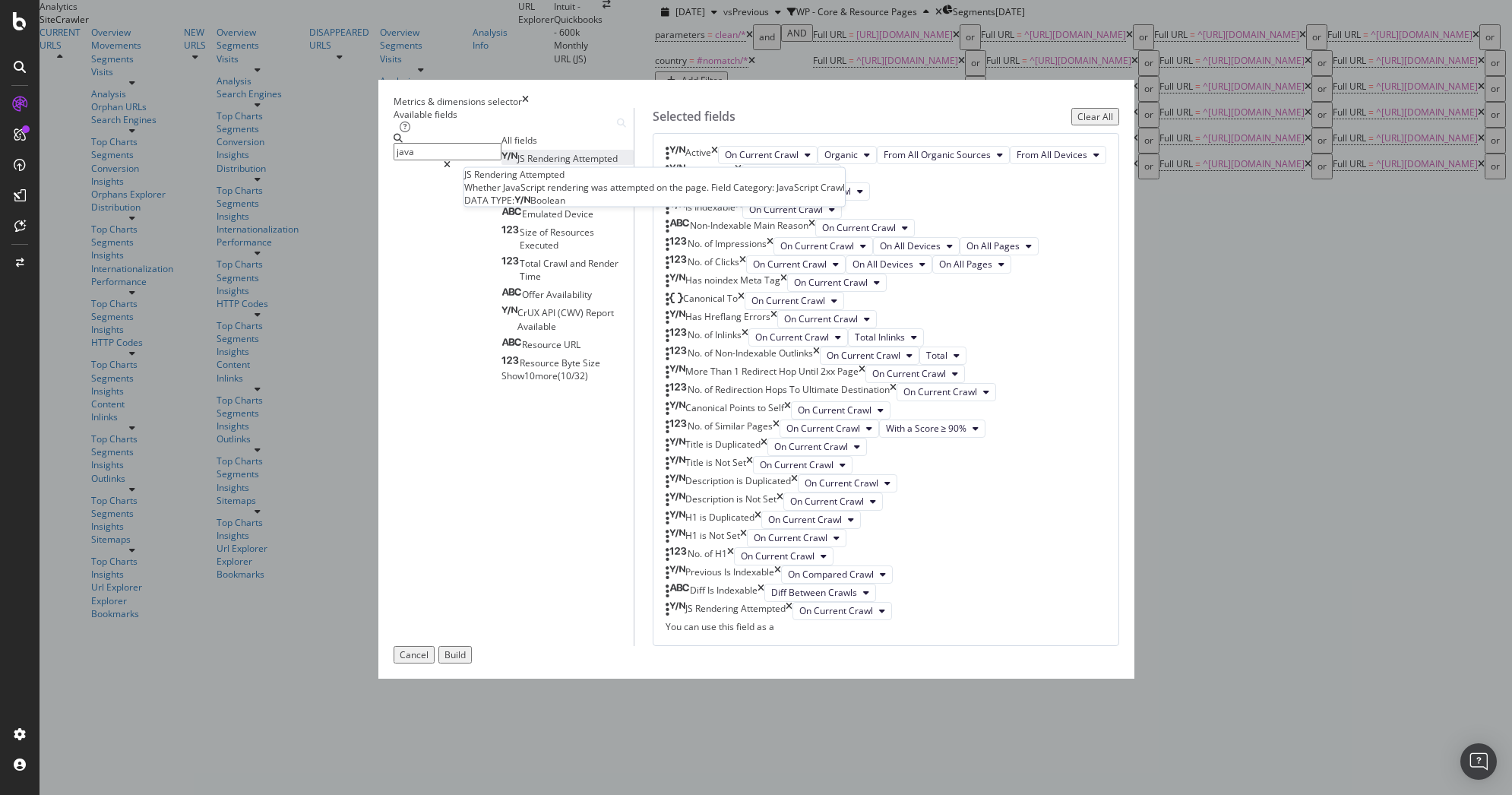
scroll to position [1134, 0]
click at [573, 184] on span "Successful" at bounding box center [595, 176] width 45 height 13
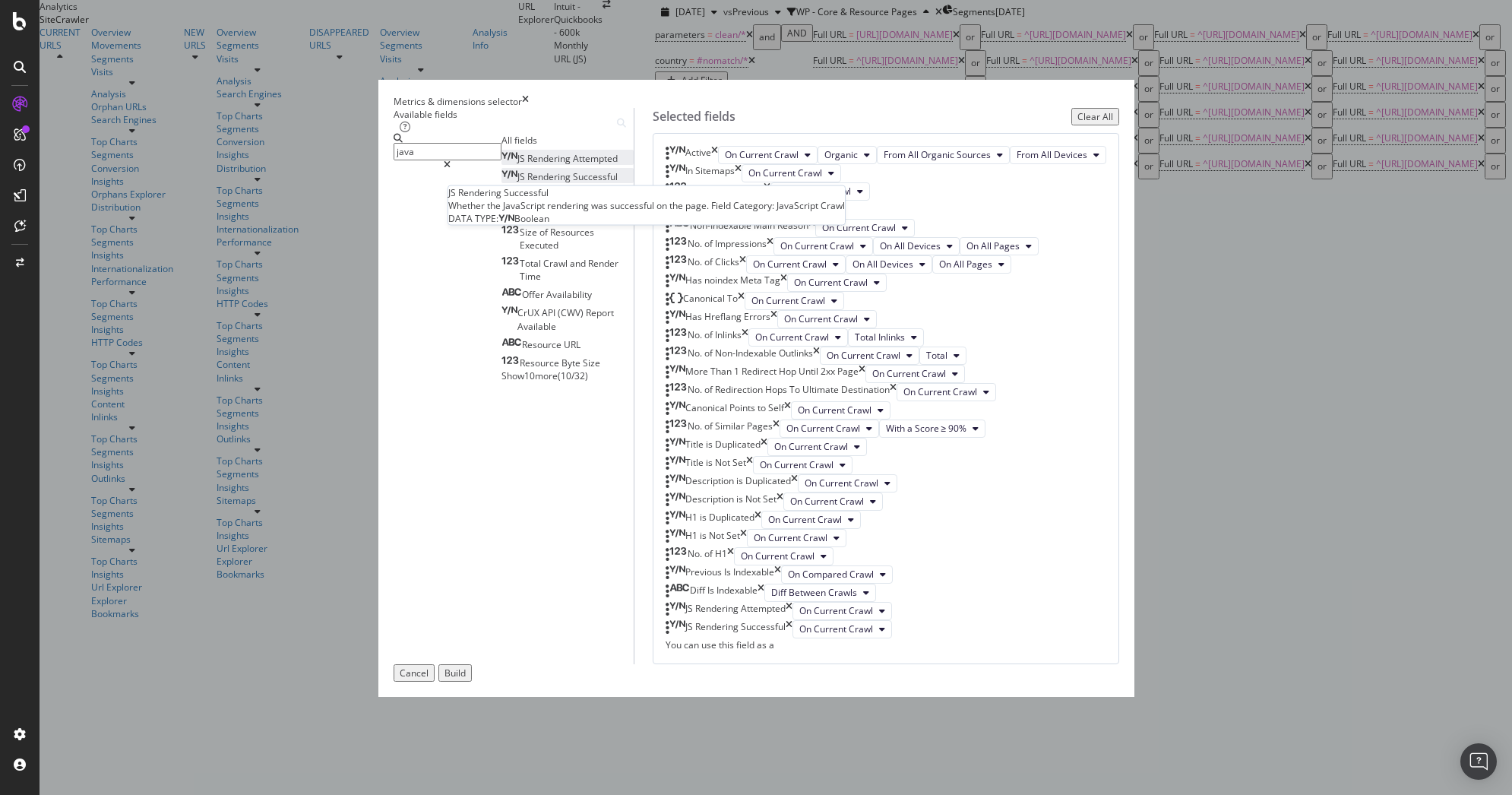
scroll to position [1191, 0]
click at [501, 382] on span "Show 10 more" at bounding box center [529, 376] width 57 height 13
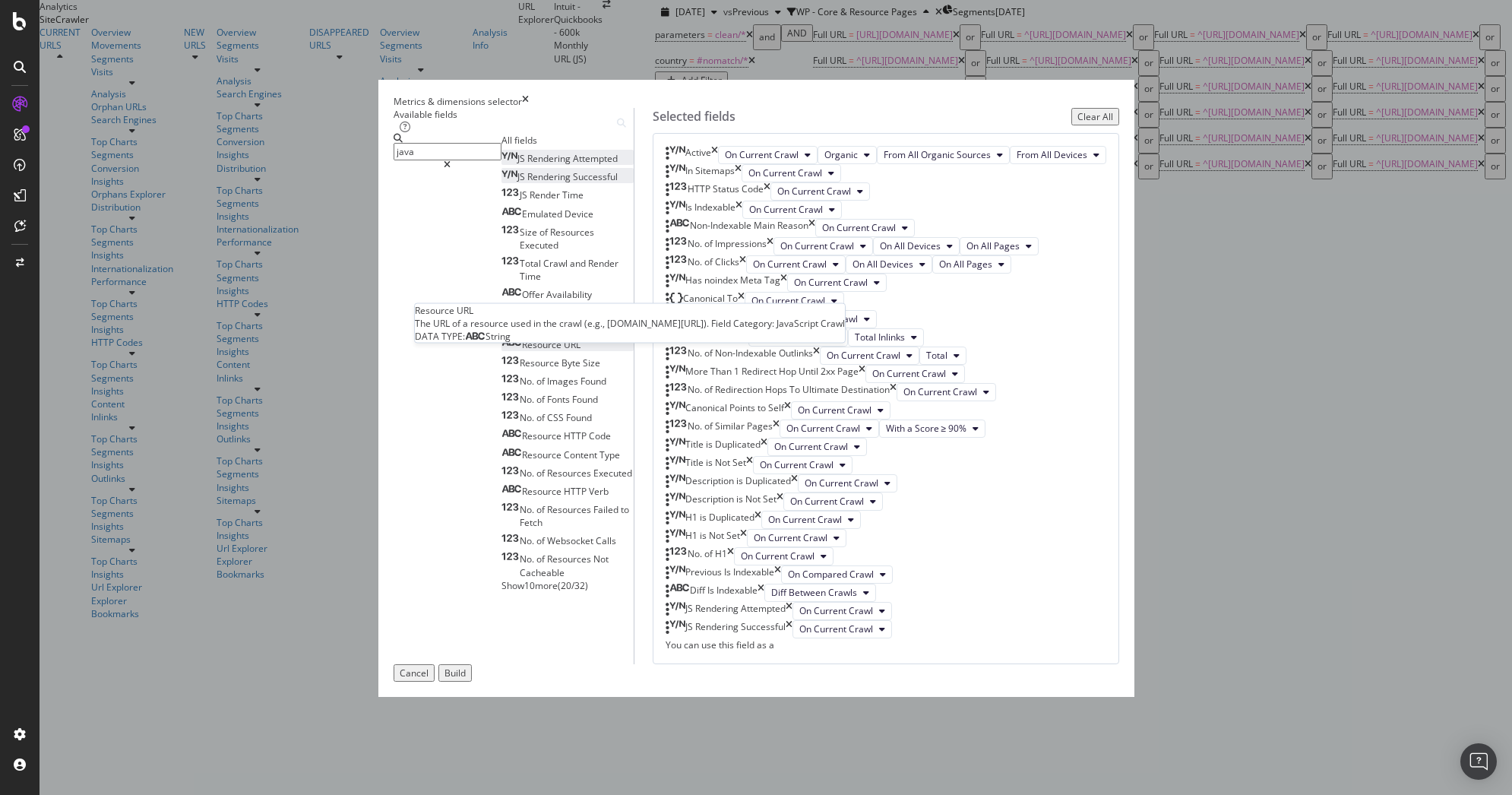
scroll to position [10, 0]
click at [536, 480] on span "of" at bounding box center [541, 473] width 11 height 13
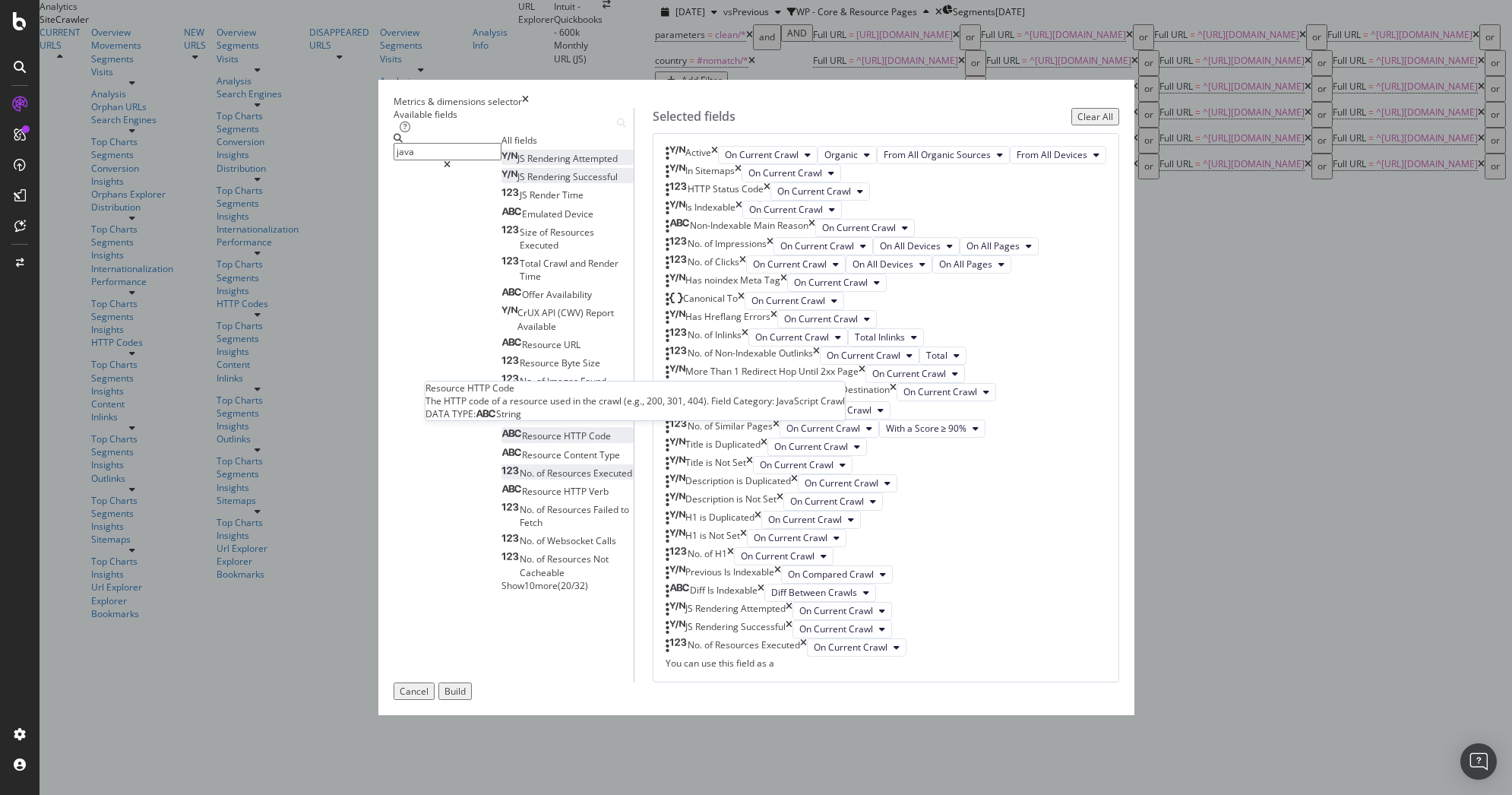
scroll to position [23, 0]
click at [501, 592] on span "Show 10 more" at bounding box center [529, 585] width 57 height 13
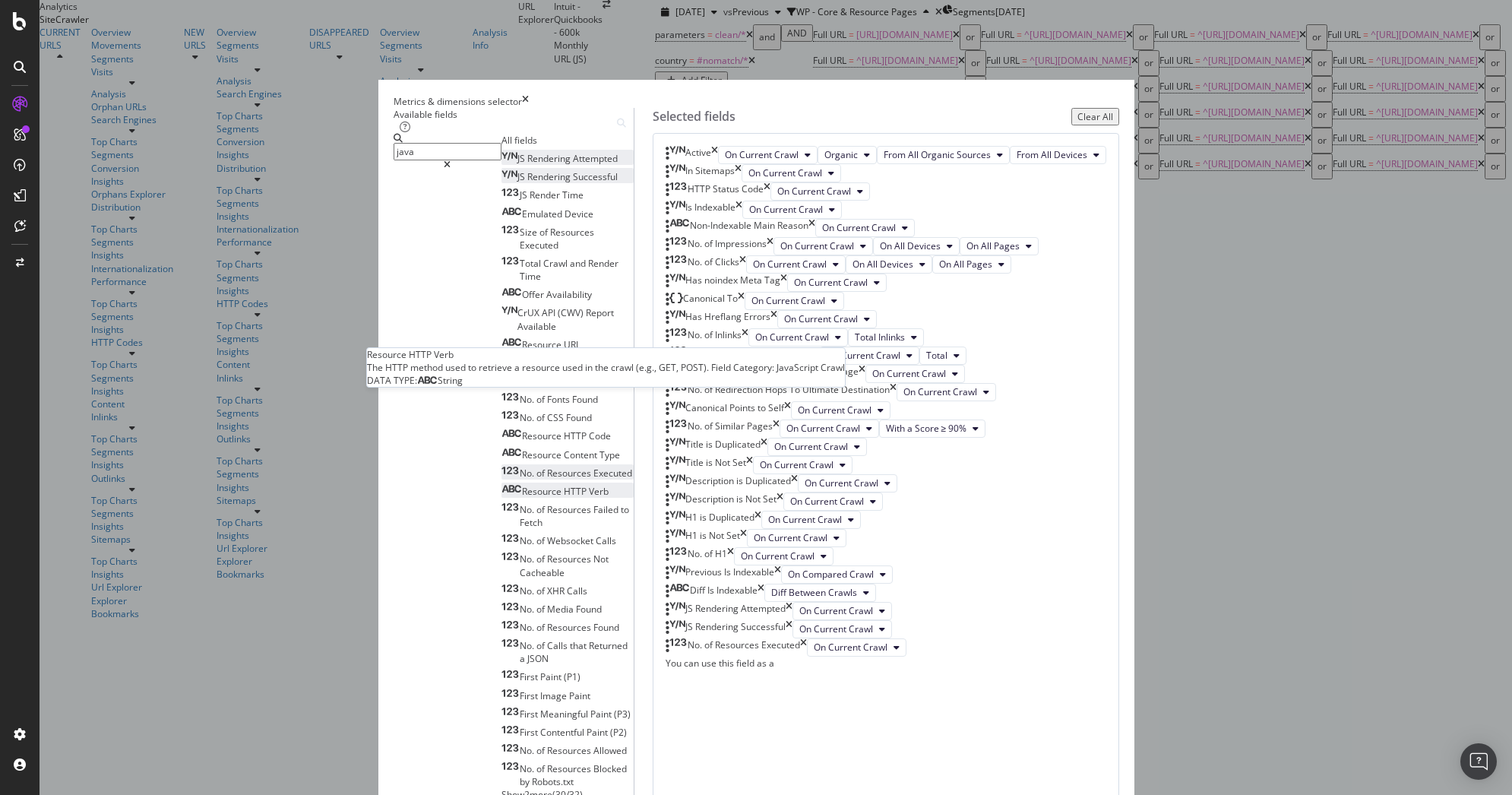
scroll to position [121, 0]
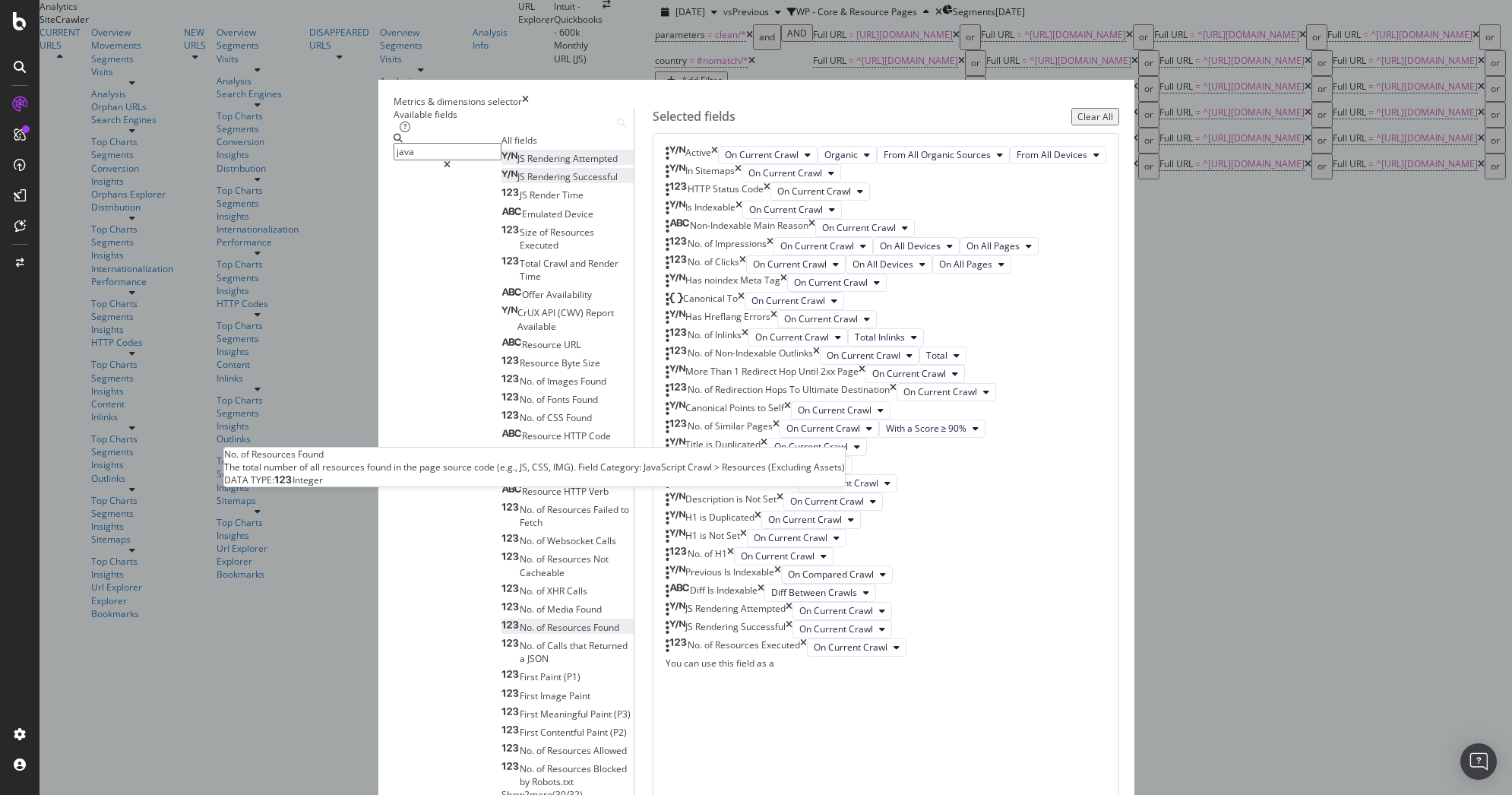
click at [558, 621] on span "Resources" at bounding box center [570, 627] width 47 height 13
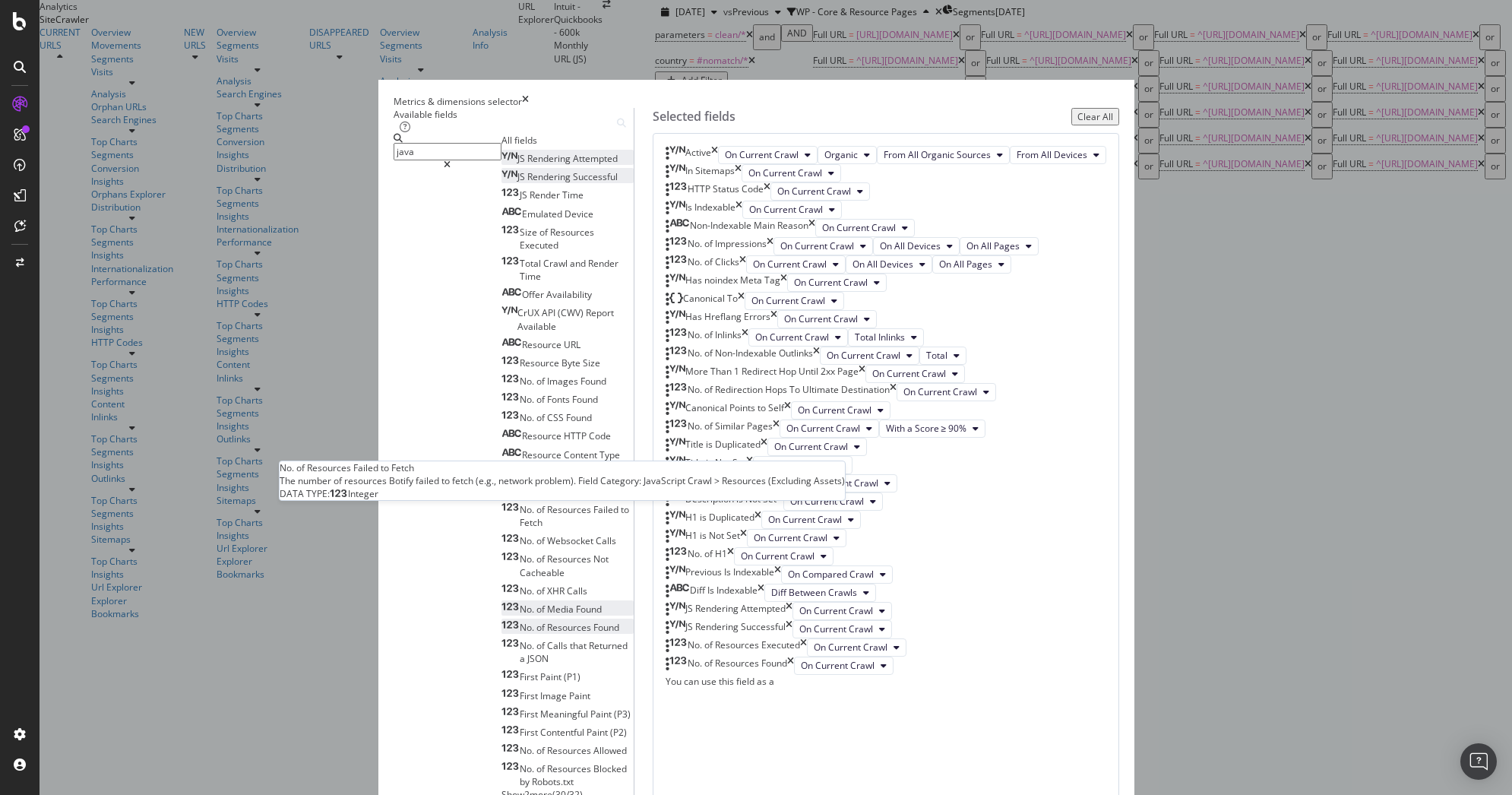
scroll to position [16, 0]
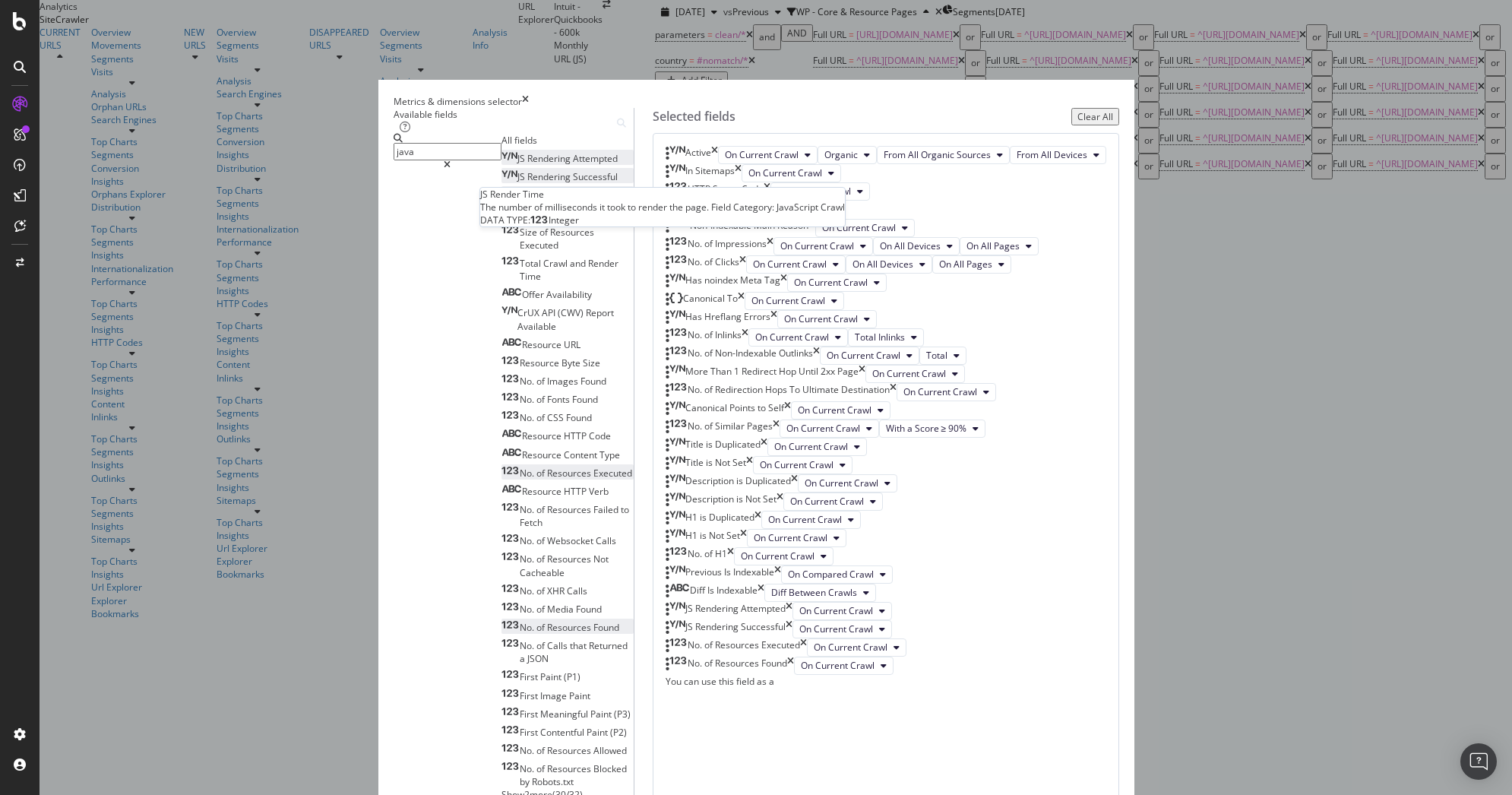
click at [524, 201] on div "[PERSON_NAME] Time" at bounding box center [542, 195] width 82 height 13
click at [501, 161] on input "java" at bounding box center [448, 151] width 108 height 18
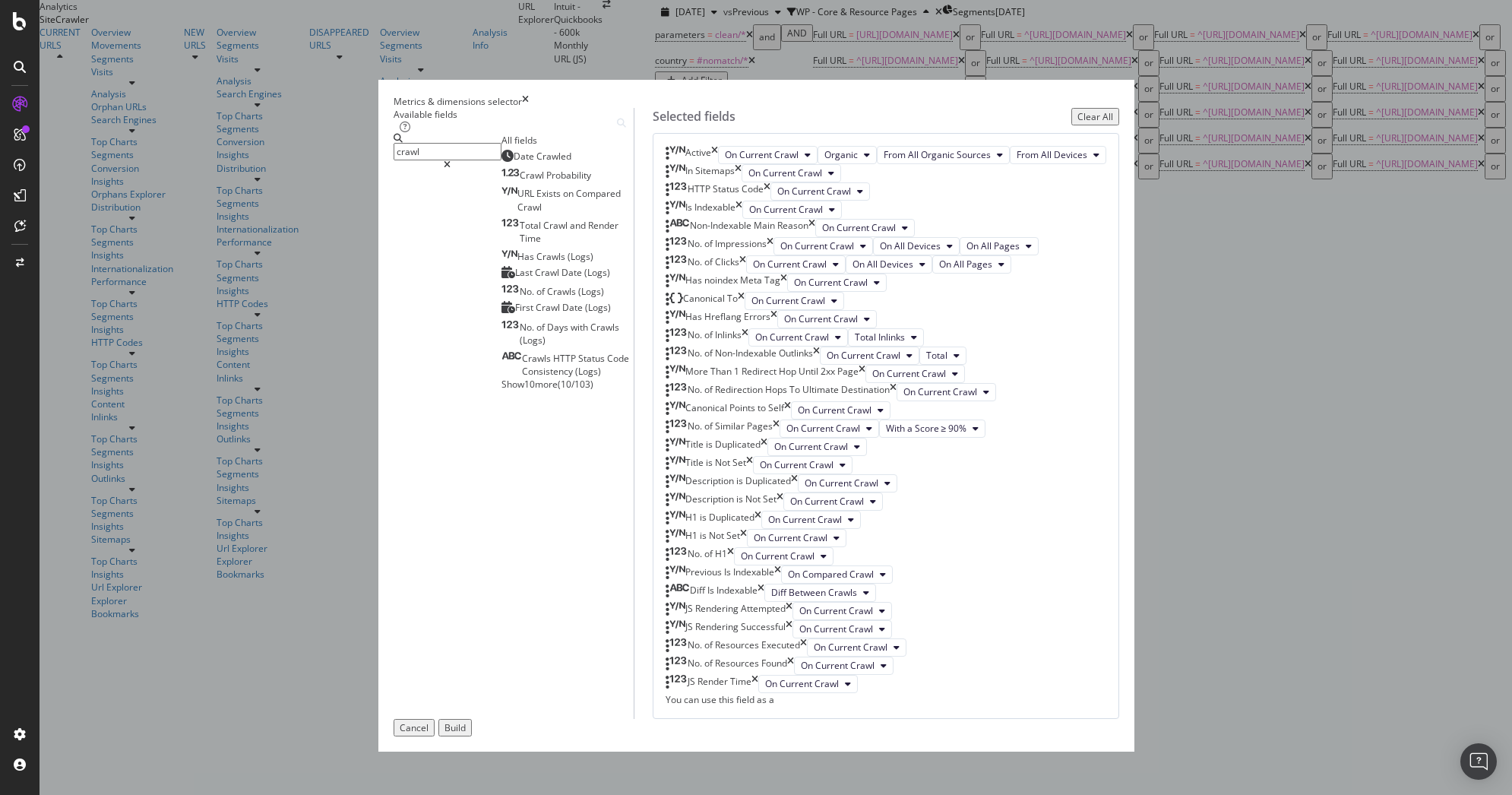
scroll to position [0, 0]
type input "c"
click at [501, 370] on span "Show 10 more" at bounding box center [529, 362] width 57 height 13
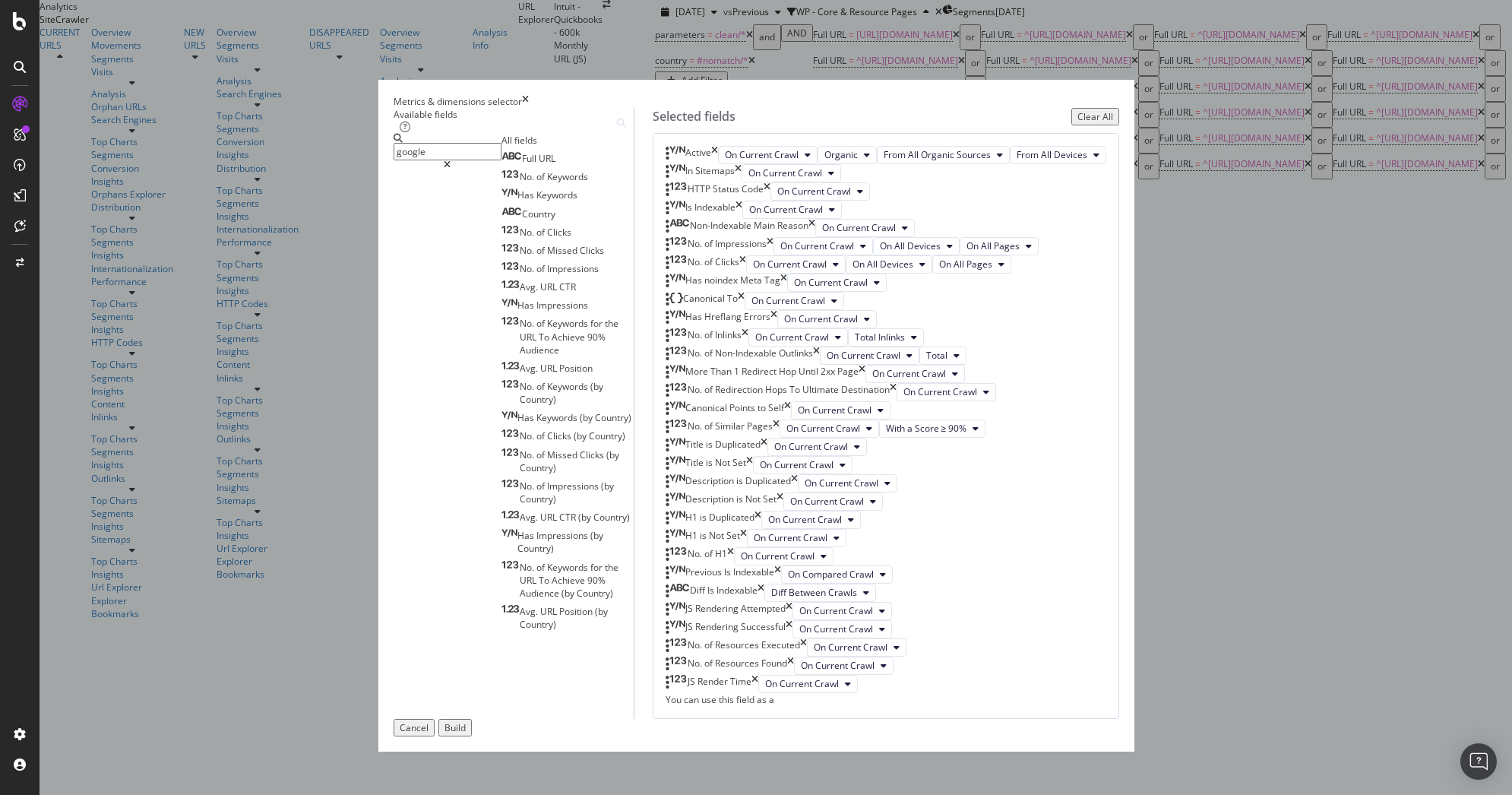
click at [501, 161] on input "google" at bounding box center [448, 151] width 108 height 18
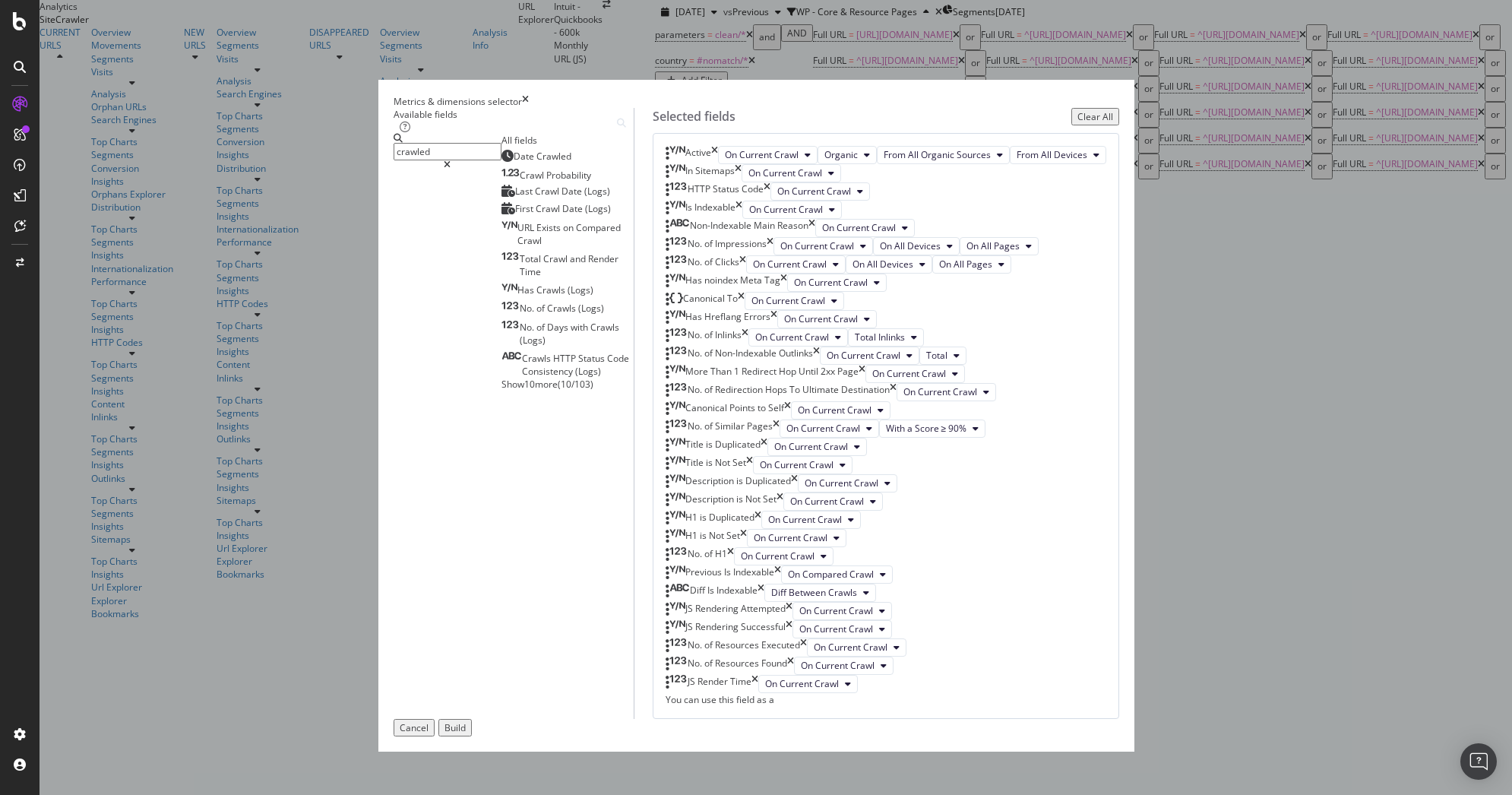
scroll to position [1362, 0]
type input "crawled"
click at [501, 391] on span "Show 10 more" at bounding box center [529, 384] width 57 height 13
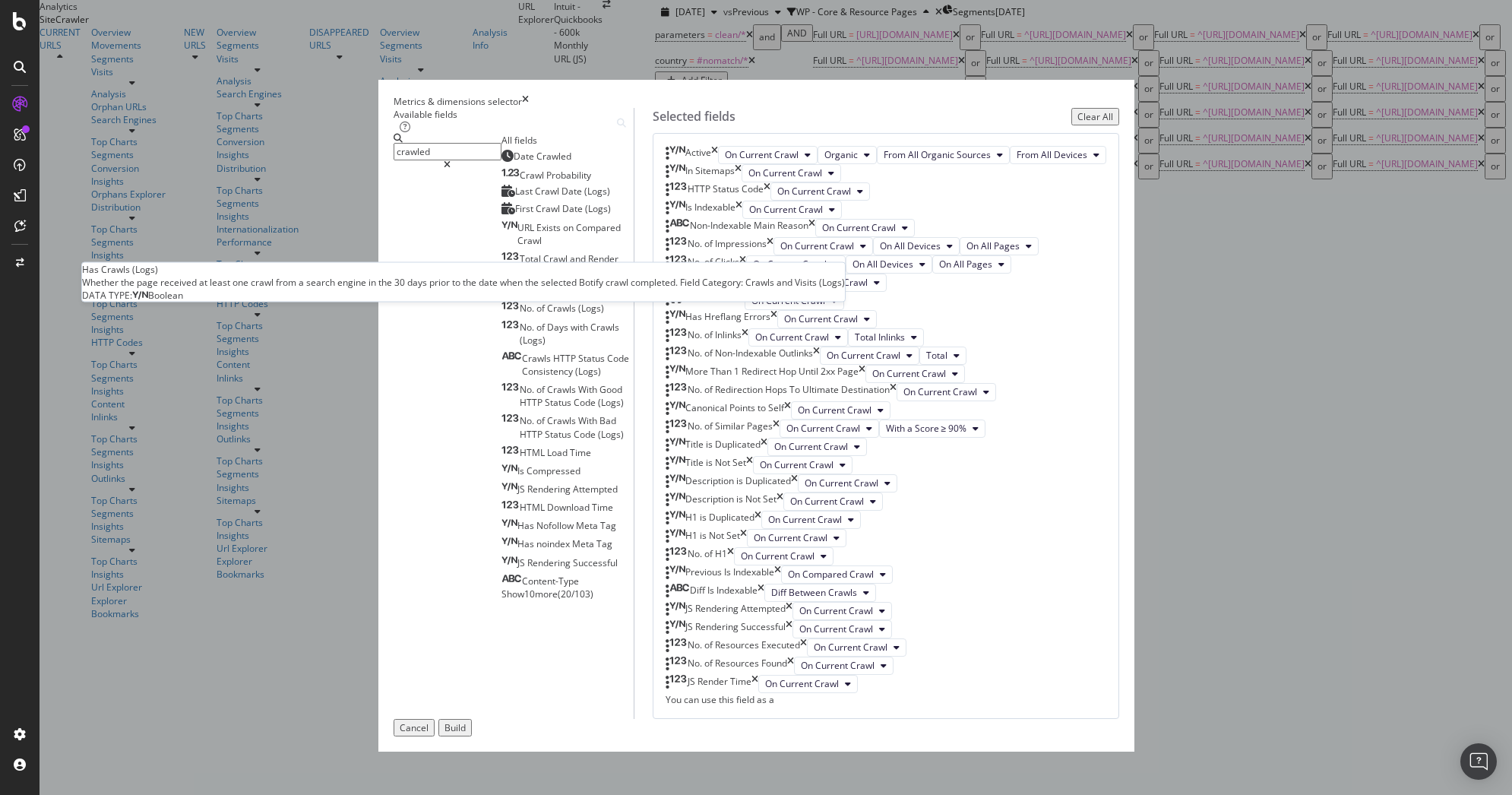
scroll to position [27, 0]
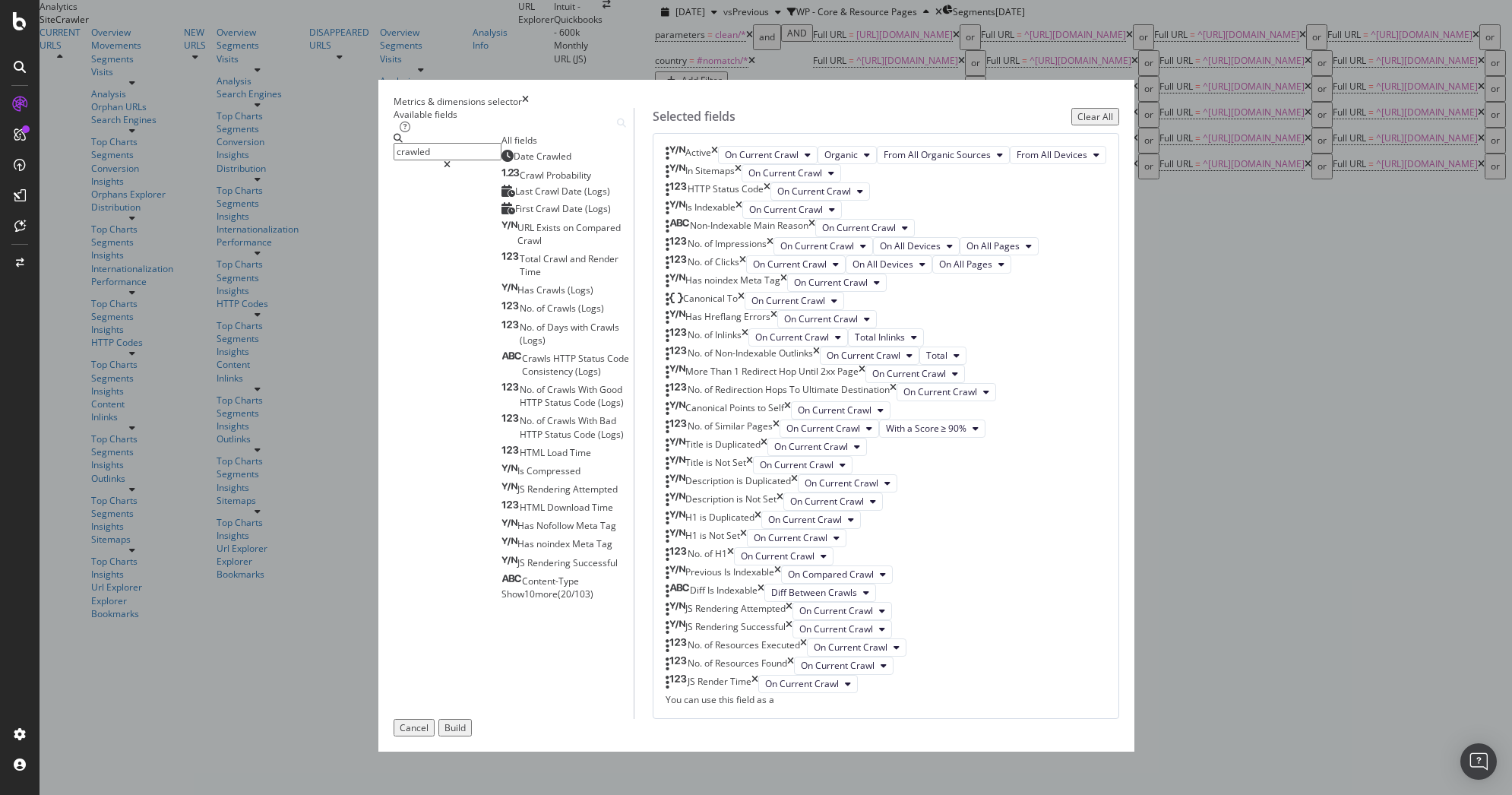
click at [501, 600] on span "Show 10 more" at bounding box center [529, 594] width 57 height 13
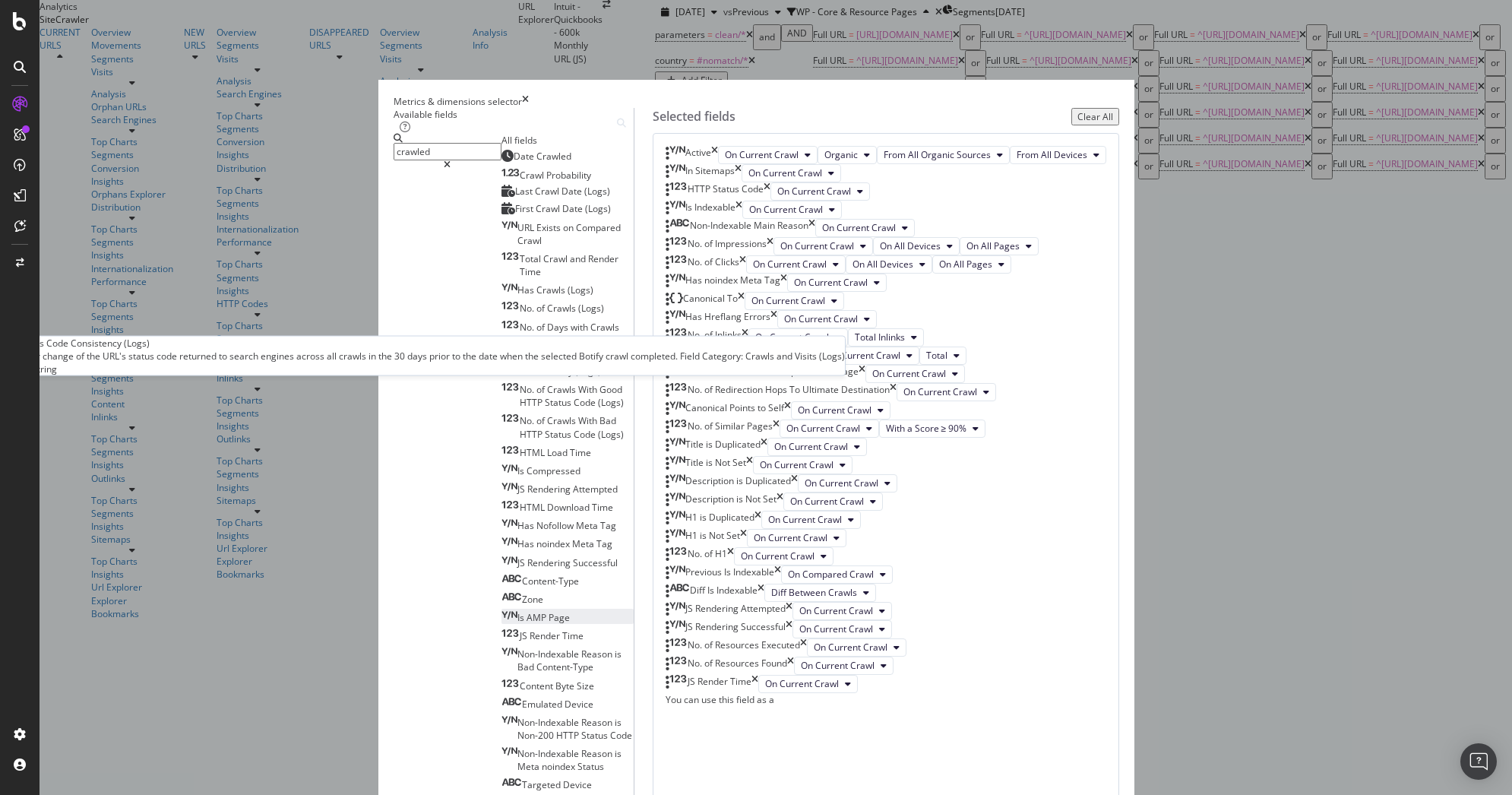
scroll to position [0, 0]
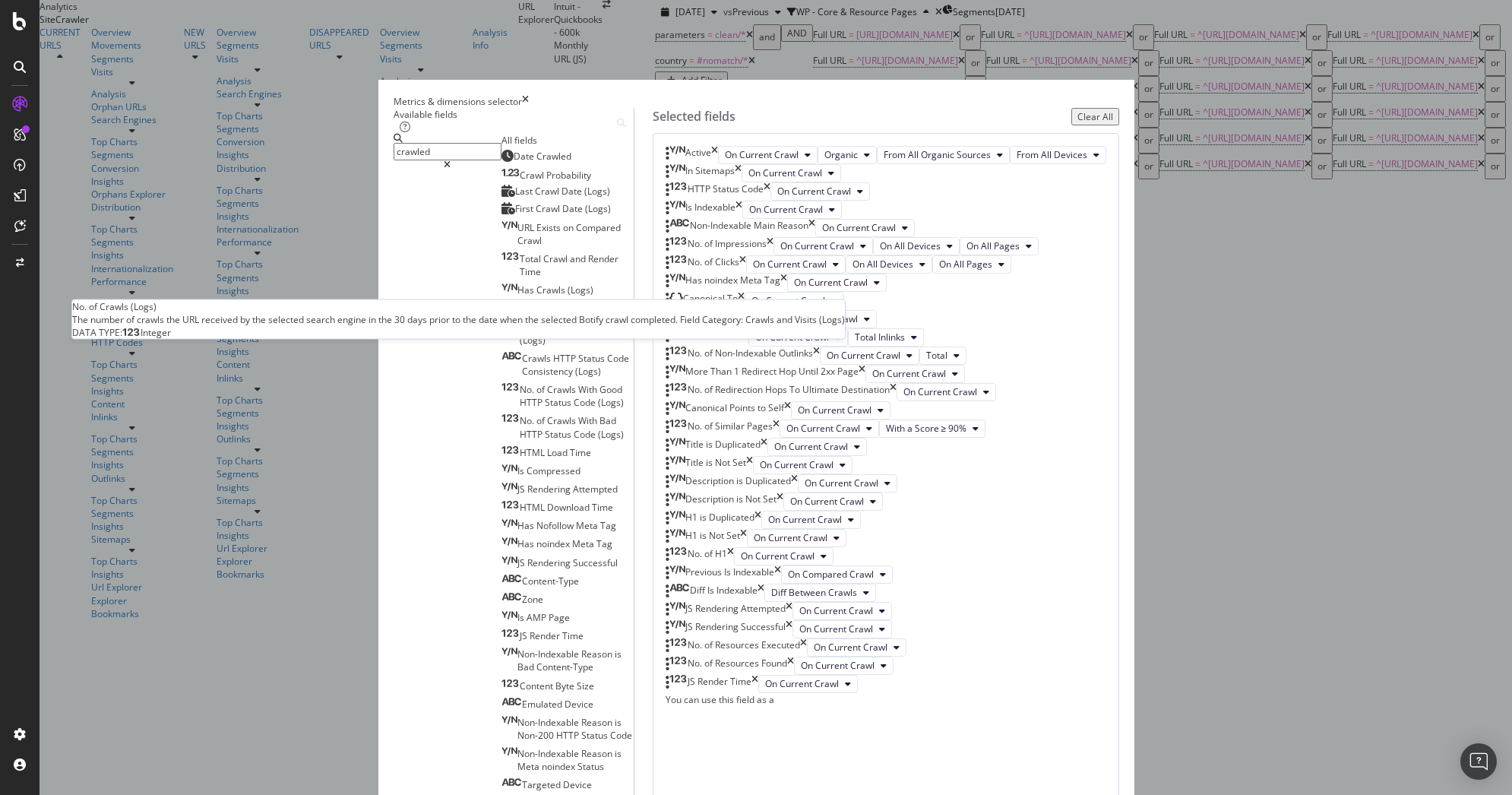
click at [547, 315] on span "Crawls" at bounding box center [562, 308] width 31 height 13
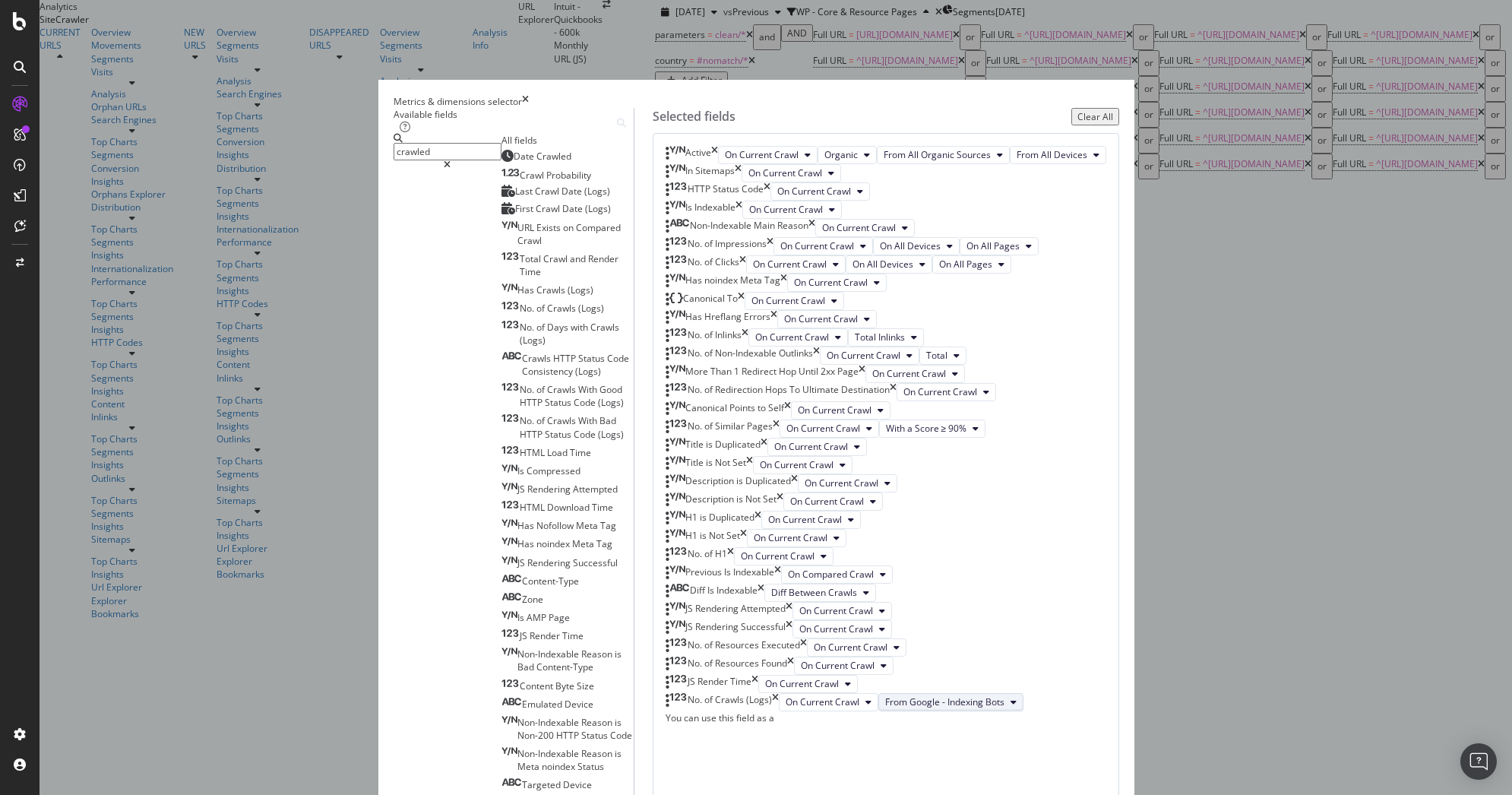
click at [952, 695] on span "From Google - Indexing Bots" at bounding box center [945, 701] width 119 height 13
click at [820, 646] on div "Available fields crawled All fields Date Crawled Crawl Probability Last Crawl D…" at bounding box center [757, 472] width 726 height 728
click at [956, 695] on span "From Google - Indexing Bots" at bounding box center [945, 701] width 119 height 13
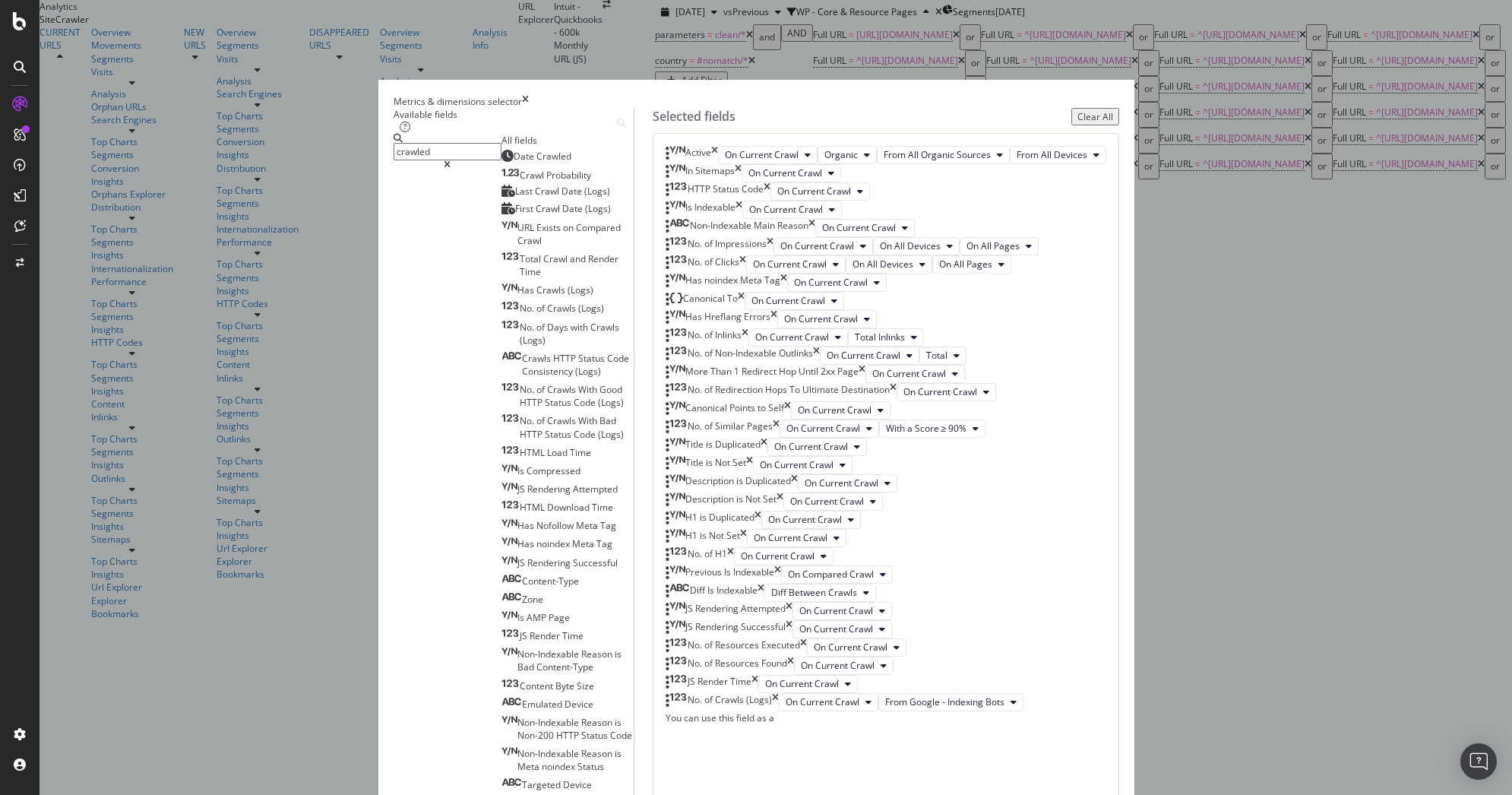
click at [547, 315] on span "Crawls" at bounding box center [562, 308] width 31 height 13
click at [876, 711] on div "On Compared Crawl From Google - Indexing Bots" at bounding box center [907, 721] width 257 height 19
click at [872, 714] on span "On Compared Crawl" at bounding box center [829, 720] width 86 height 13
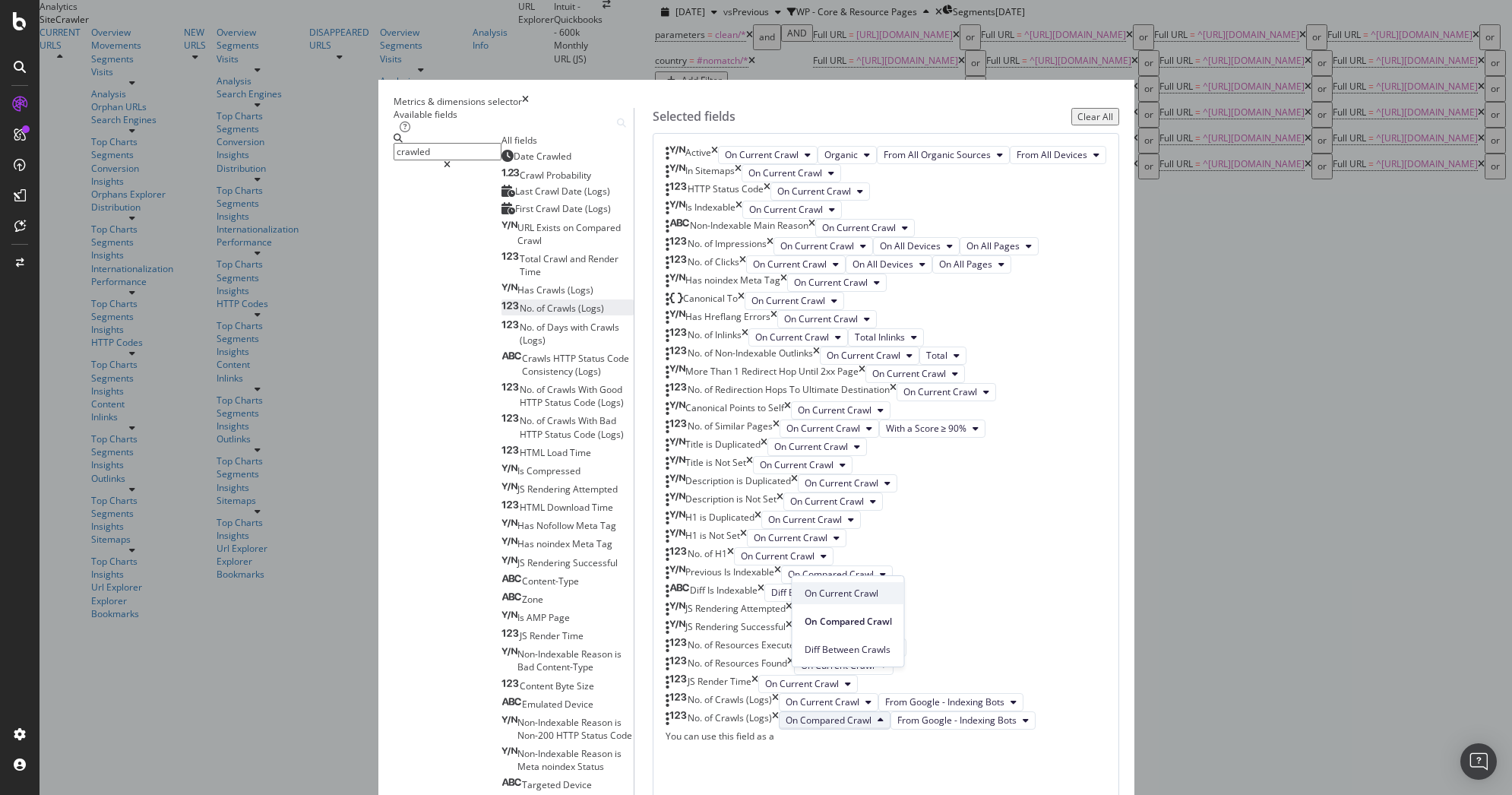
click at [861, 585] on div "On Current Crawl" at bounding box center [848, 593] width 112 height 22
click at [941, 714] on span "From Google Desktop" at bounding box center [931, 720] width 92 height 13
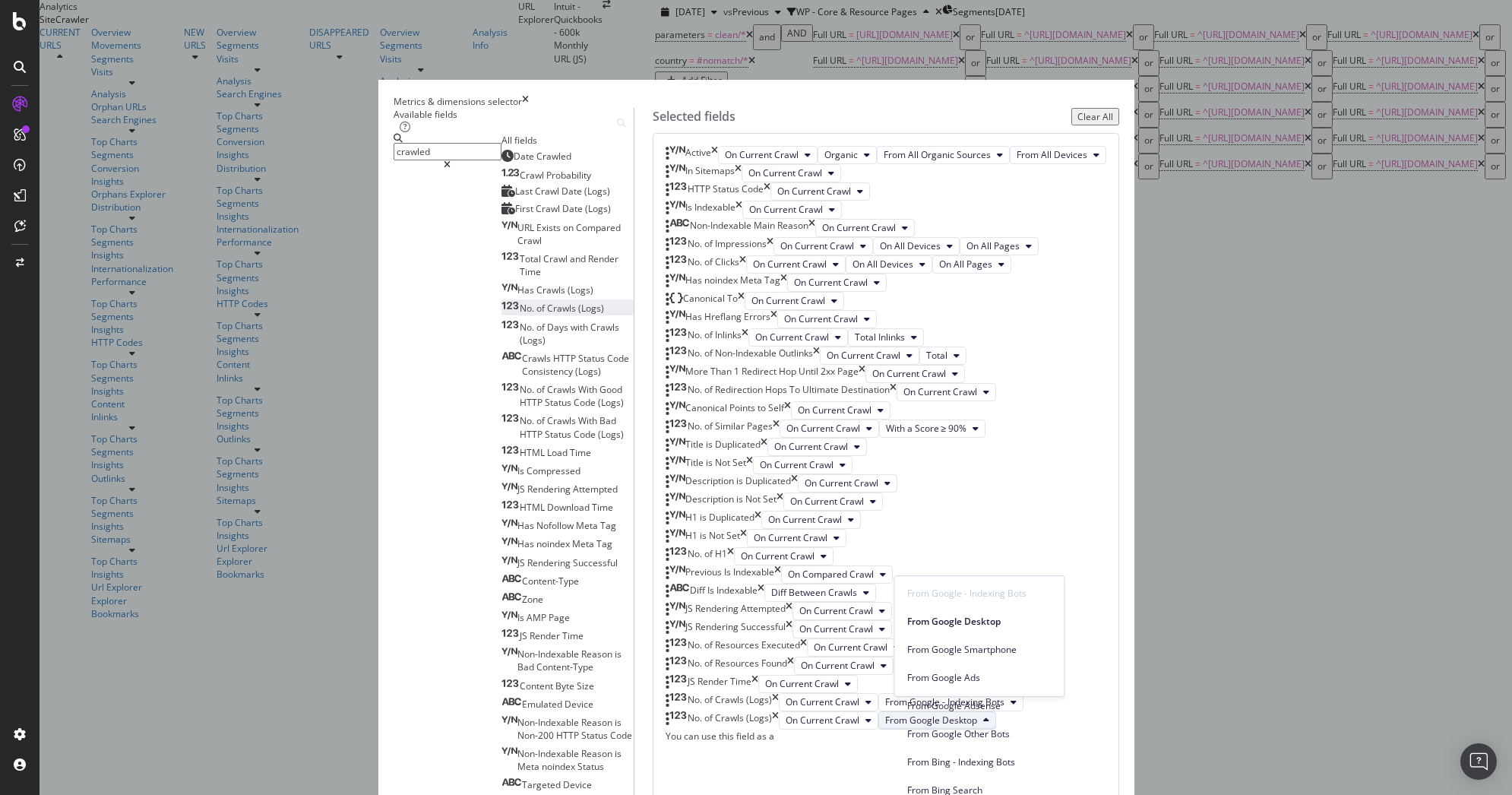
scroll to position [251, 0]
click at [547, 315] on span "Crawls" at bounding box center [562, 308] width 31 height 13
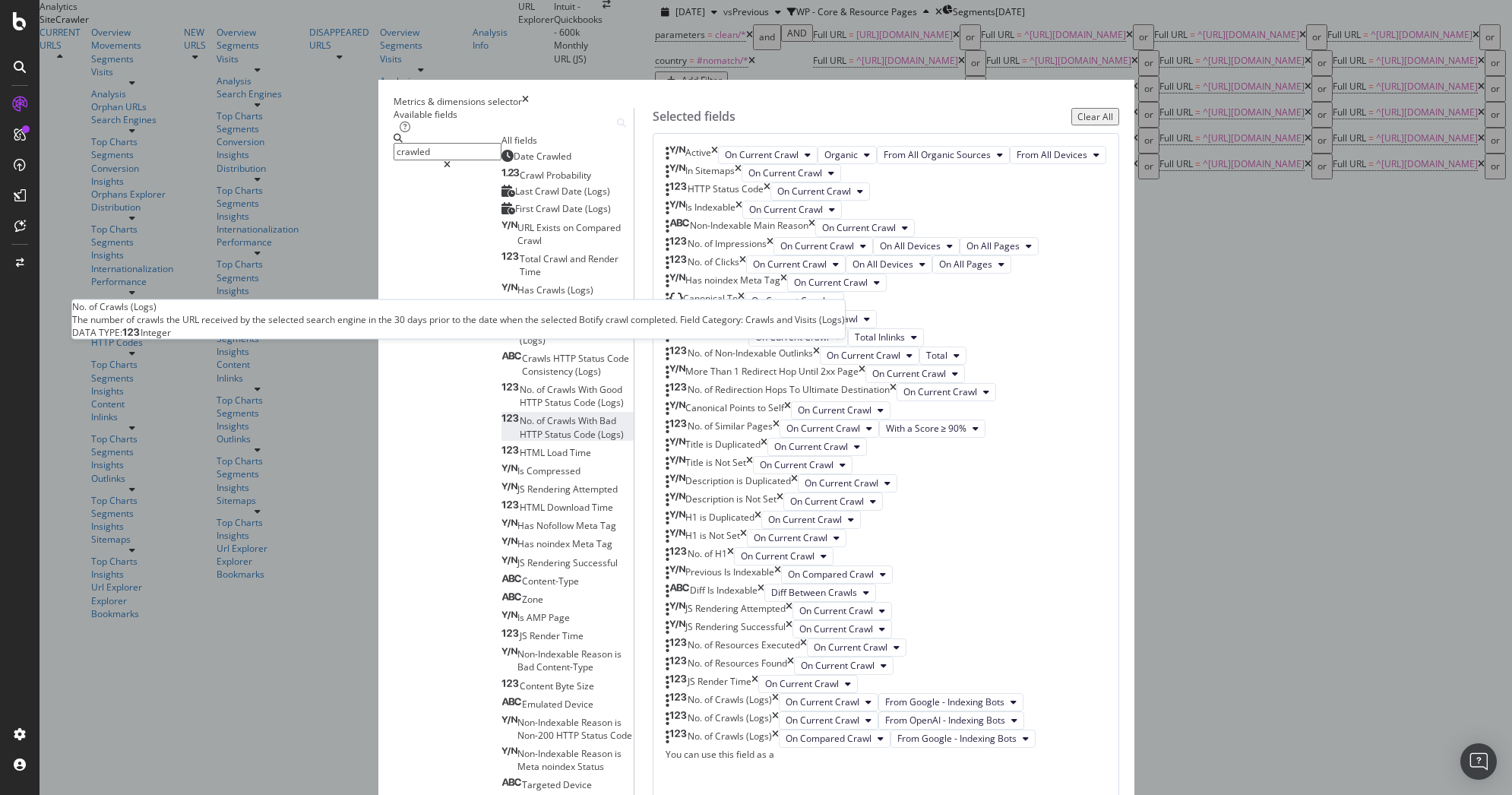
scroll to position [1554, 0]
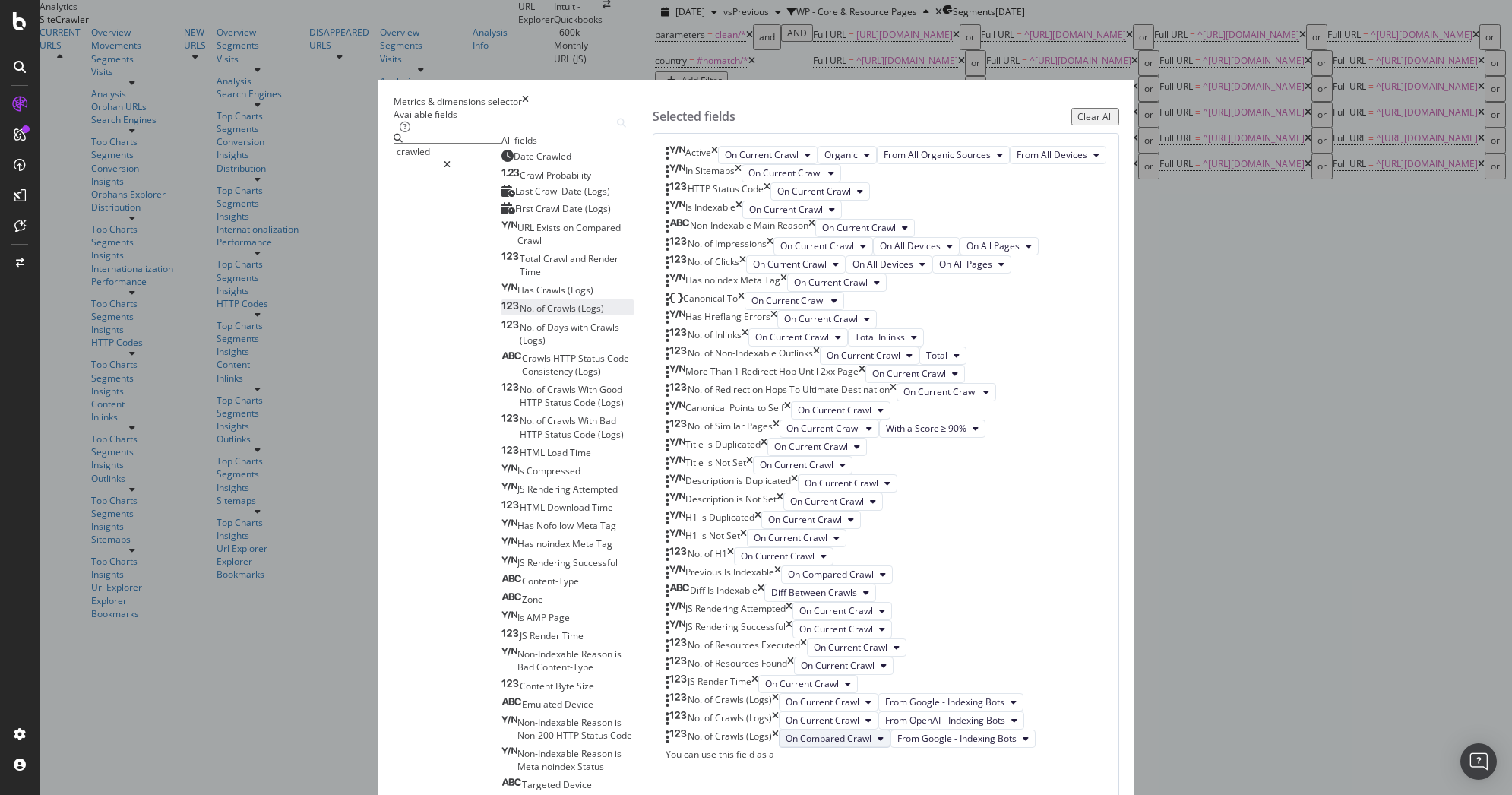
click at [870, 732] on span "On Compared Crawl" at bounding box center [829, 737] width 86 height 13
click at [852, 620] on span "On Current Crawl" at bounding box center [848, 623] width 87 height 14
click at [923, 732] on span "From Google Desktop" at bounding box center [931, 737] width 92 height 13
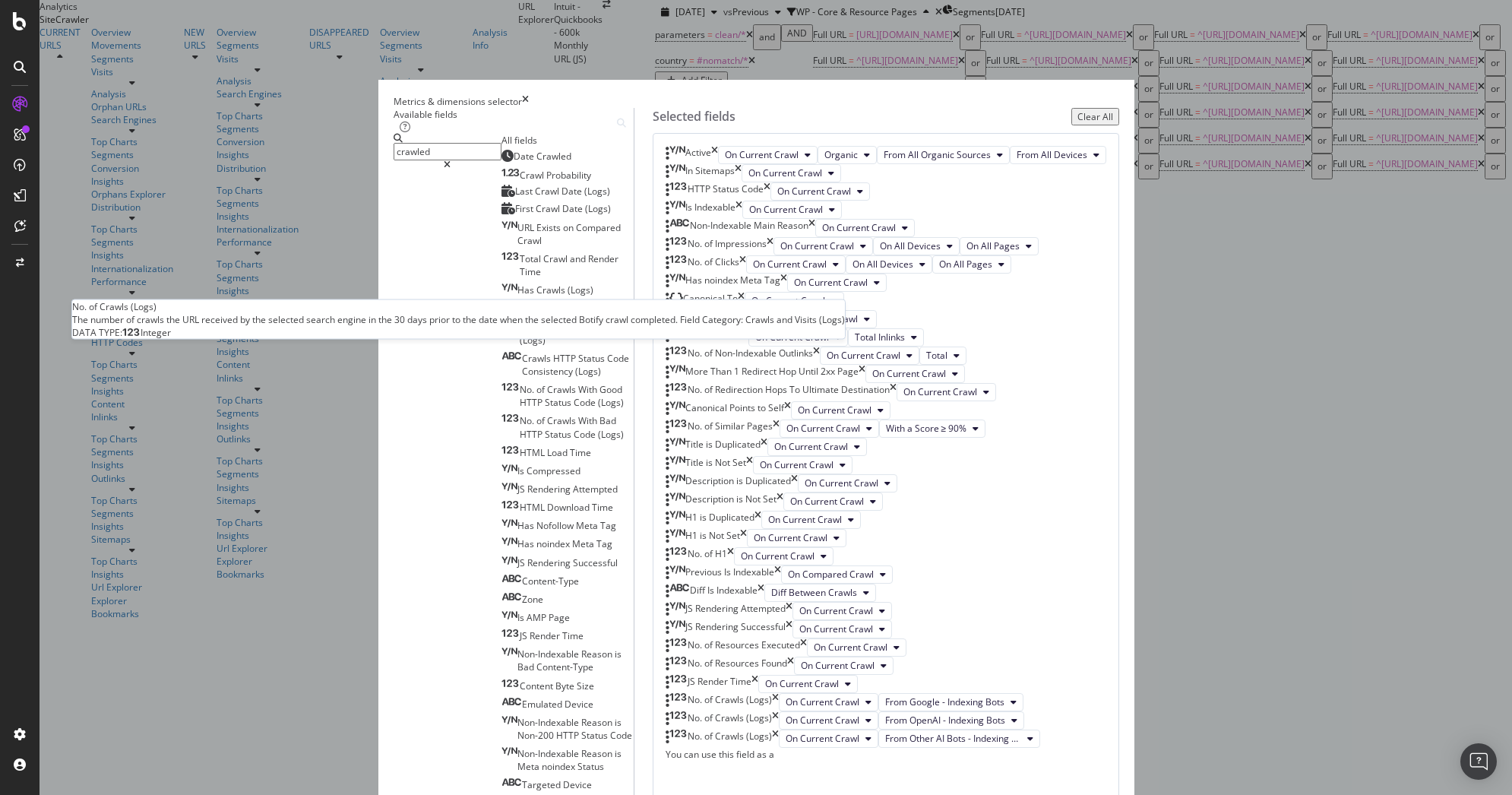
click at [547, 315] on span "Crawls" at bounding box center [562, 308] width 31 height 13
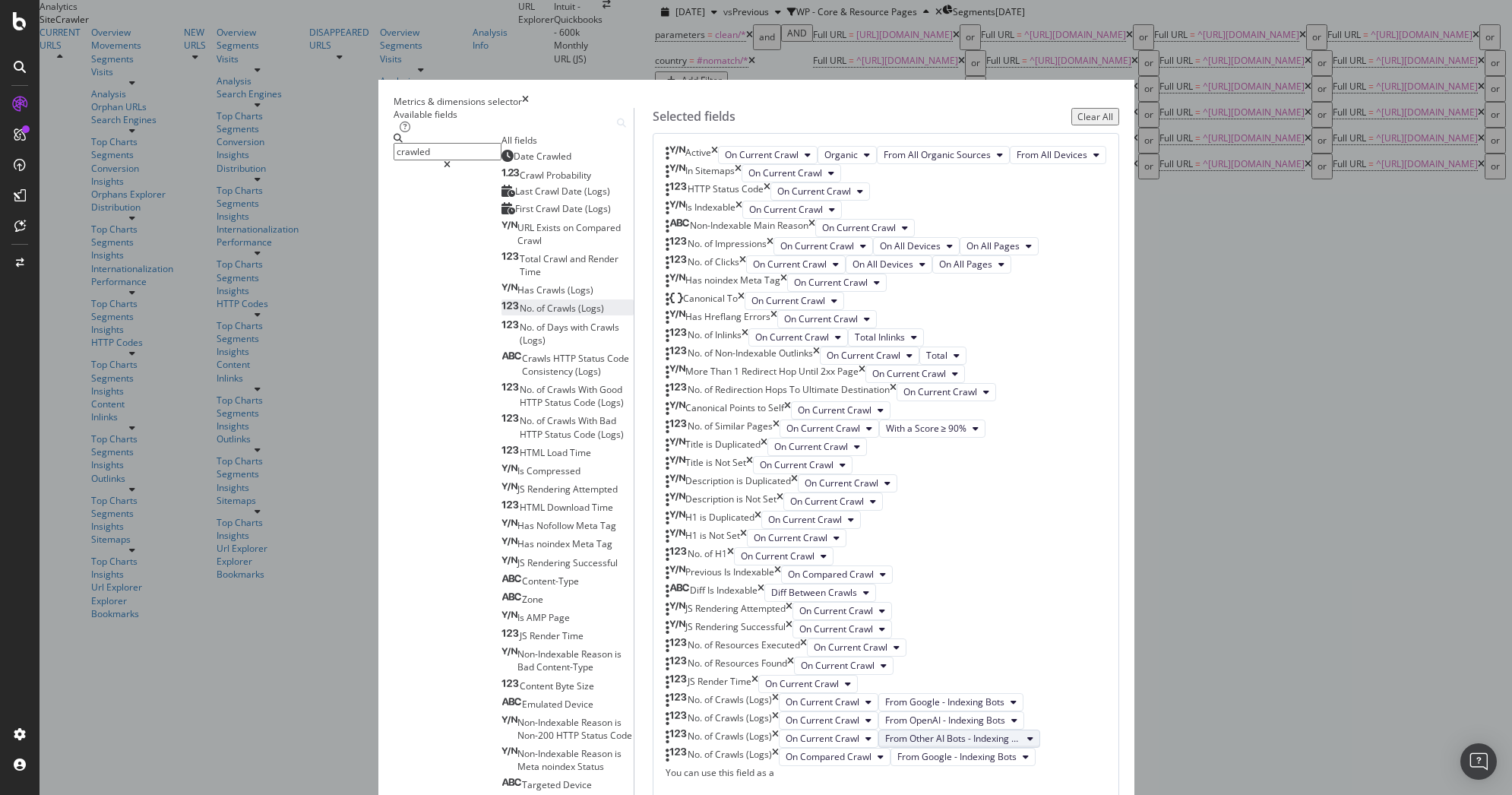
scroll to position [1632, 0]
click at [905, 750] on span "From Google - Indexing Bots" at bounding box center [956, 756] width 119 height 13
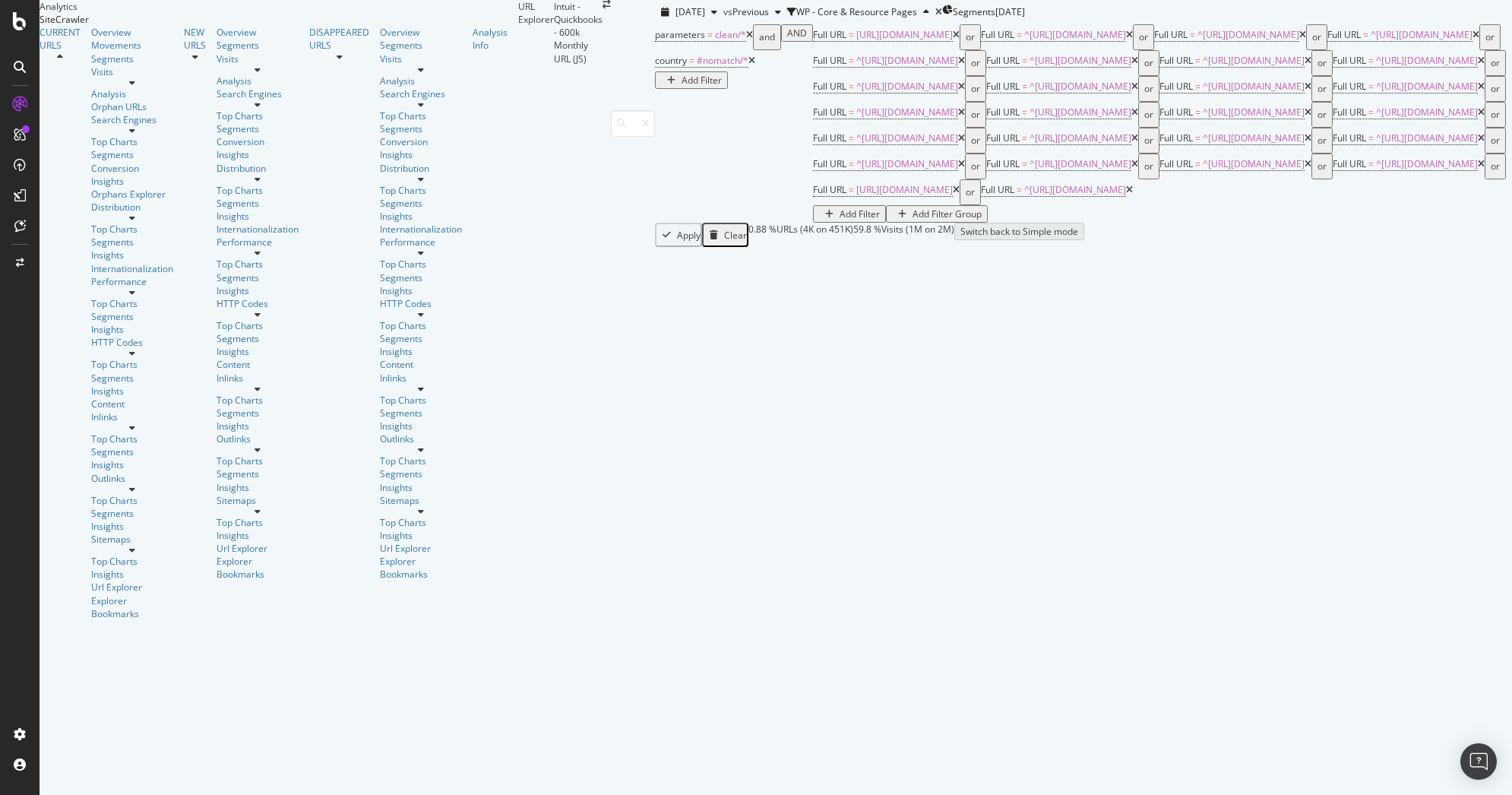
scroll to position [25, 0]
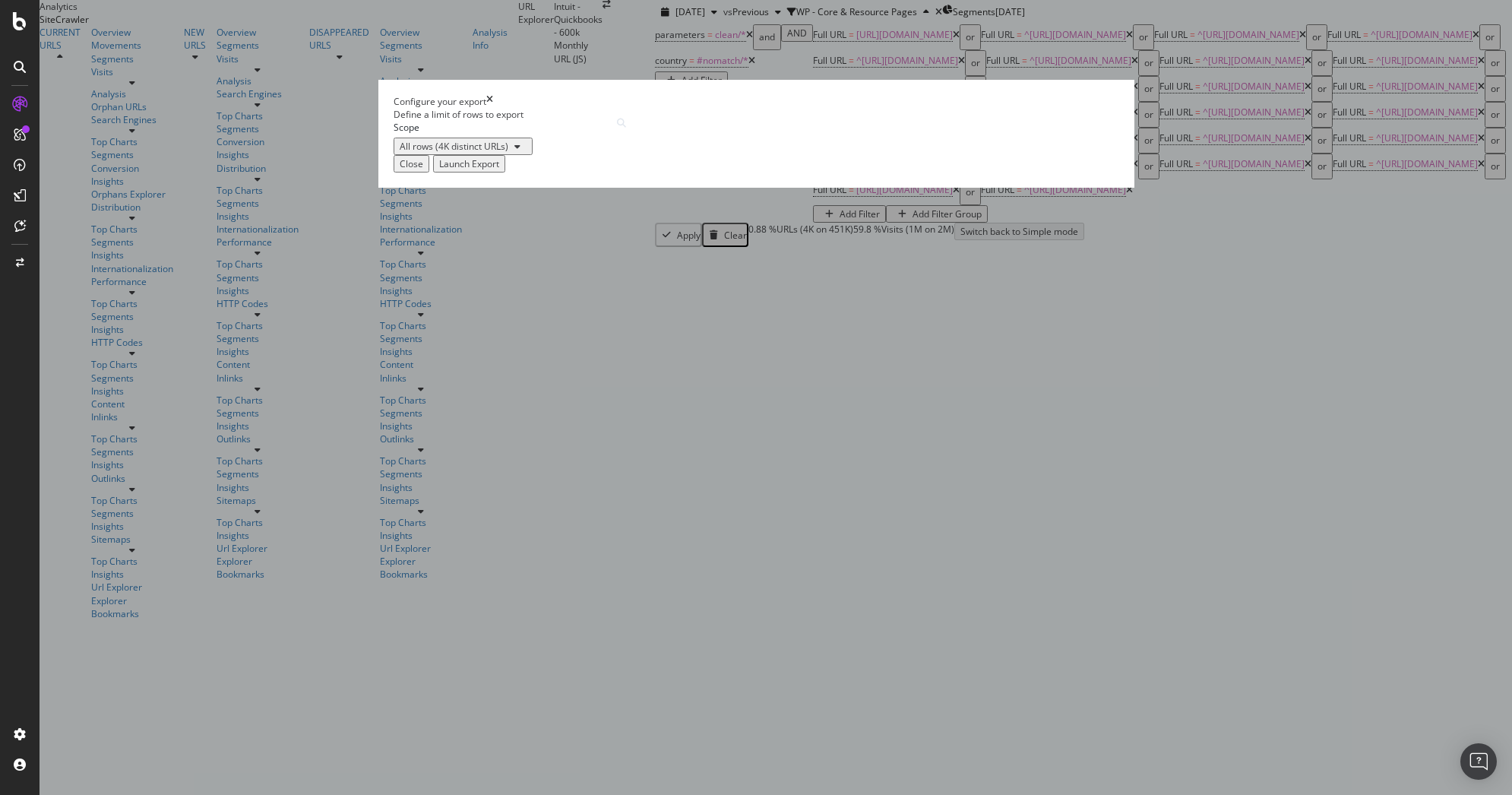
click at [506, 173] on button "Launch Export" at bounding box center [468, 163] width 72 height 18
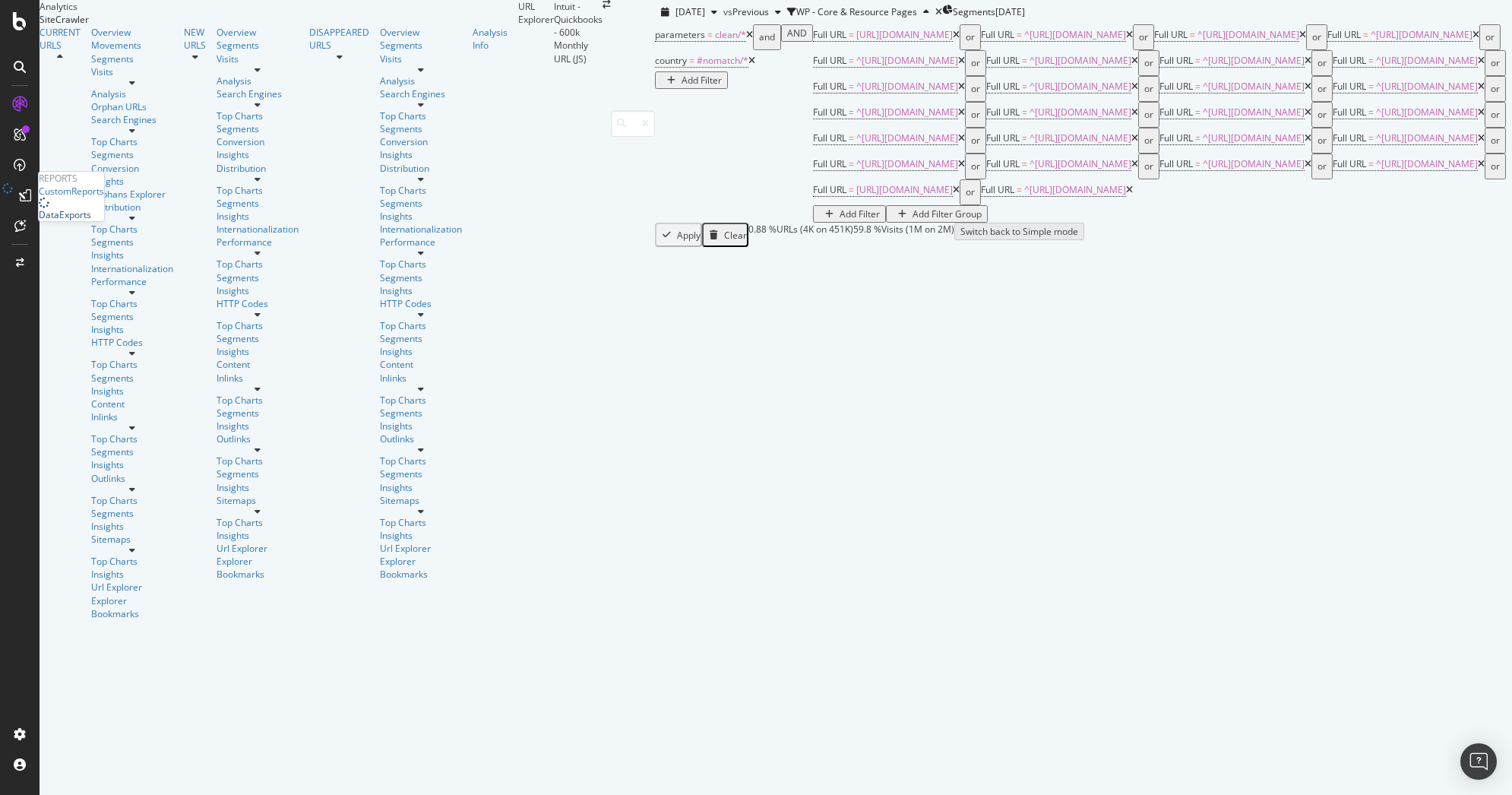
click at [91, 222] on div "DataExports" at bounding box center [65, 214] width 52 height 13
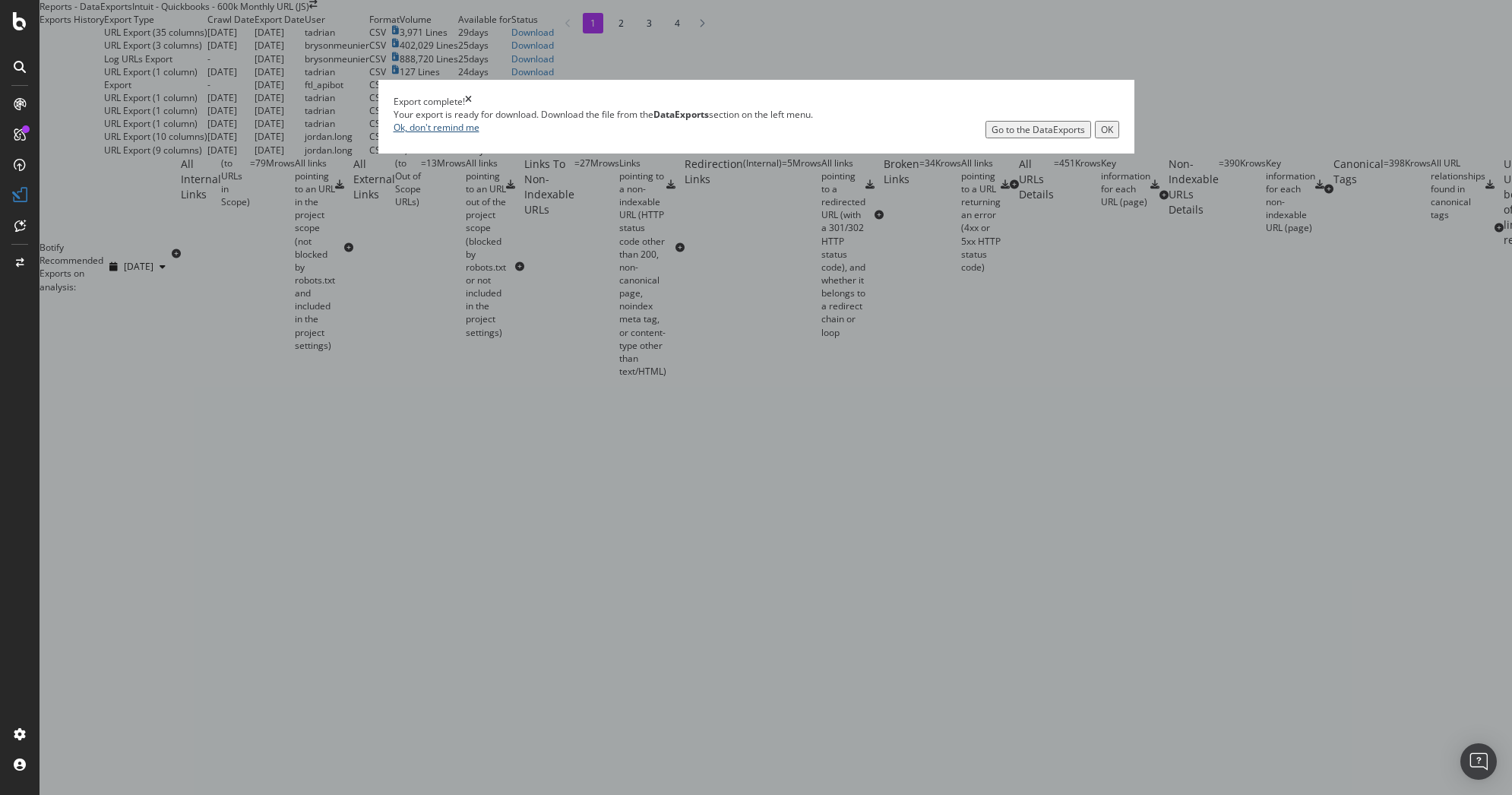
click at [479, 134] on link "Ok, don't remind me" at bounding box center [437, 127] width 86 height 13
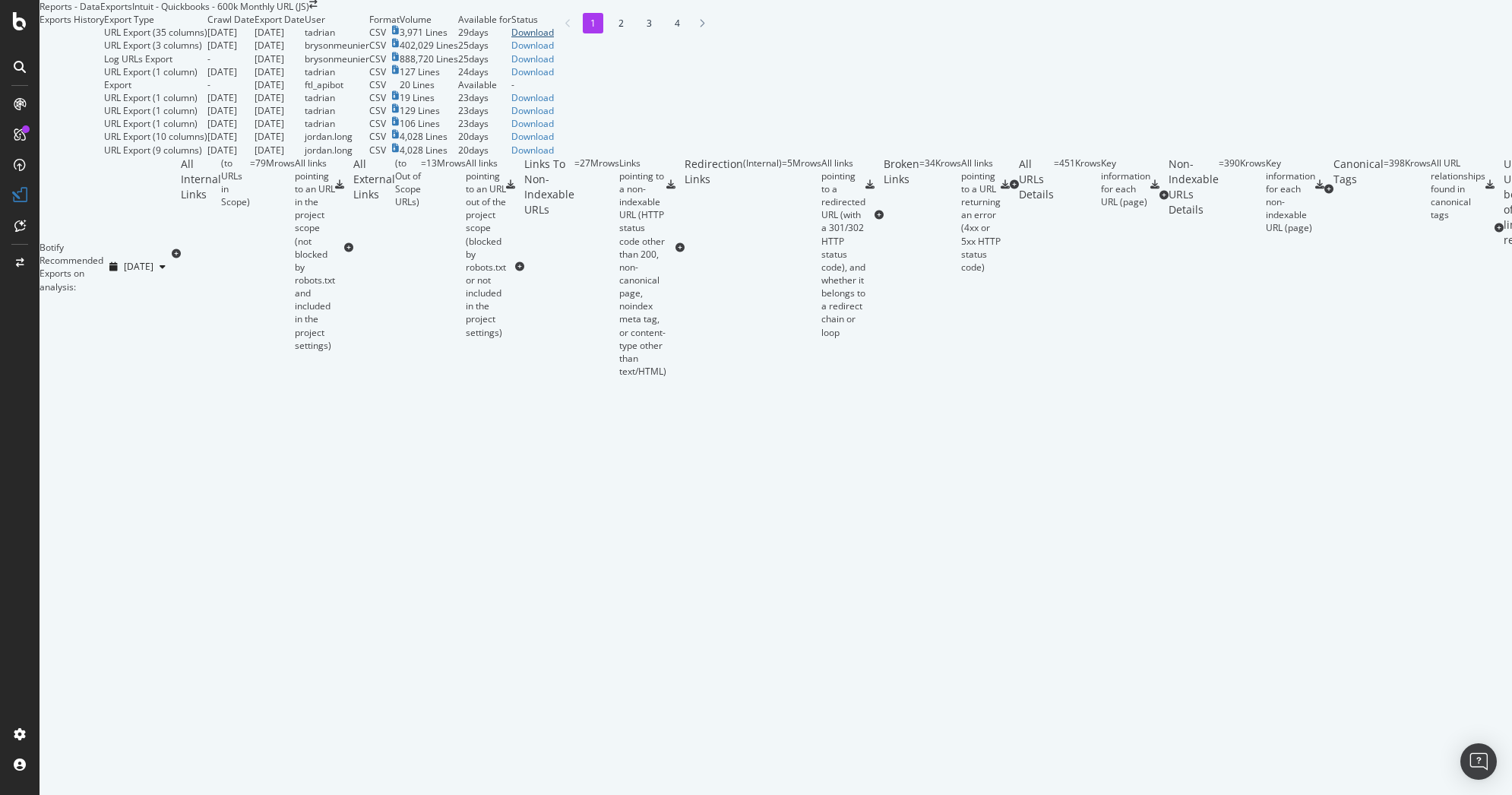
click at [554, 39] on div "Download" at bounding box center [533, 32] width 42 height 13
click at [554, 65] on div "Download" at bounding box center [533, 58] width 42 height 13
click at [554, 52] on div "Download" at bounding box center [533, 45] width 42 height 13
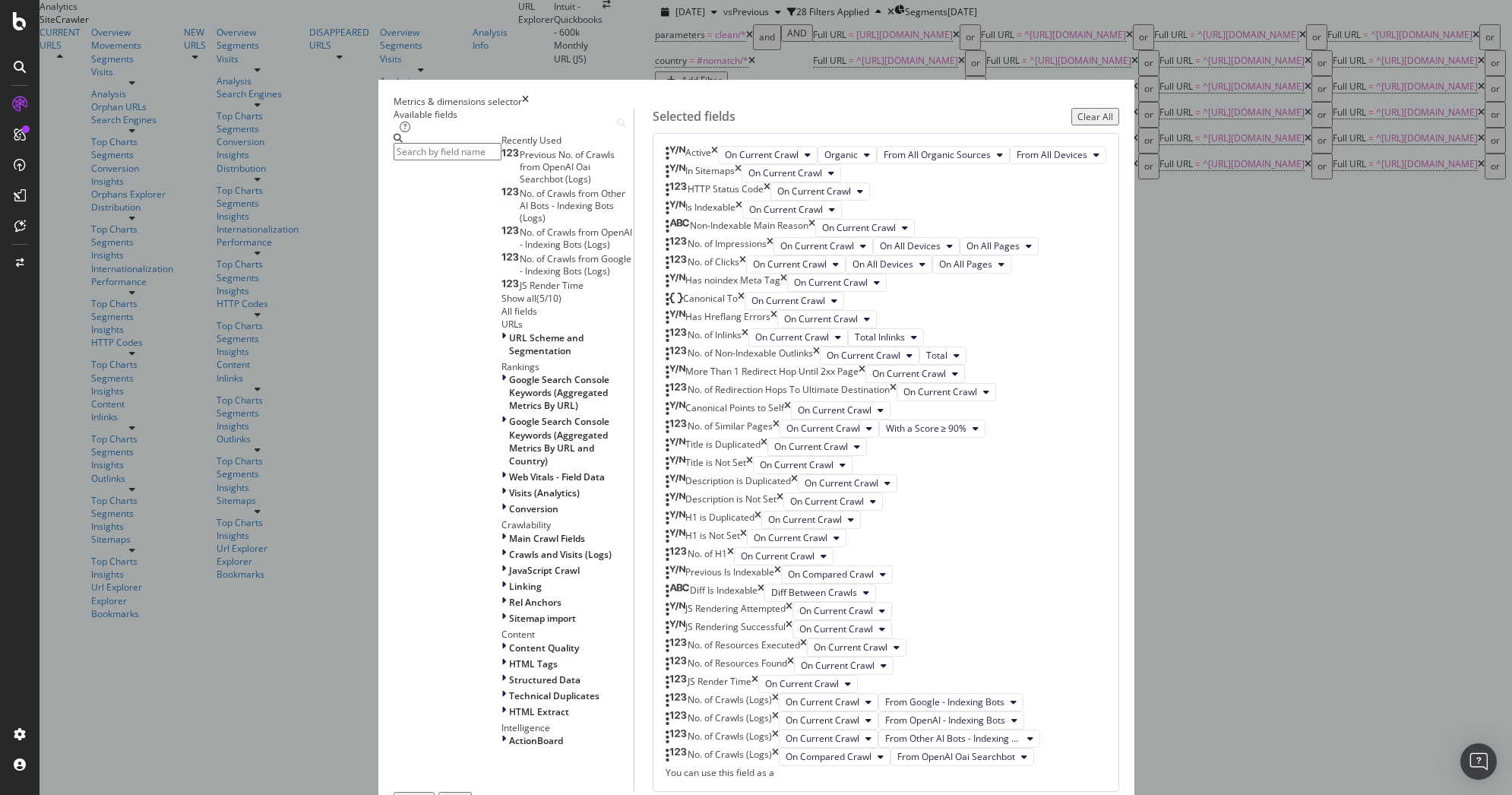
scroll to position [1684, 0]
click at [872, 750] on span "On Compared Crawl" at bounding box center [829, 756] width 86 height 13
click at [851, 566] on span "On Current Crawl" at bounding box center [848, 573] width 87 height 14
click at [466, 794] on div "Build" at bounding box center [455, 800] width 21 height 13
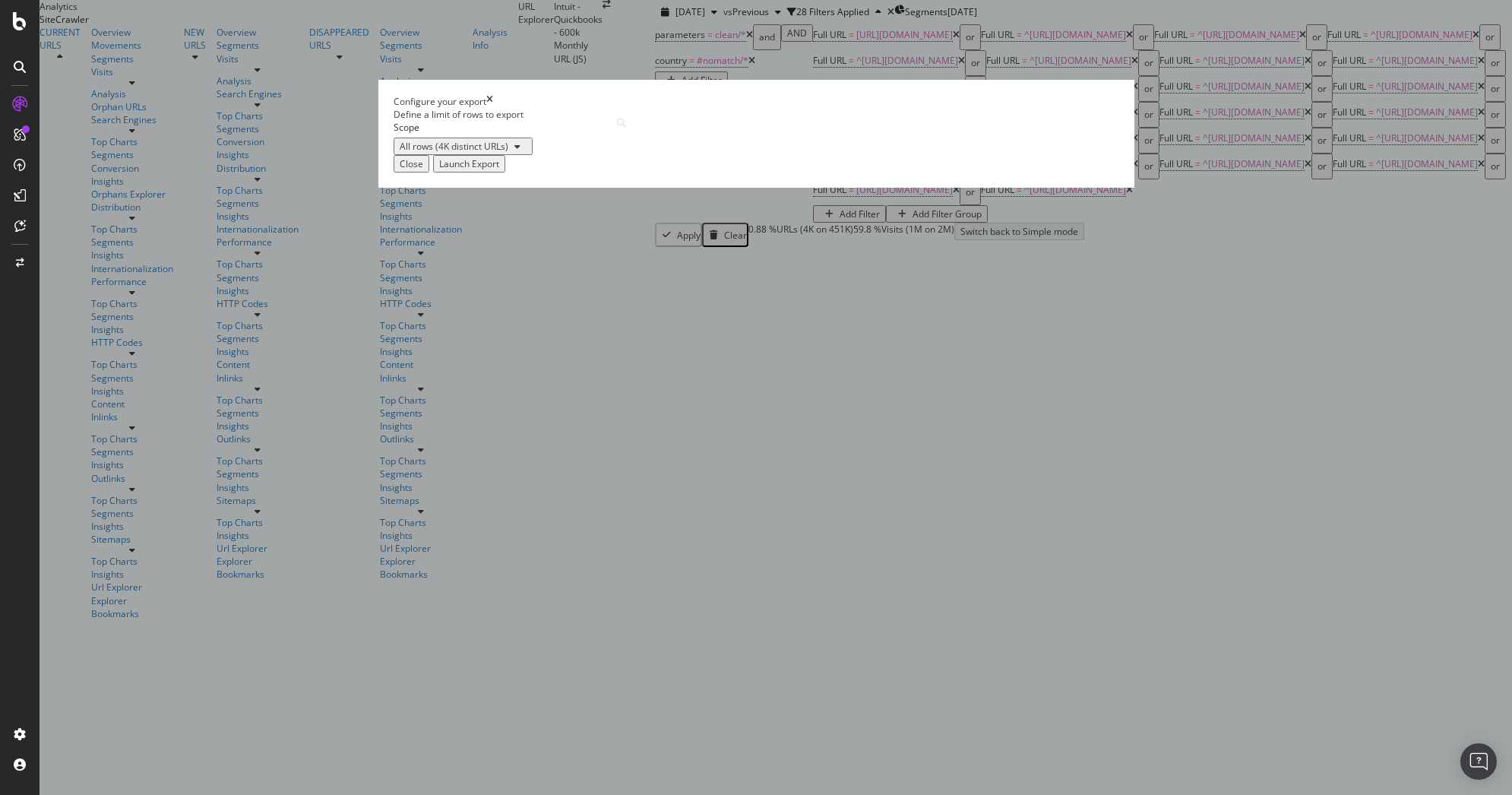
click at [499, 170] on div "Launch Export" at bounding box center [468, 163] width 60 height 13
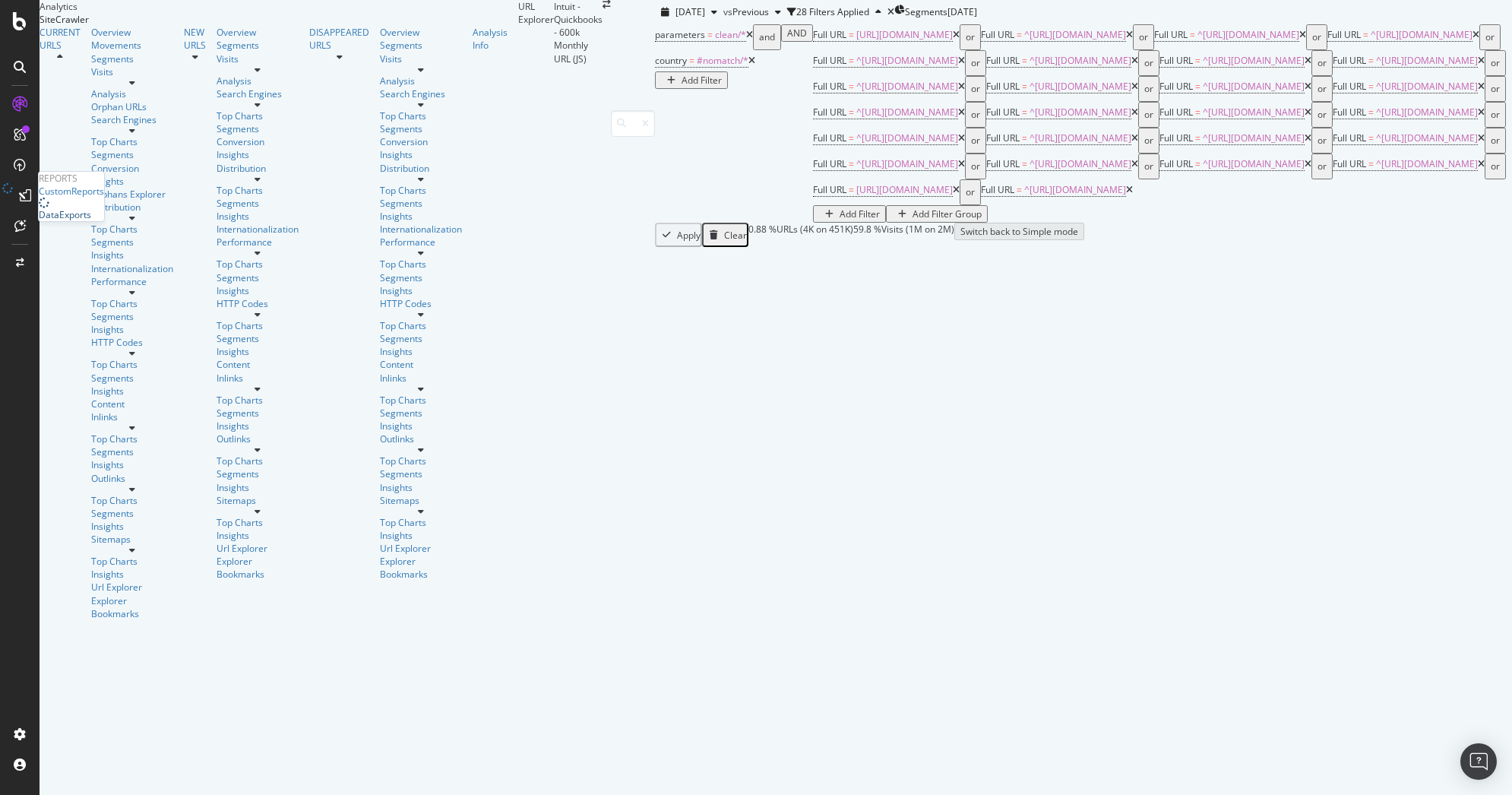
click at [91, 222] on div "DataExports" at bounding box center [65, 214] width 52 height 13
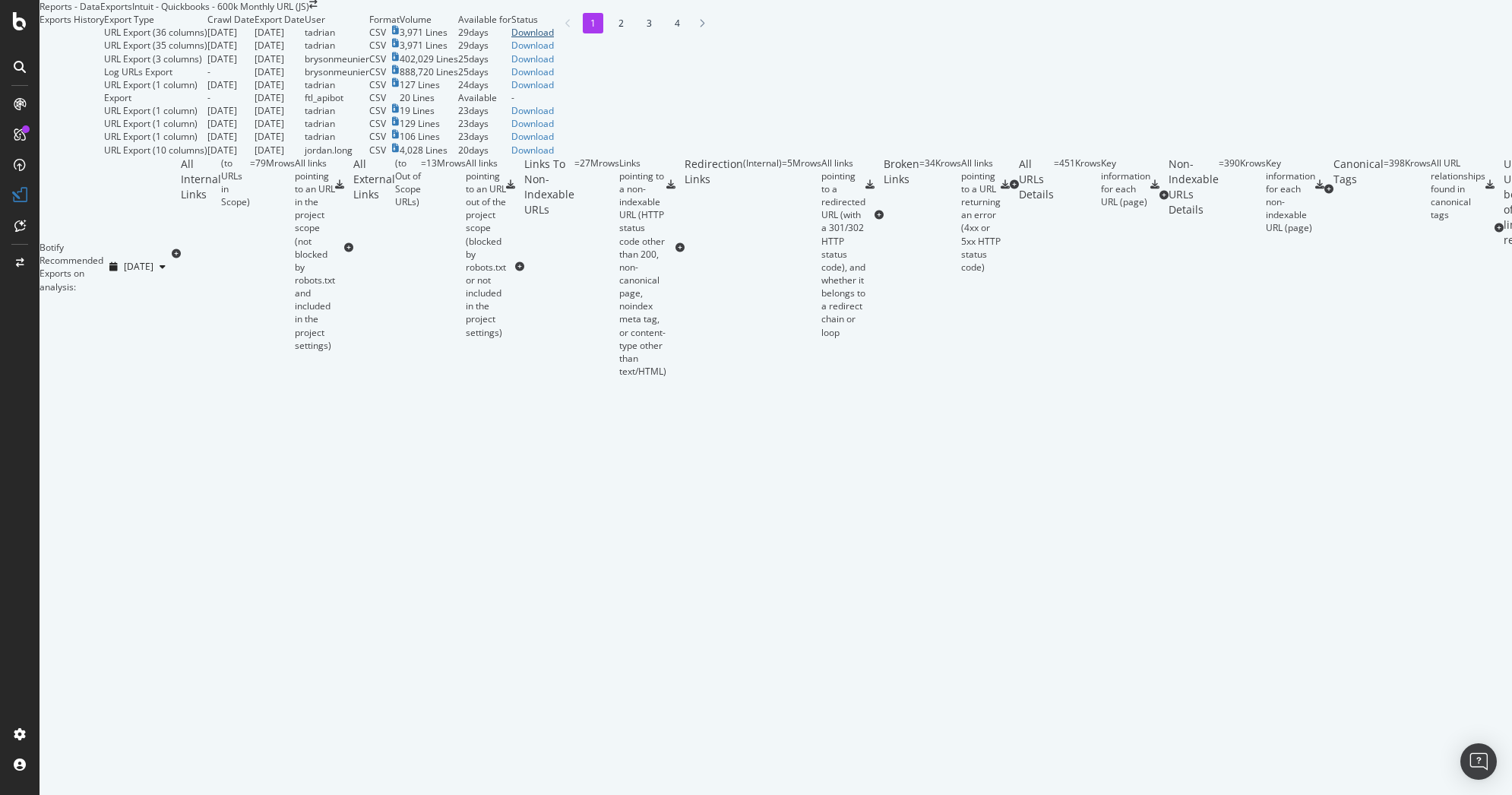
click at [554, 39] on div "Download" at bounding box center [533, 32] width 42 height 13
